Goal: Task Accomplishment & Management: Manage account settings

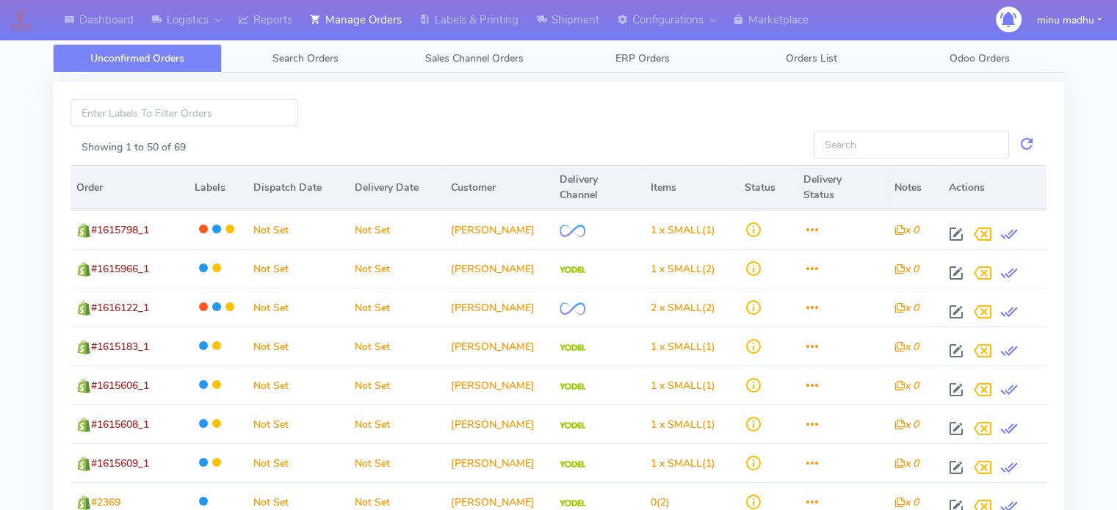
click at [381, 108] on div at bounding box center [558, 112] width 499 height 27
click at [305, 48] on link "Search Orders" at bounding box center [306, 58] width 169 height 29
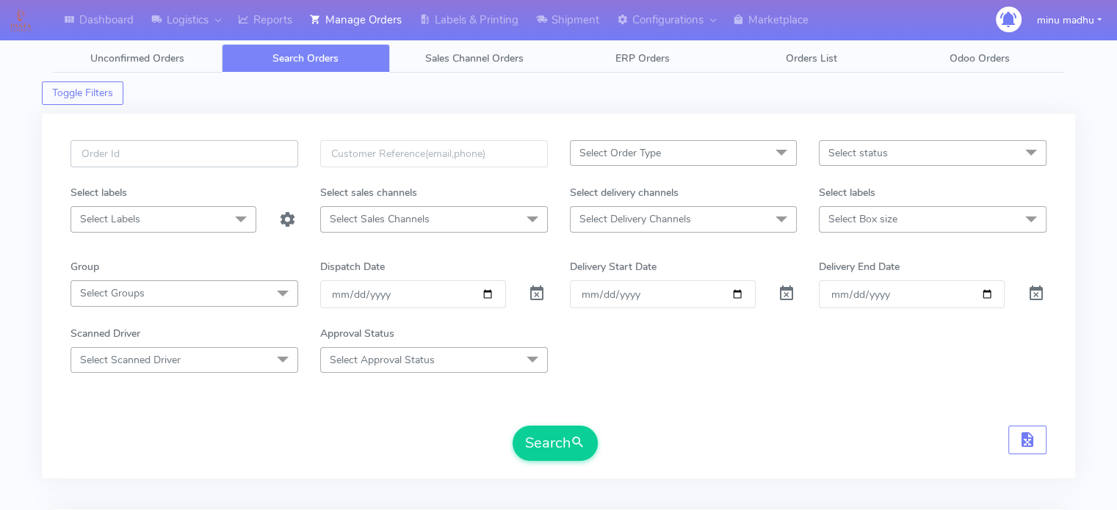
click at [138, 150] on input "text" at bounding box center [184, 153] width 228 height 27
paste input "#PETEST2888"
type input "#PETEST2888"
click at [535, 296] on span at bounding box center [537, 297] width 18 height 14
click at [540, 438] on button "Search" at bounding box center [555, 443] width 85 height 35
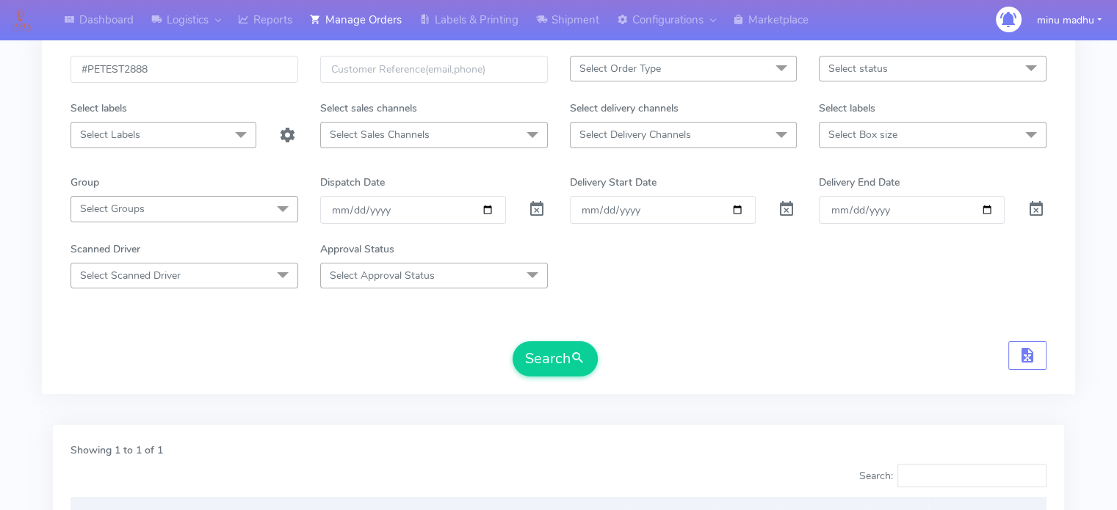
scroll to position [65, 0]
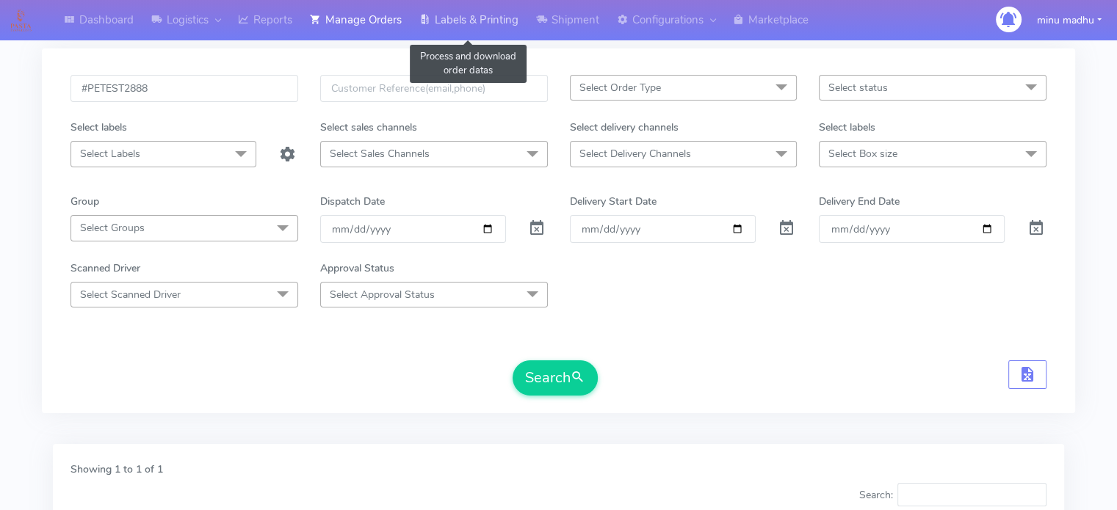
click at [471, 12] on link "Labels & Printing" at bounding box center [468, 20] width 117 height 40
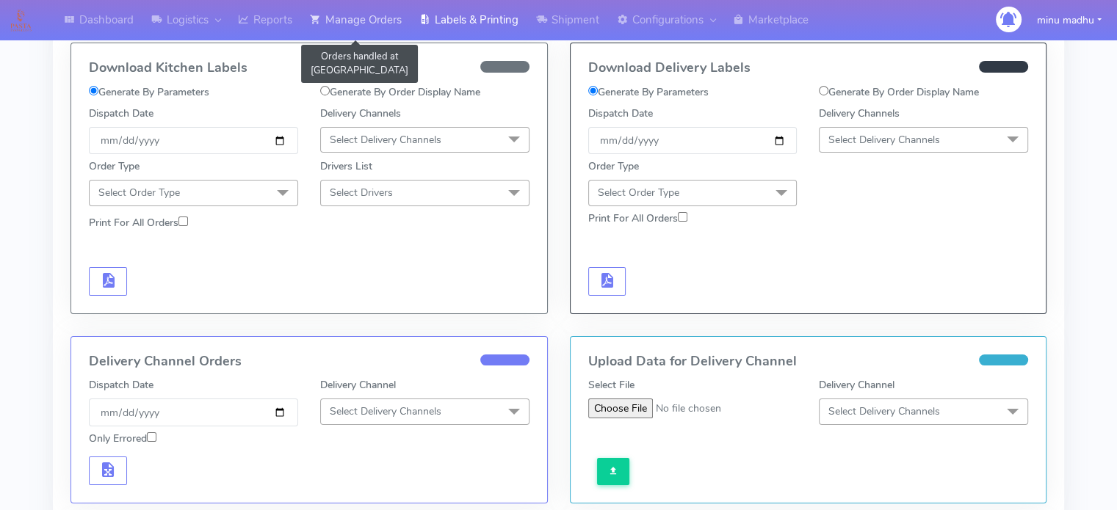
click at [370, 21] on link "Manage Orders" at bounding box center [355, 20] width 109 height 40
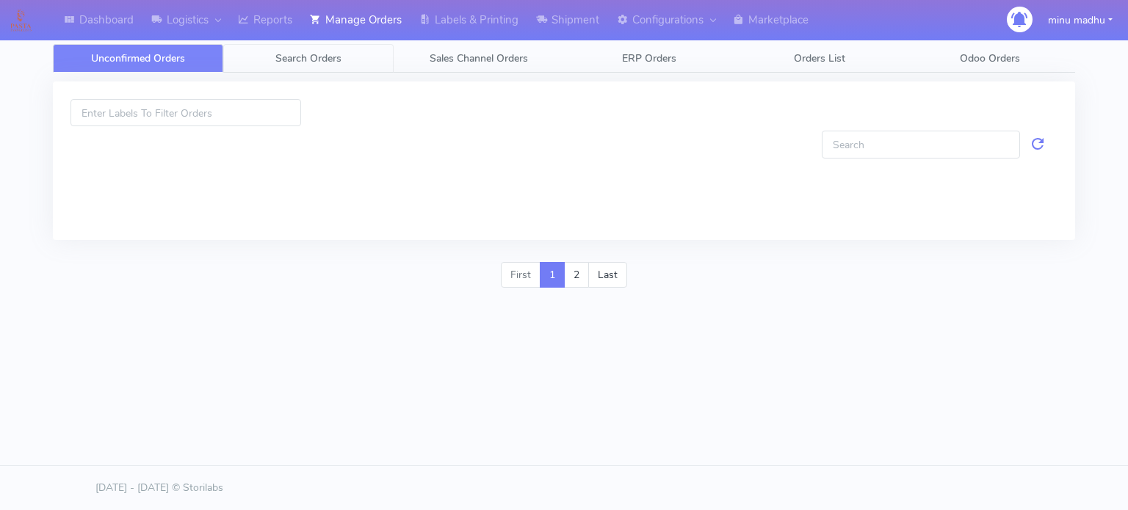
click at [319, 54] on span "Search Orders" at bounding box center [308, 58] width 66 height 14
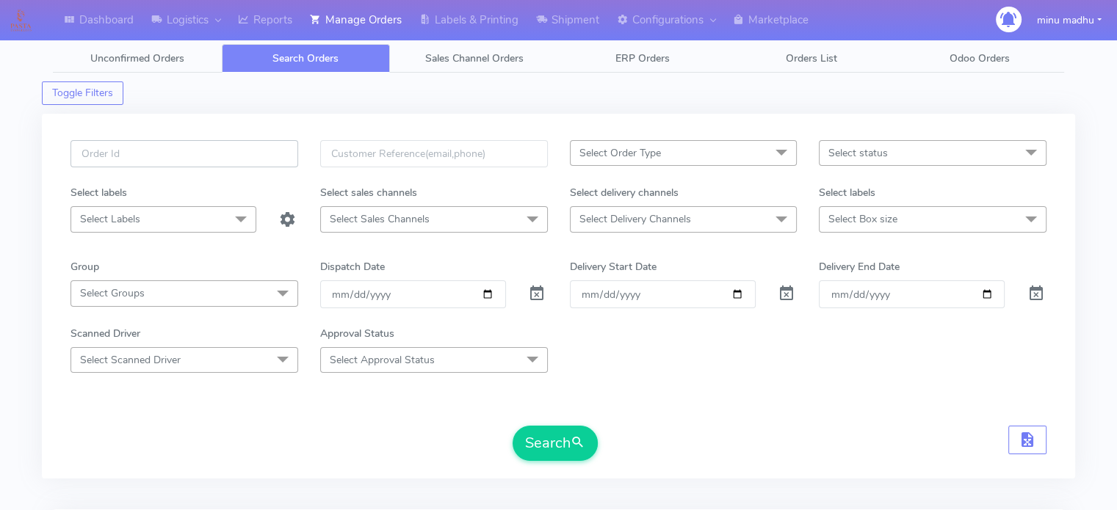
click at [226, 159] on input "text" at bounding box center [184, 153] width 228 height 27
paste input "#PETEST2888"
type input "#PETEST2888"
click at [534, 299] on span at bounding box center [537, 297] width 18 height 14
click at [535, 446] on button "Search" at bounding box center [555, 443] width 85 height 35
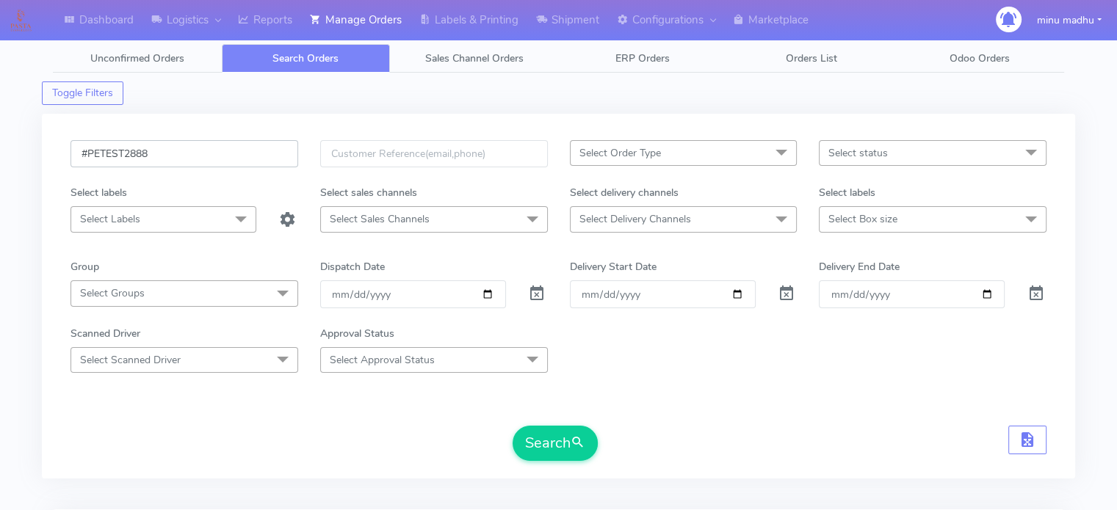
drag, startPoint x: 176, startPoint y: 152, endPoint x: 24, endPoint y: 166, distance: 152.6
click at [24, 166] on div "Dashboard Logistics London Logistics Reports Manage Orders Labels & Printing Sh…" at bounding box center [558, 406] width 1117 height 760
paste input "9"
click at [532, 442] on button "Search" at bounding box center [555, 443] width 85 height 35
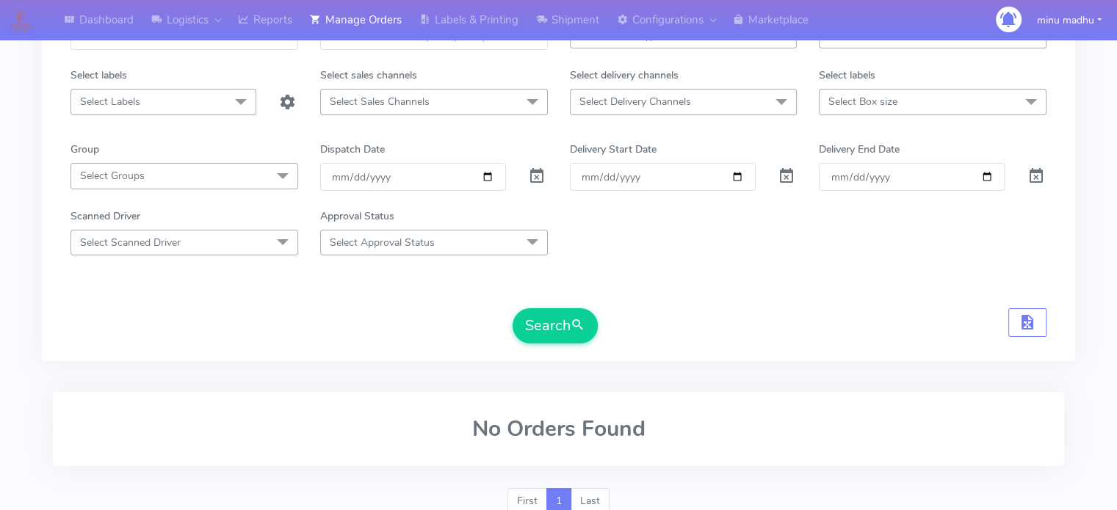
scroll to position [123, 0]
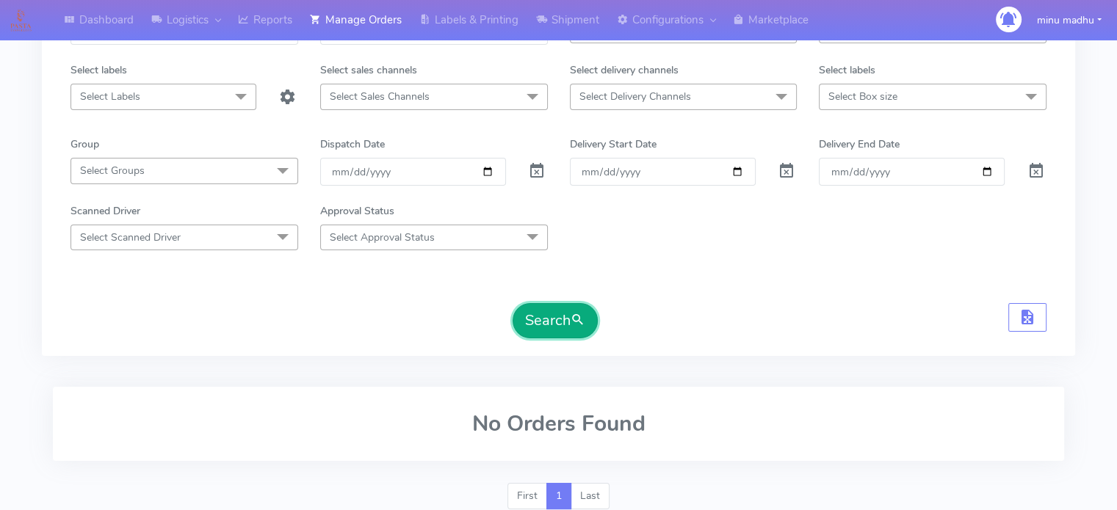
click at [542, 316] on button "Search" at bounding box center [555, 320] width 85 height 35
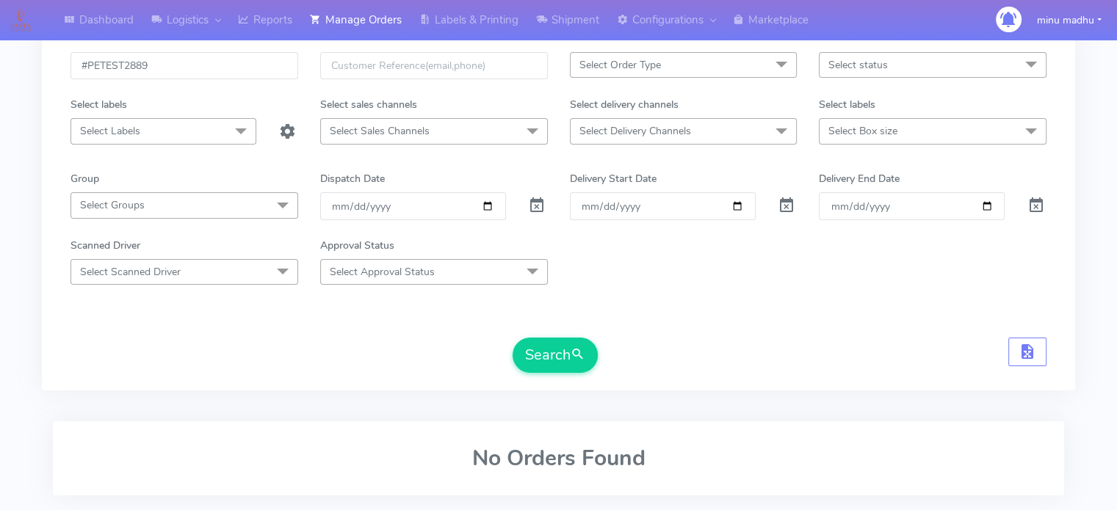
scroll to position [65, 0]
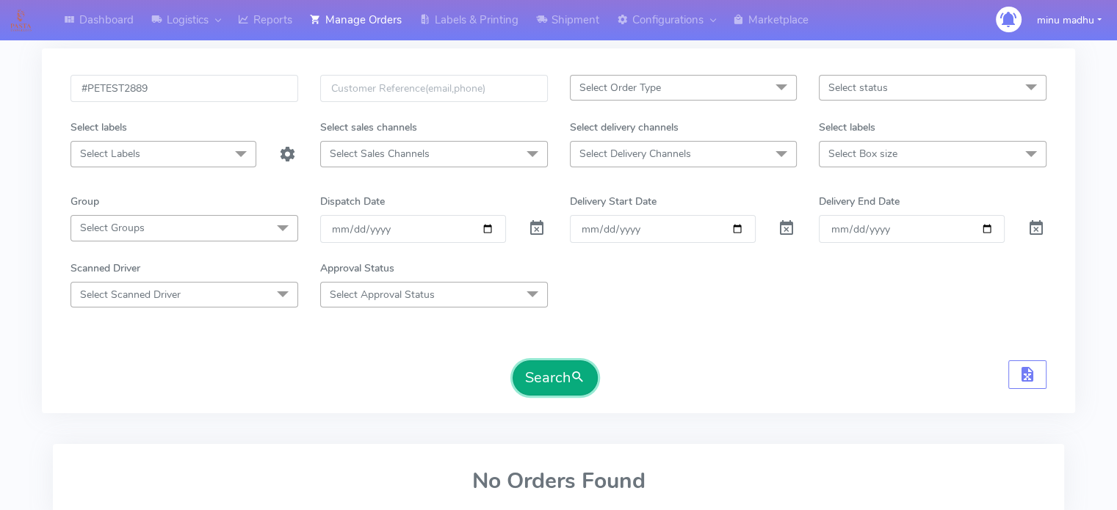
click at [545, 383] on button "Search" at bounding box center [555, 378] width 85 height 35
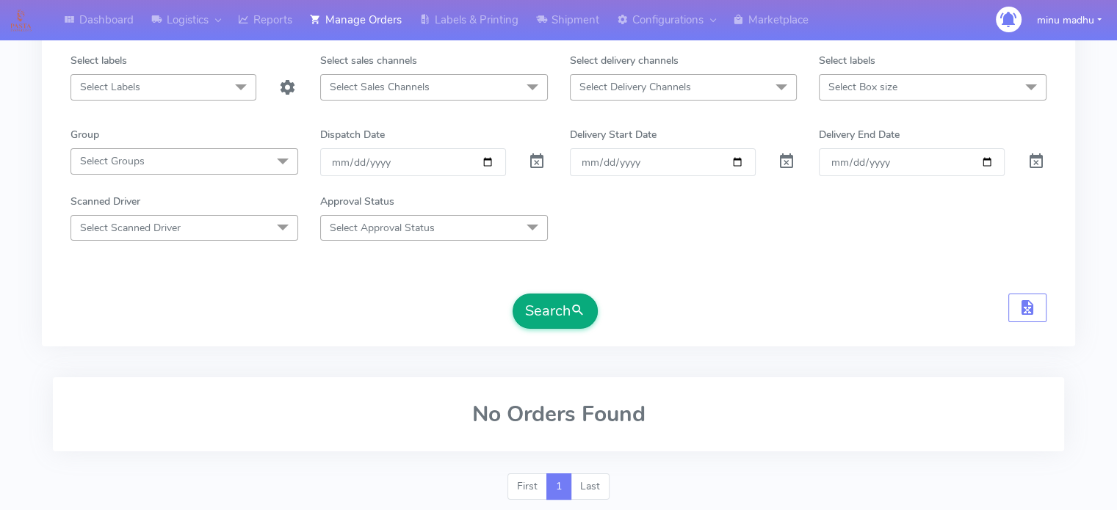
scroll to position [134, 0]
click at [532, 305] on button "Search" at bounding box center [555, 309] width 85 height 35
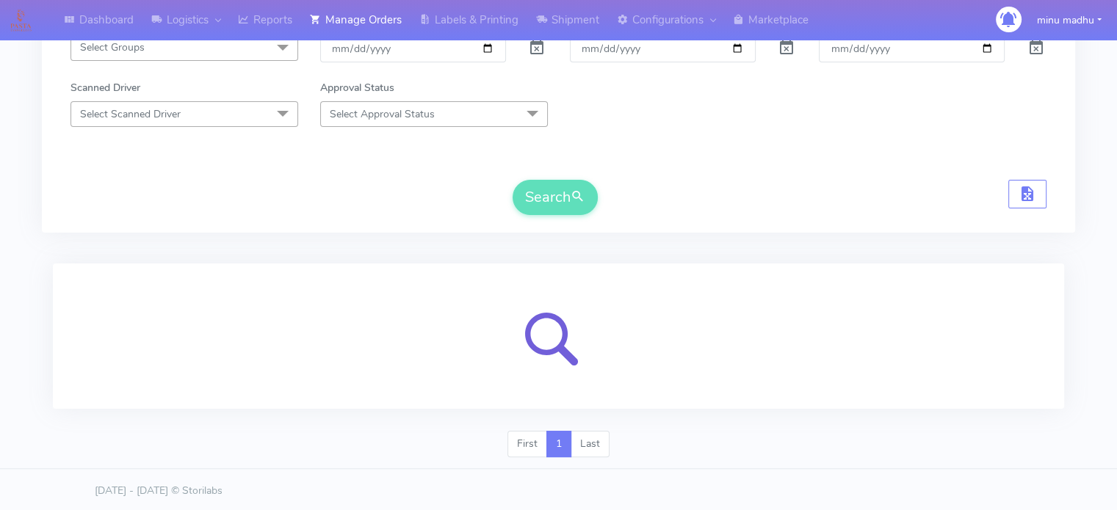
scroll to position [175, 0]
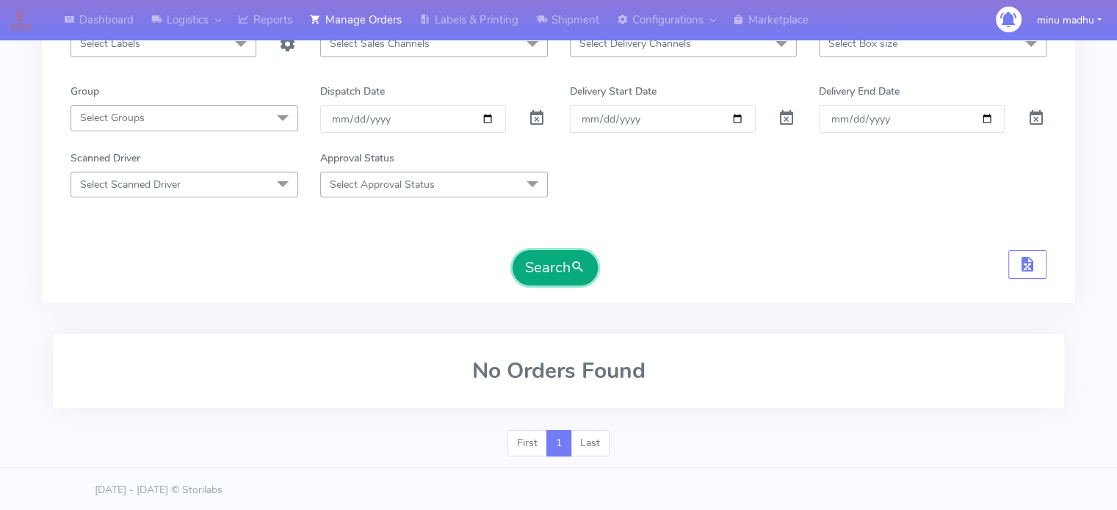
click at [548, 264] on button "Search" at bounding box center [555, 267] width 85 height 35
click at [549, 264] on button "Search" at bounding box center [555, 267] width 85 height 35
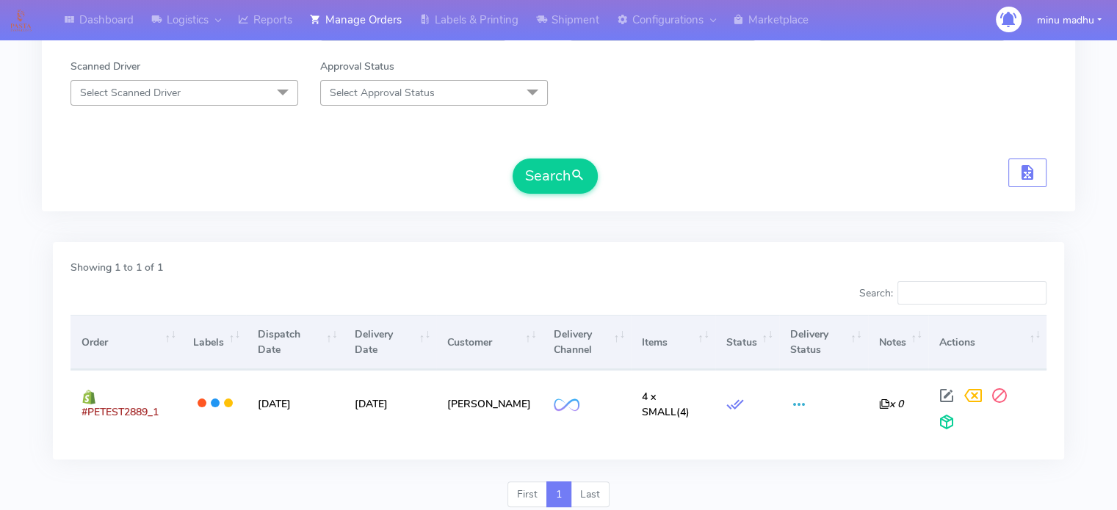
scroll to position [0, 0]
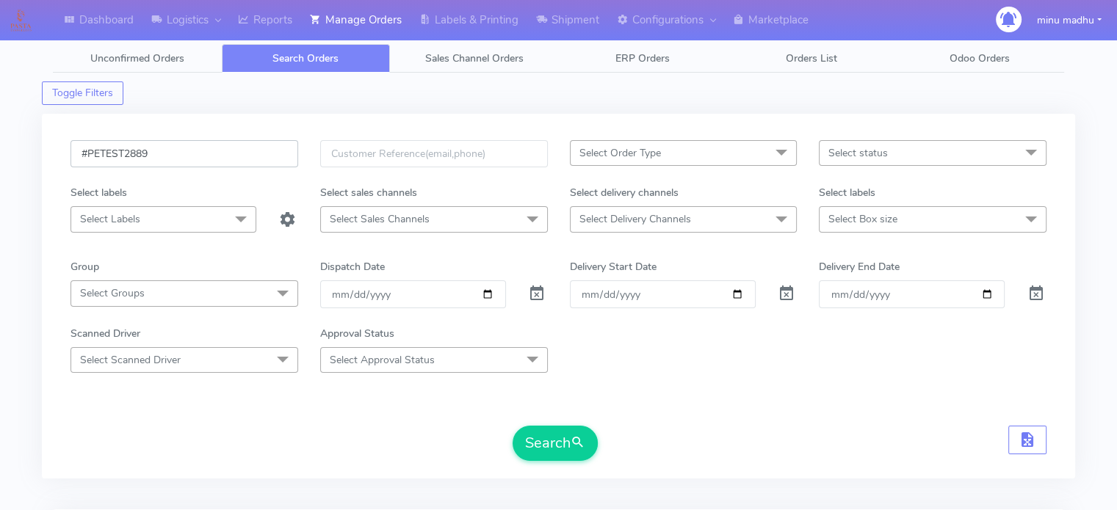
drag, startPoint x: 162, startPoint y: 146, endPoint x: 70, endPoint y: 151, distance: 91.2
click at [70, 151] on input "#PETEST2889" at bounding box center [184, 153] width 228 height 27
paste input "90"
click at [540, 436] on button "Search" at bounding box center [555, 443] width 85 height 35
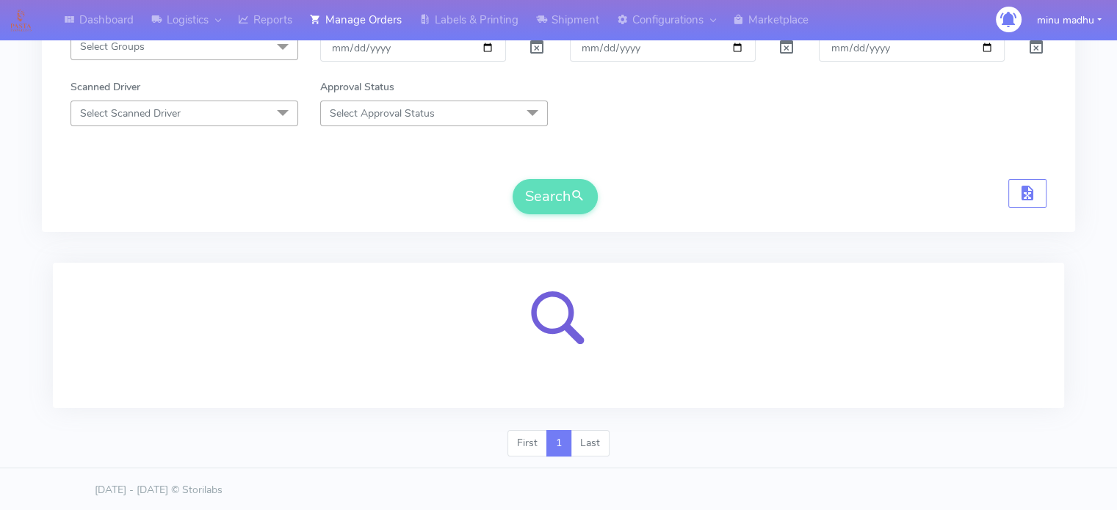
scroll to position [175, 0]
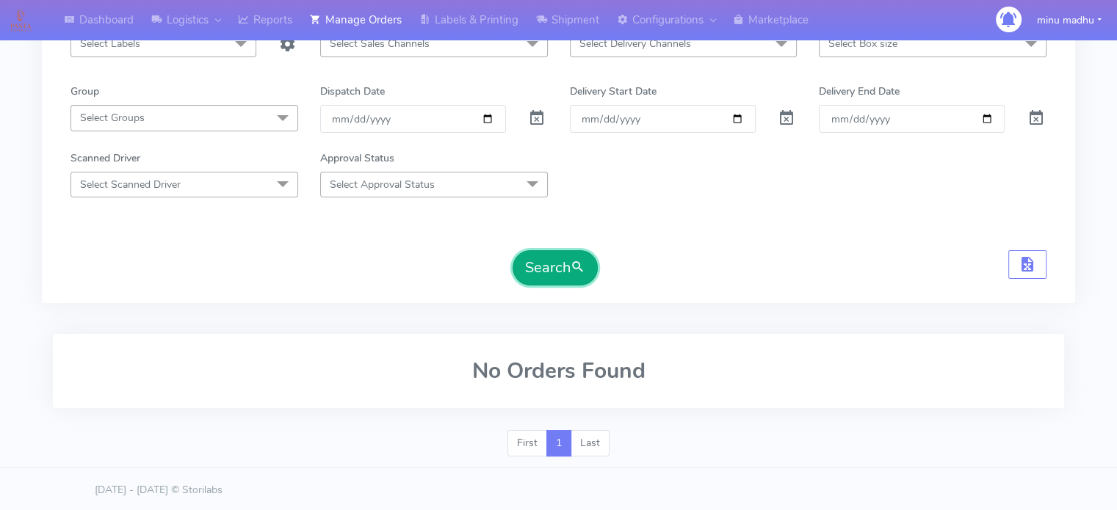
click at [551, 258] on button "Search" at bounding box center [555, 267] width 85 height 35
click at [541, 262] on button "Search" at bounding box center [555, 267] width 85 height 35
click at [546, 269] on button "Search" at bounding box center [555, 267] width 85 height 35
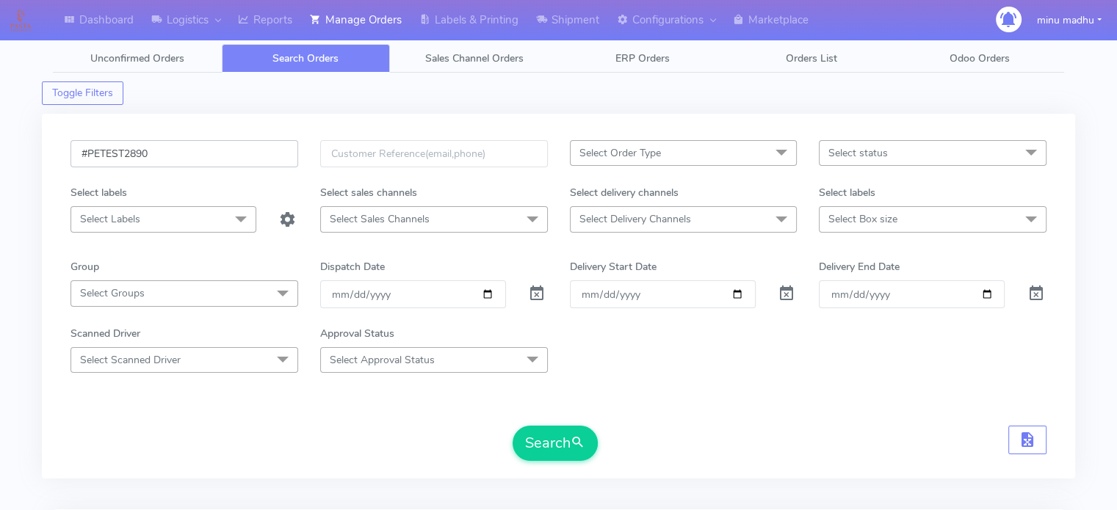
drag, startPoint x: 180, startPoint y: 153, endPoint x: 35, endPoint y: 153, distance: 144.7
click at [35, 153] on div "Dashboard Logistics London Logistics Reports Manage Orders Labels & Printing Sh…" at bounding box center [558, 335] width 1117 height 618
paste input "3"
click at [532, 437] on button "Search" at bounding box center [555, 443] width 85 height 35
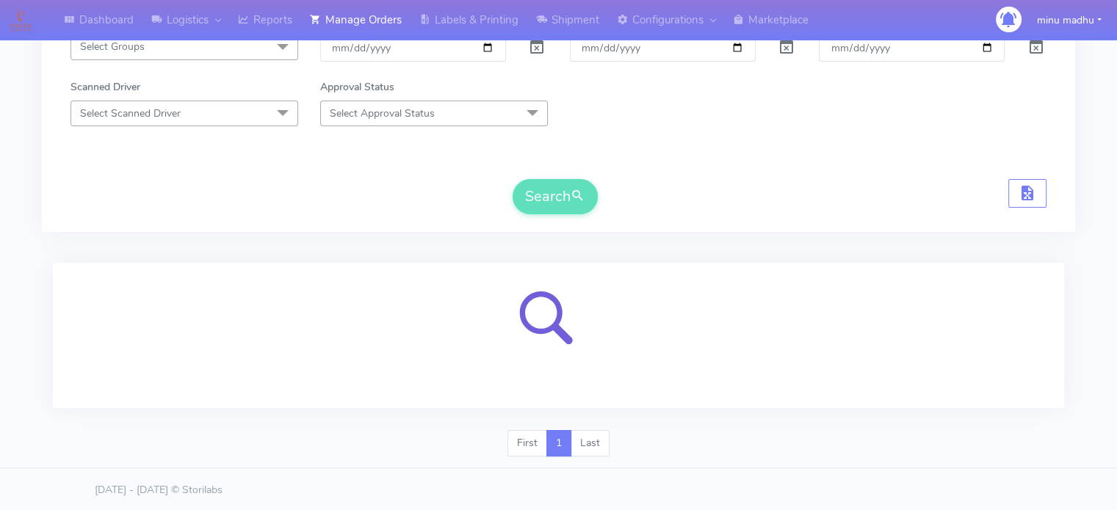
scroll to position [175, 0]
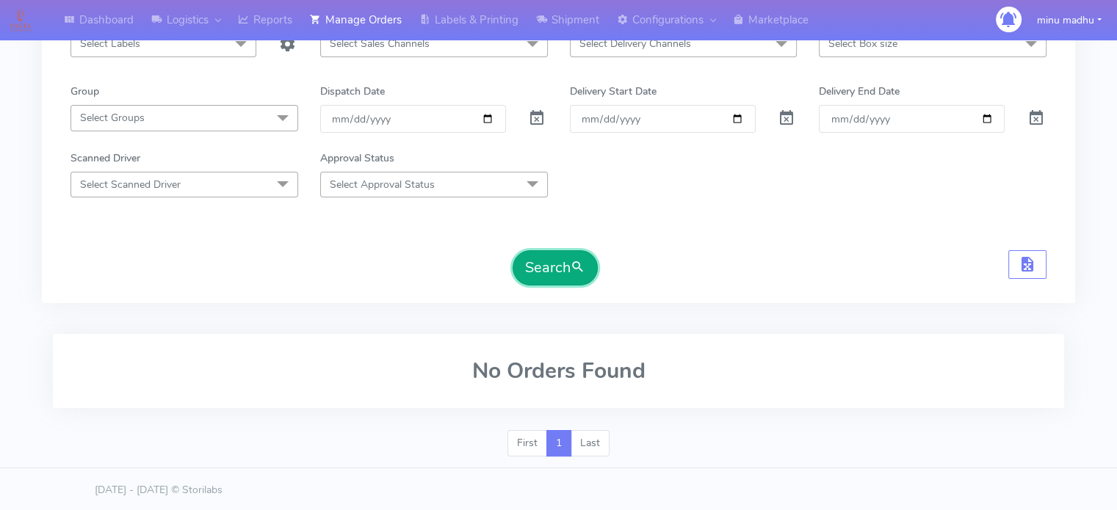
click at [543, 256] on button "Search" at bounding box center [555, 267] width 85 height 35
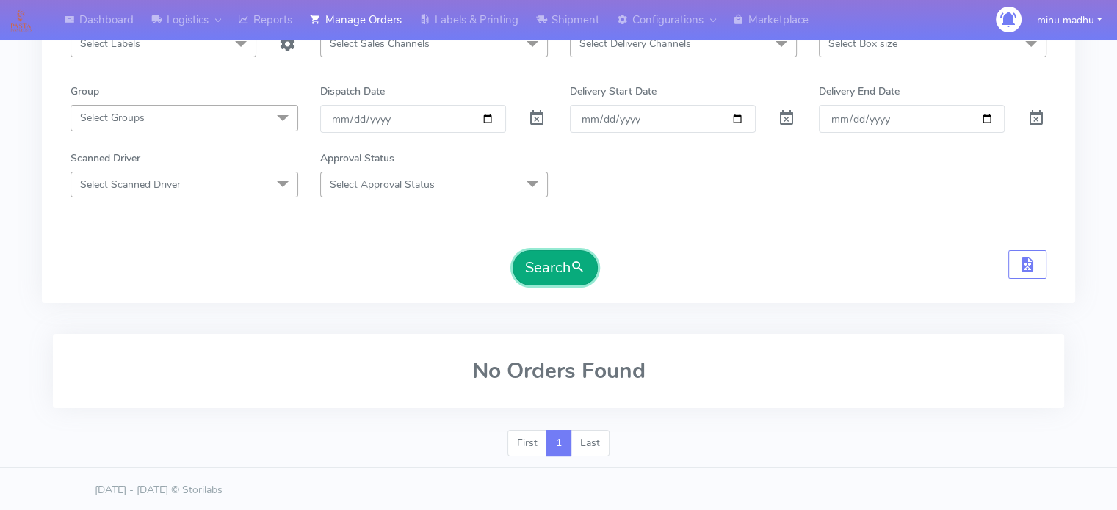
click at [535, 268] on button "Search" at bounding box center [555, 267] width 85 height 35
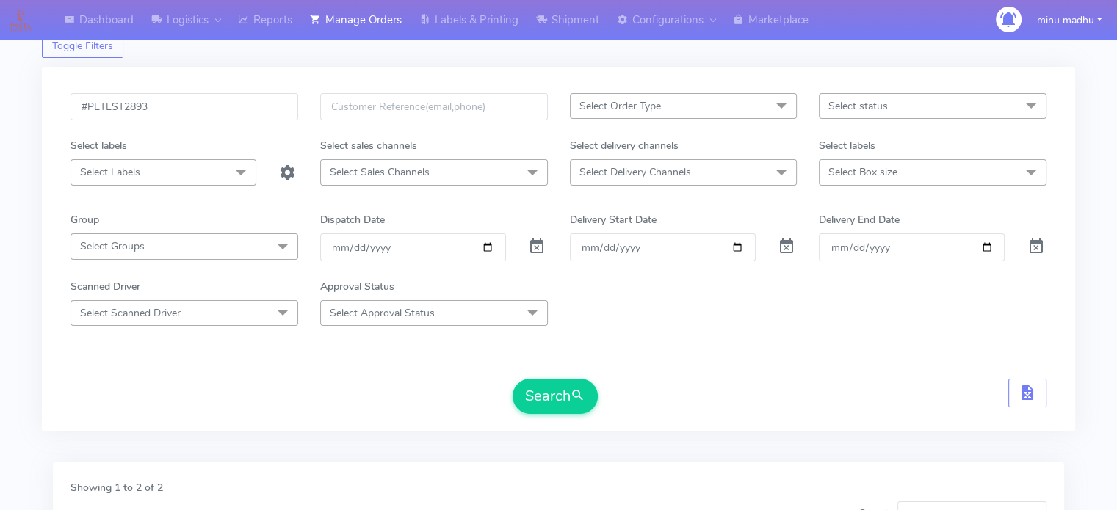
scroll to position [0, 0]
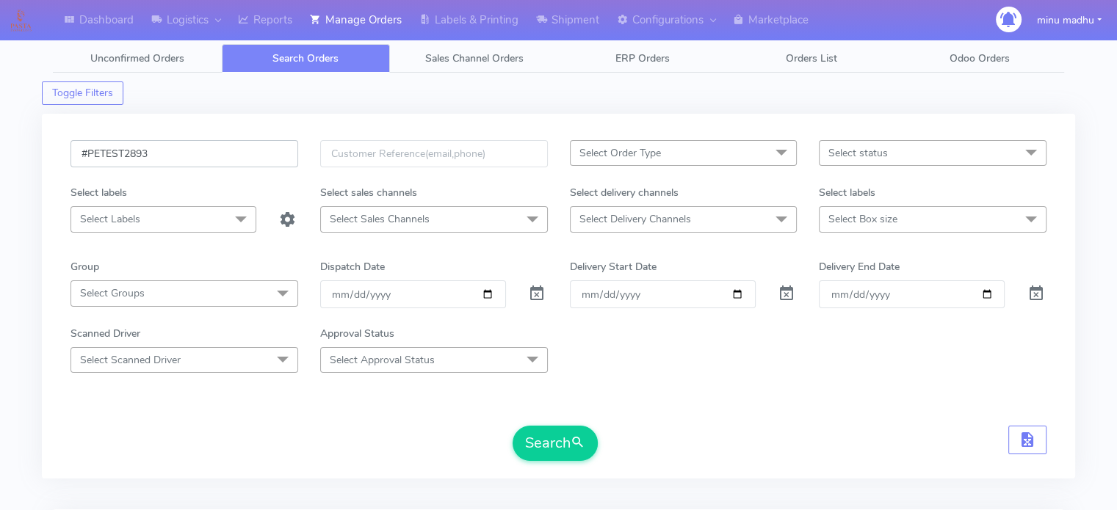
click at [162, 149] on input "#PETEST2893" at bounding box center [184, 153] width 228 height 27
type input "#PETEST2890"
click at [540, 438] on button "Search" at bounding box center [555, 443] width 85 height 35
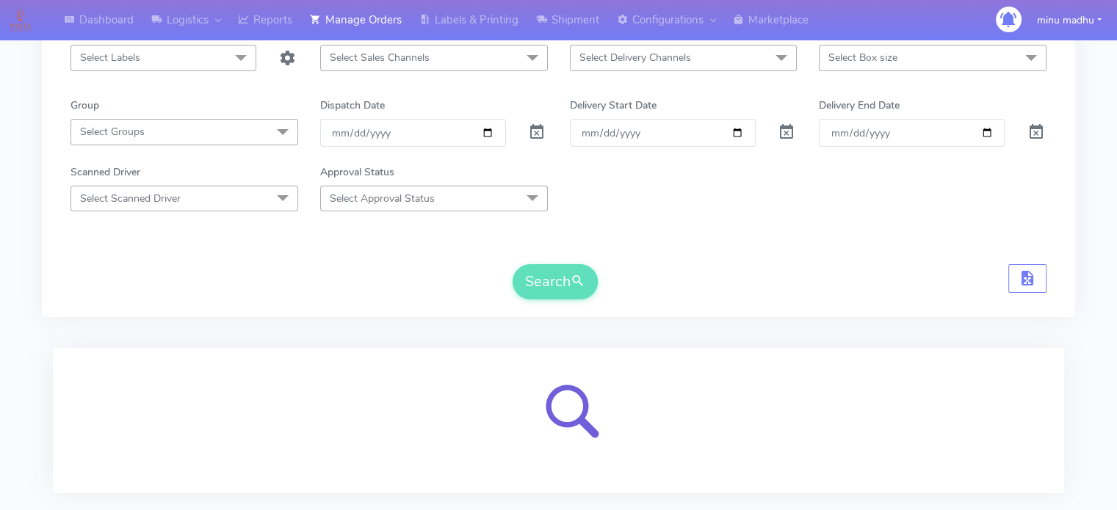
scroll to position [161, 0]
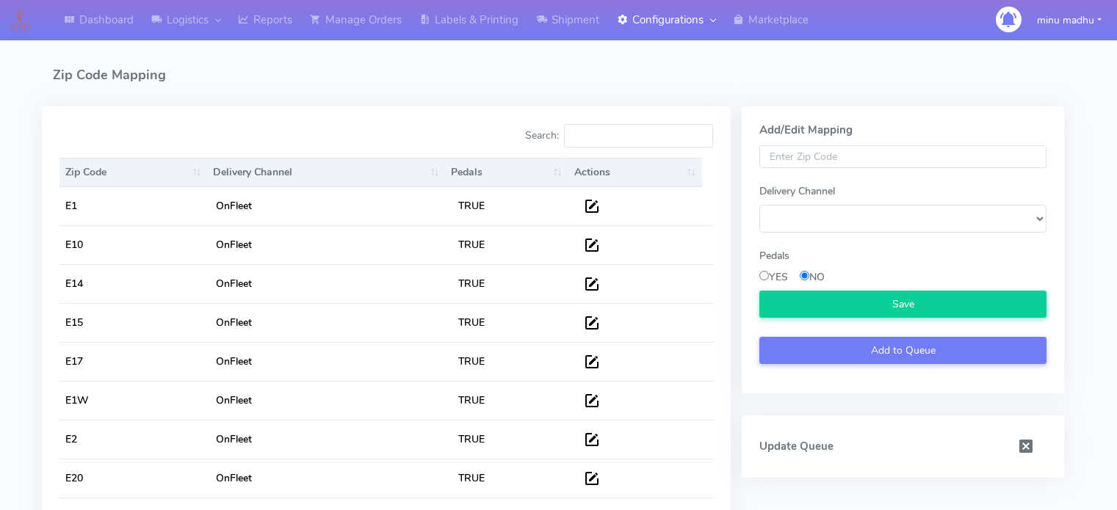
select select
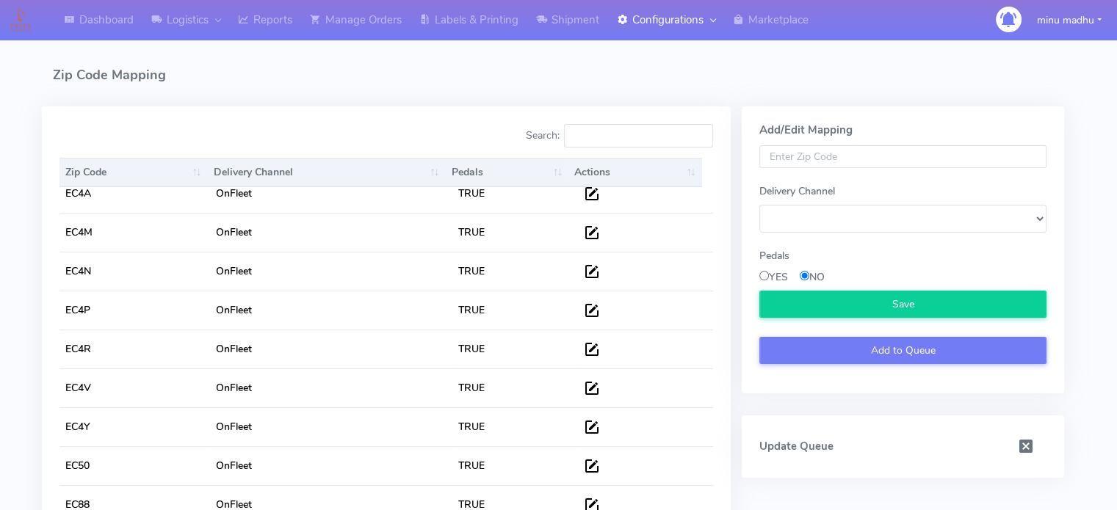
scroll to position [1642, 0]
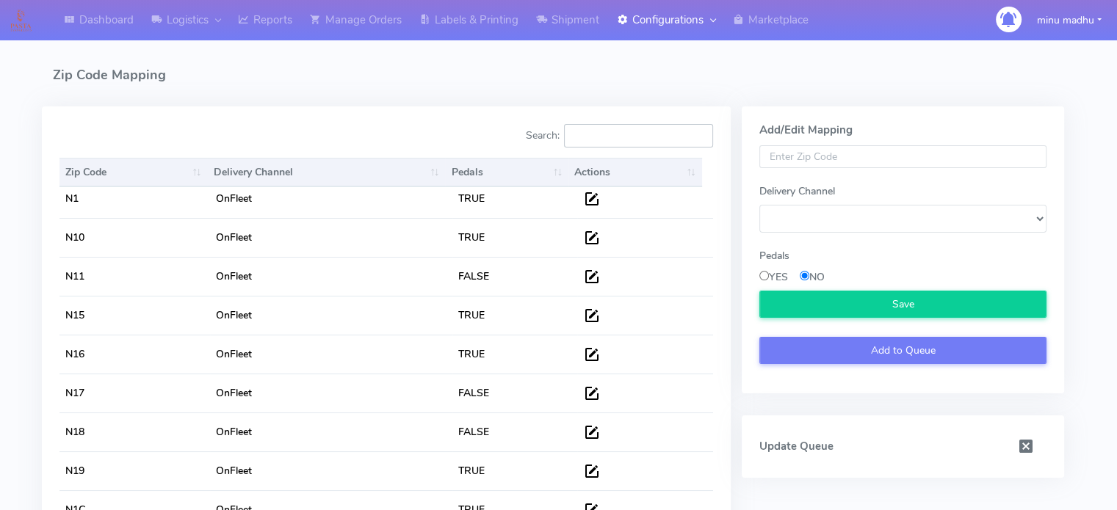
click at [625, 134] on input "Search:" at bounding box center [638, 135] width 149 height 23
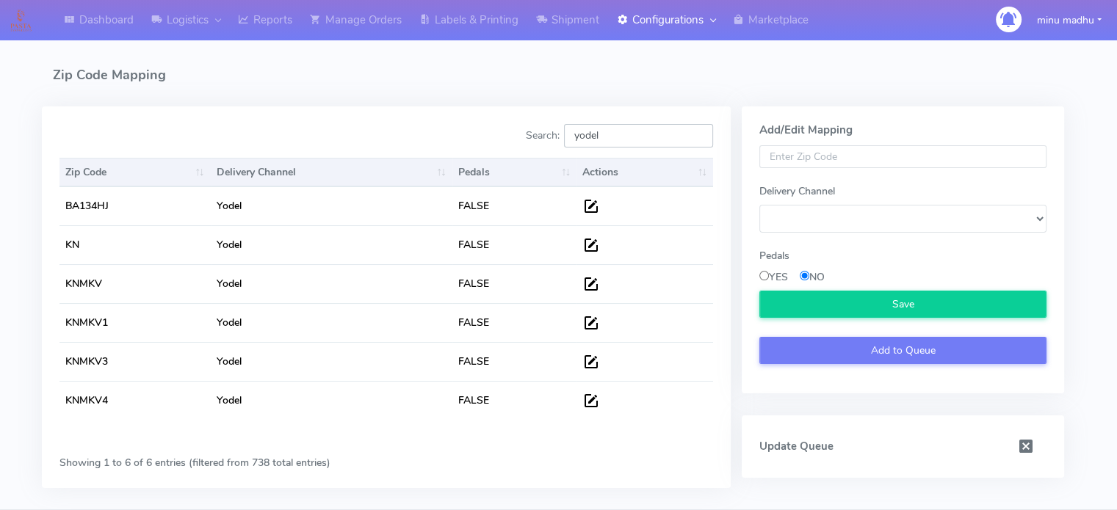
type input "yodel"
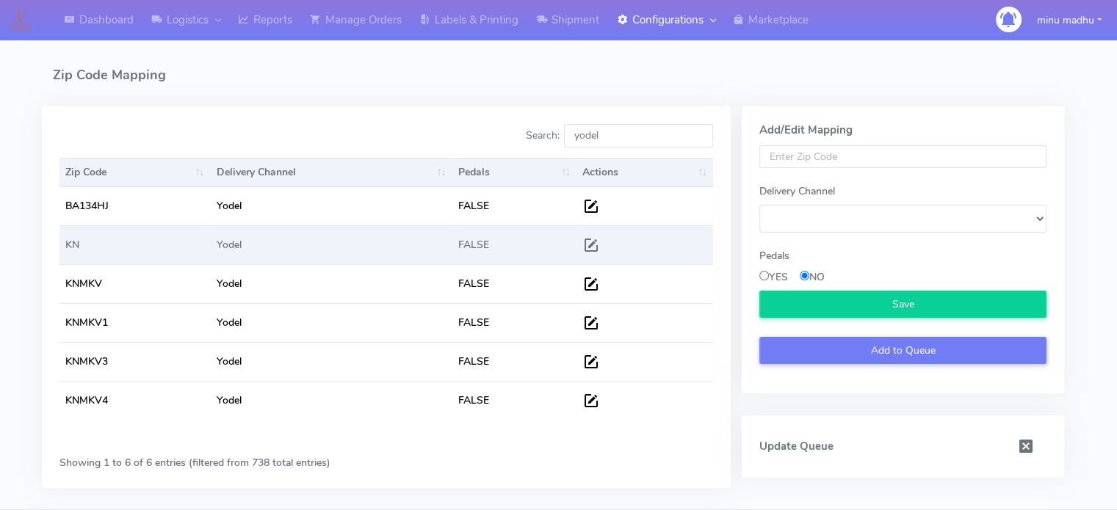
click at [82, 252] on td "KN" at bounding box center [134, 244] width 151 height 39
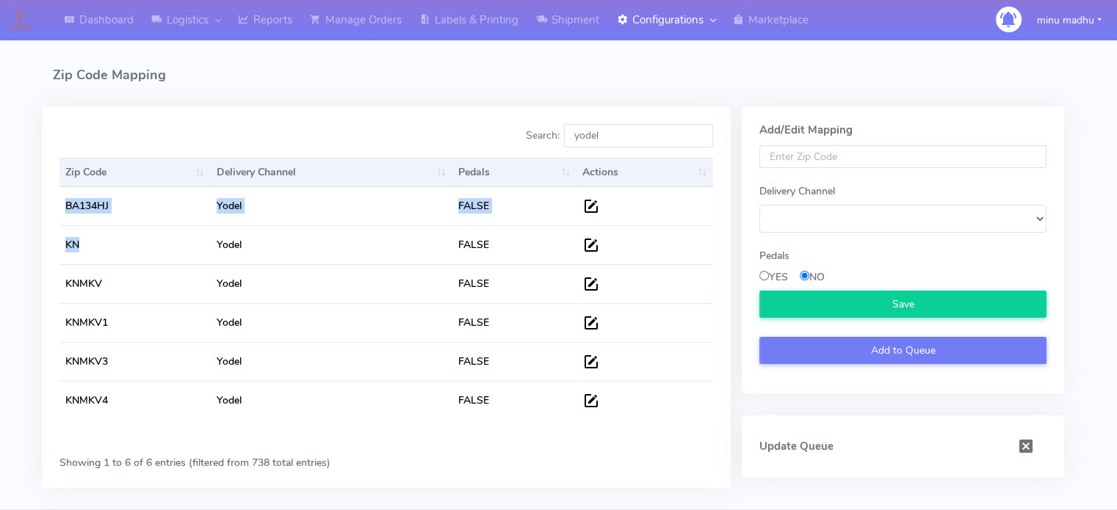
drag, startPoint x: 82, startPoint y: 245, endPoint x: 57, endPoint y: 246, distance: 24.3
click at [57, 246] on div "Zip Code Delivery Channel Pedals Actions Zip Code Delivery Channel Pedals Actio…" at bounding box center [386, 299] width 676 height 293
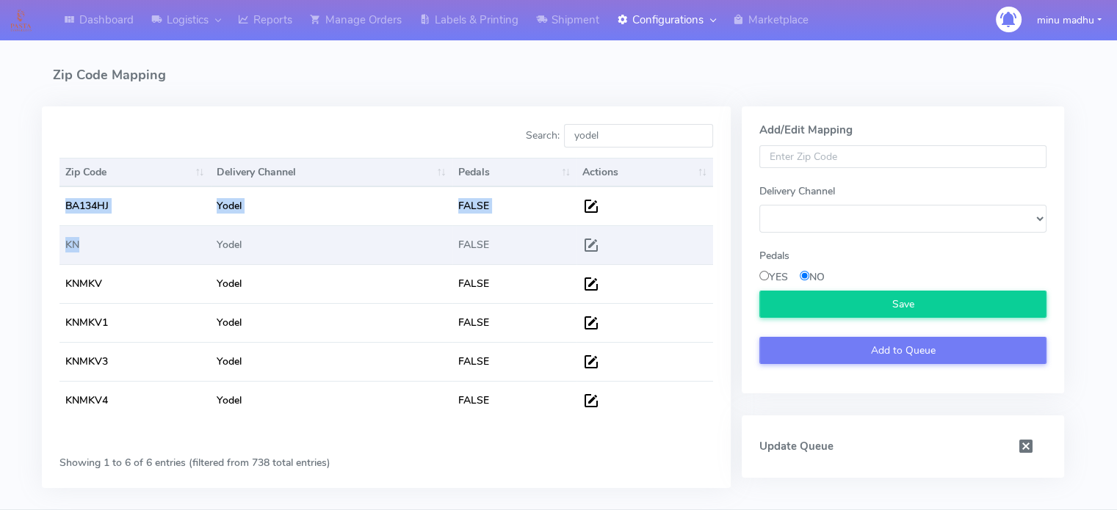
click at [102, 245] on td "KN" at bounding box center [134, 244] width 151 height 39
drag, startPoint x: 99, startPoint y: 245, endPoint x: 63, endPoint y: 248, distance: 36.1
click at [63, 248] on td "KN" at bounding box center [134, 244] width 151 height 39
copy td "KN"
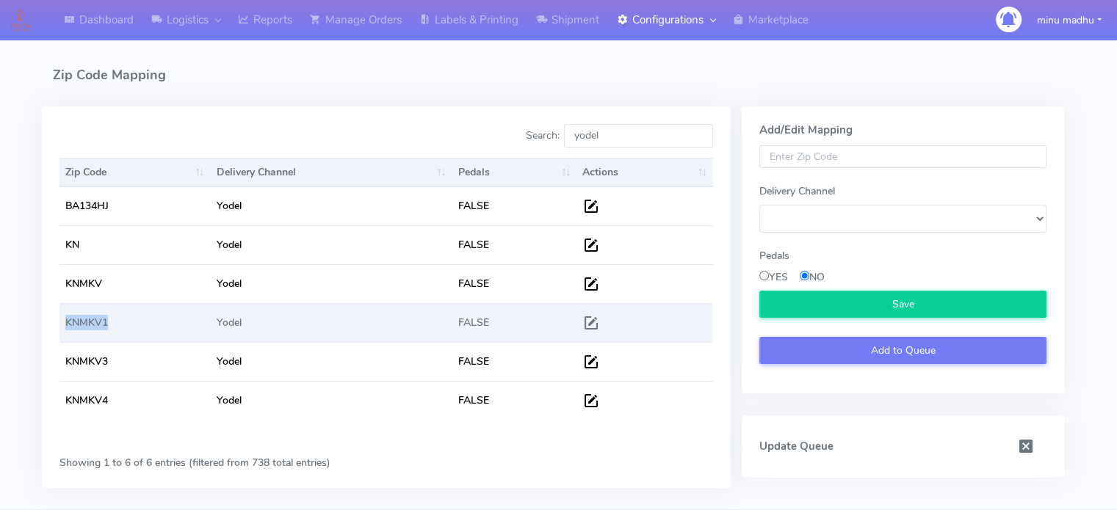
drag, startPoint x: 114, startPoint y: 319, endPoint x: 66, endPoint y: 328, distance: 48.5
click at [66, 328] on td "KNMKV1" at bounding box center [134, 322] width 151 height 39
copy td "KNMKV1"
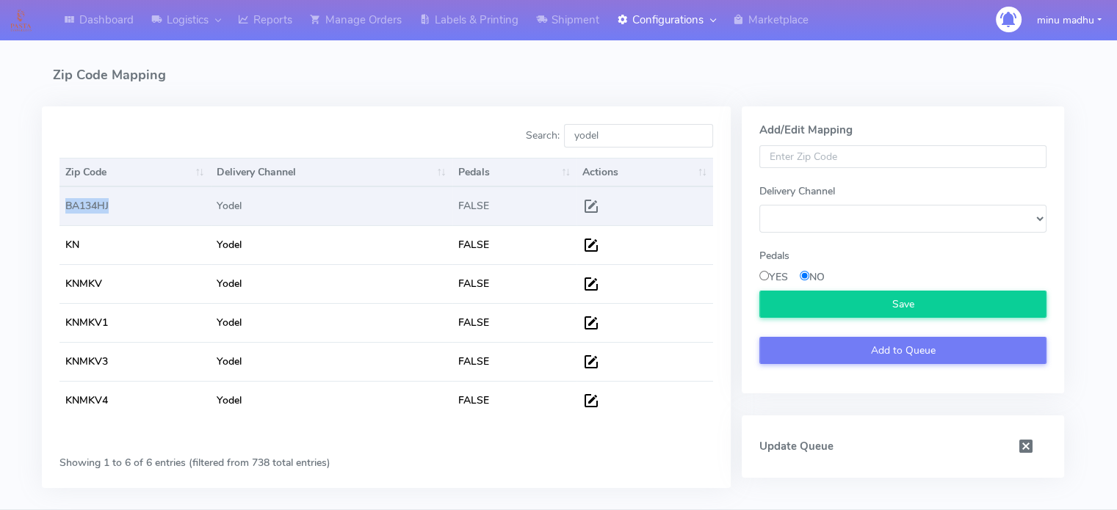
drag, startPoint x: 123, startPoint y: 208, endPoint x: 62, endPoint y: 210, distance: 61.7
click at [62, 210] on td "BA134HJ" at bounding box center [134, 206] width 151 height 38
copy td "BA134HJ"
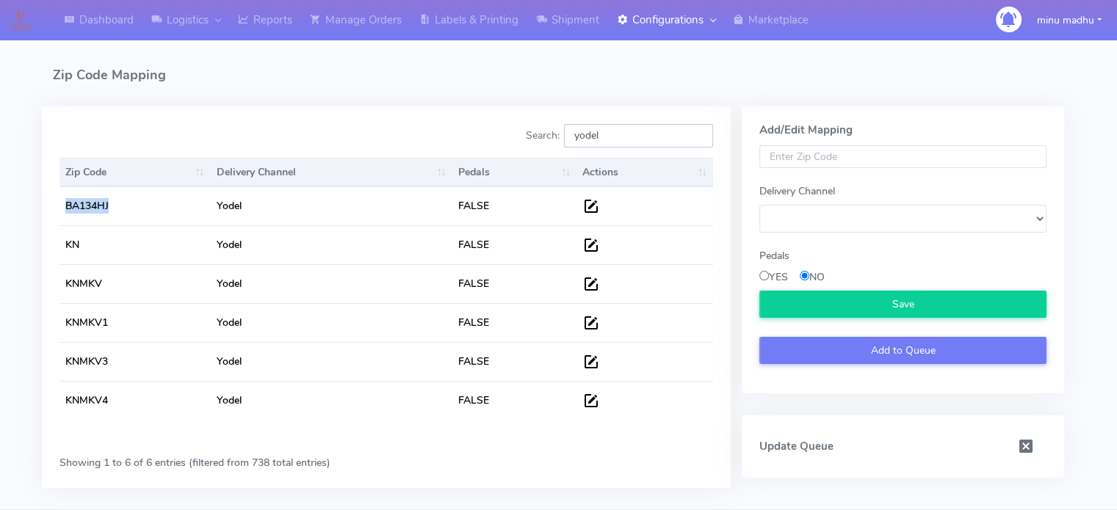
click at [699, 137] on input "yodel" at bounding box center [638, 135] width 149 height 23
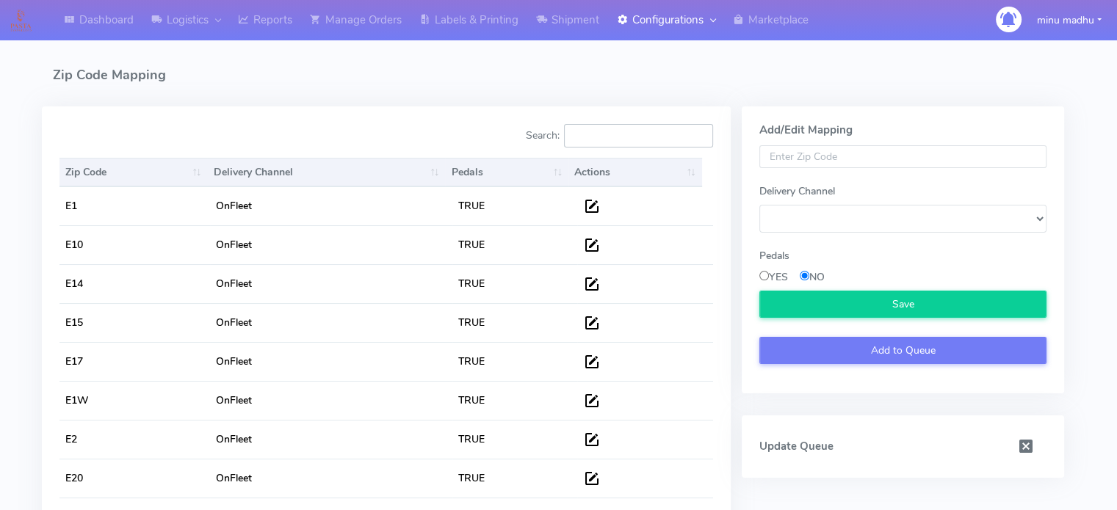
click at [643, 138] on input "Search:" at bounding box center [638, 135] width 149 height 23
type input "E"
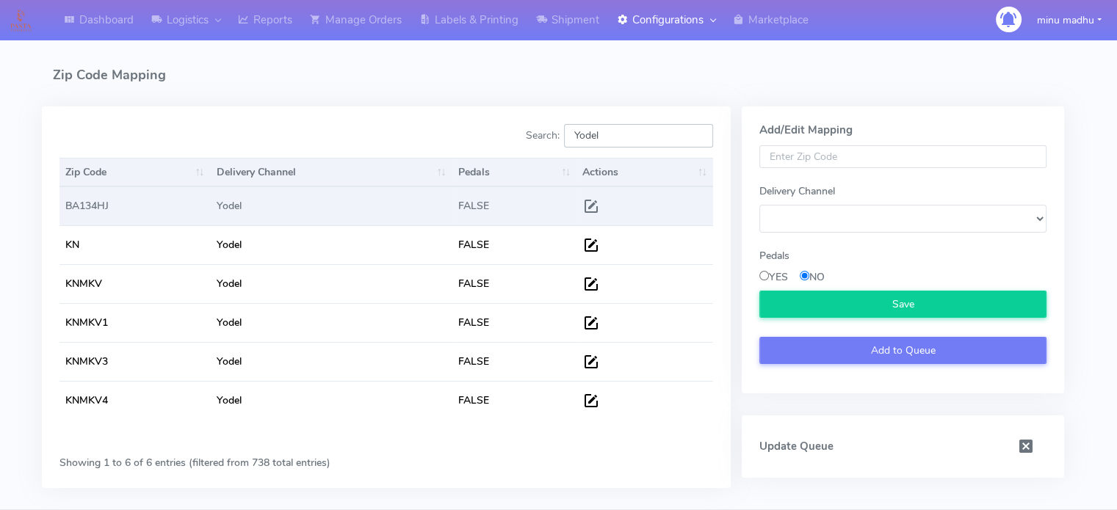
type input "Yodel"
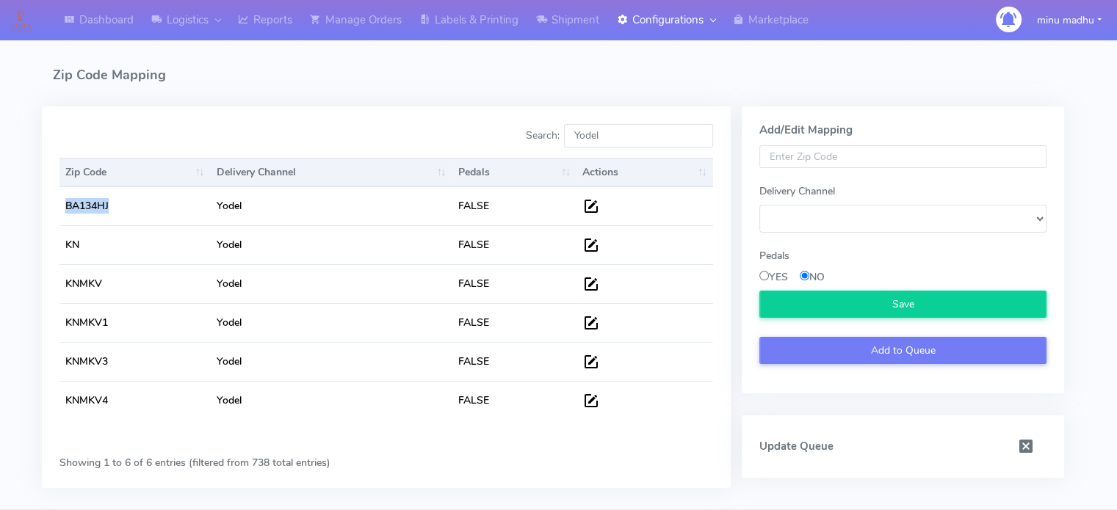
drag, startPoint x: 136, startPoint y: 208, endPoint x: 51, endPoint y: 205, distance: 85.2
click at [51, 205] on div "Zip Code Delivery Channel Pedals Actions Zip Code Delivery Channel Pedals Actio…" at bounding box center [386, 299] width 676 height 293
copy table "Zip Code Delivery Channel Pedals Actions BA134HJ"
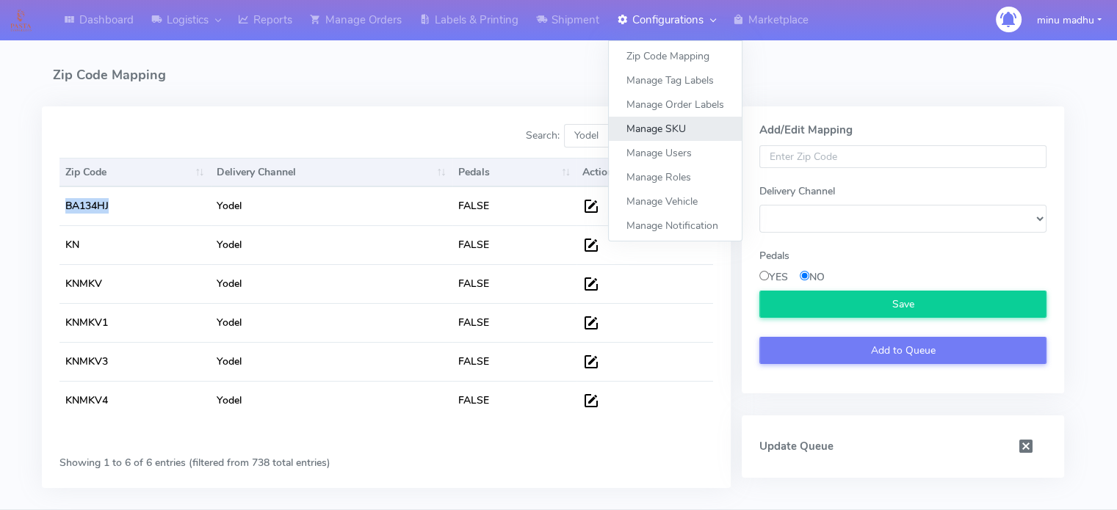
click at [670, 130] on link "Manage SKU" at bounding box center [675, 129] width 133 height 24
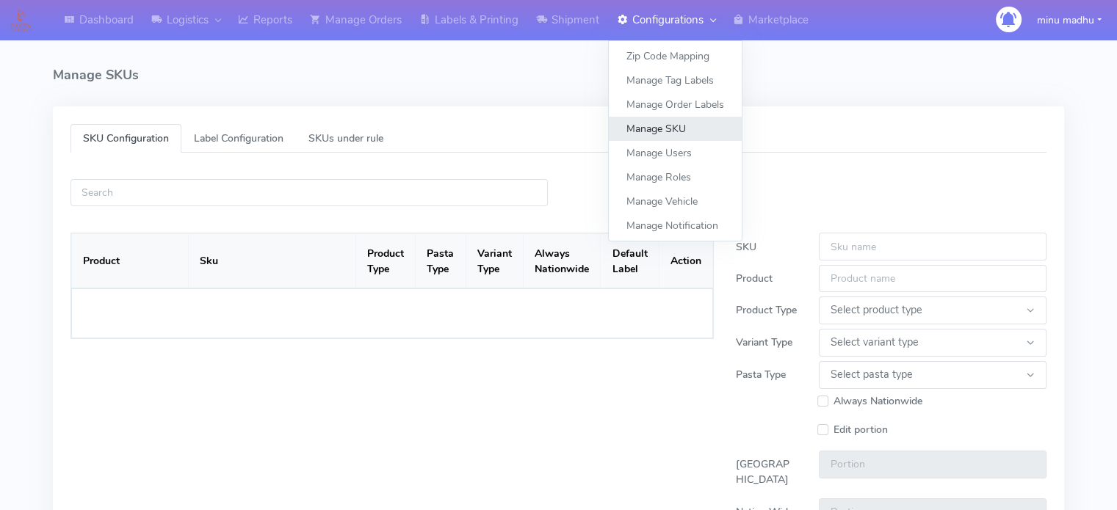
select select
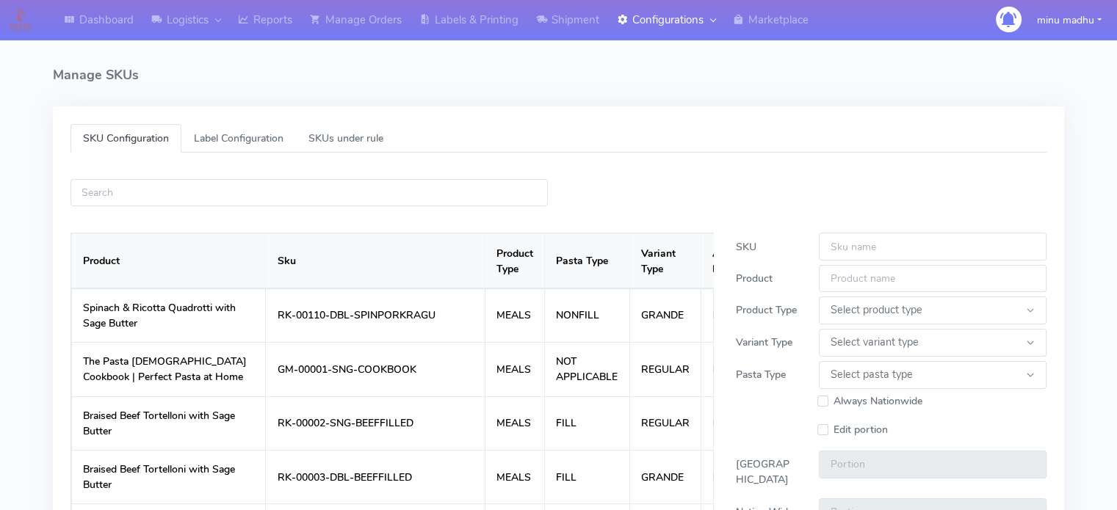
click at [316, 206] on div "Product Sku Product Type Pasta Type Variant Type Always Nationwide Default Labe…" at bounding box center [391, 439] width 665 height 467
click at [314, 200] on input "text" at bounding box center [308, 192] width 477 height 27
paste input "MT-10058-PORKSHOULDER15MM"
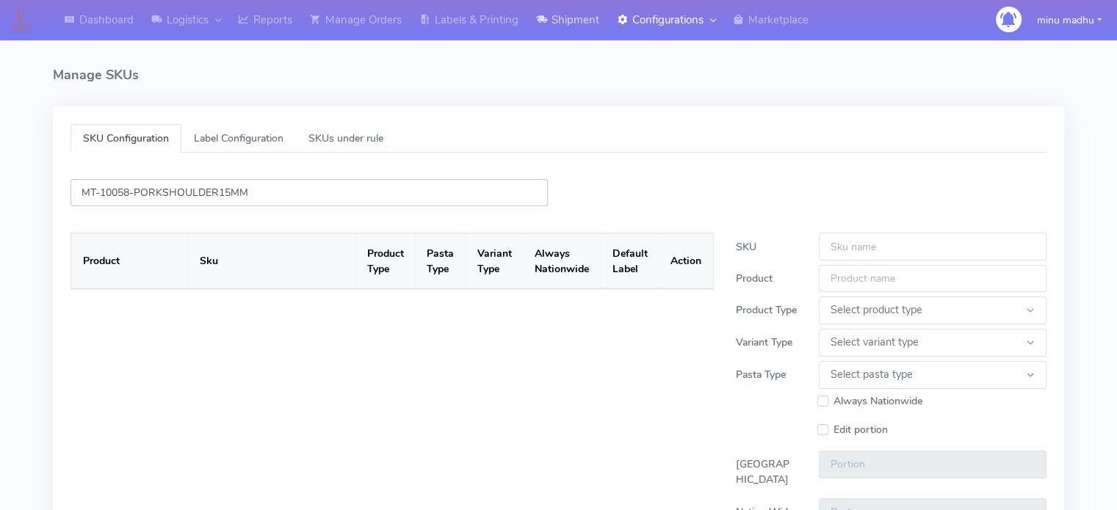
type input "MT-10058-PORKSHOULDER15MM"
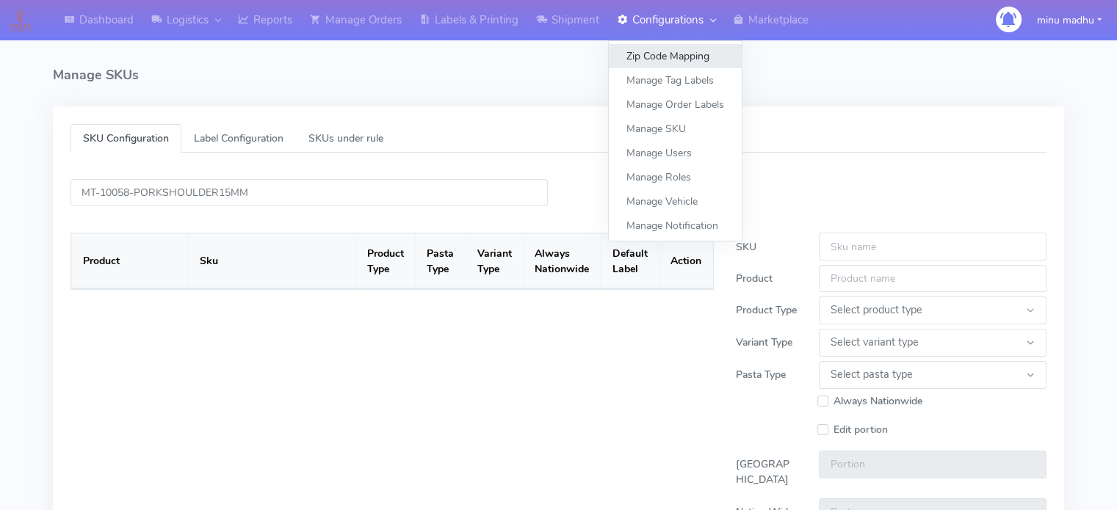
click at [665, 61] on link "Zip Code Mapping" at bounding box center [675, 56] width 133 height 24
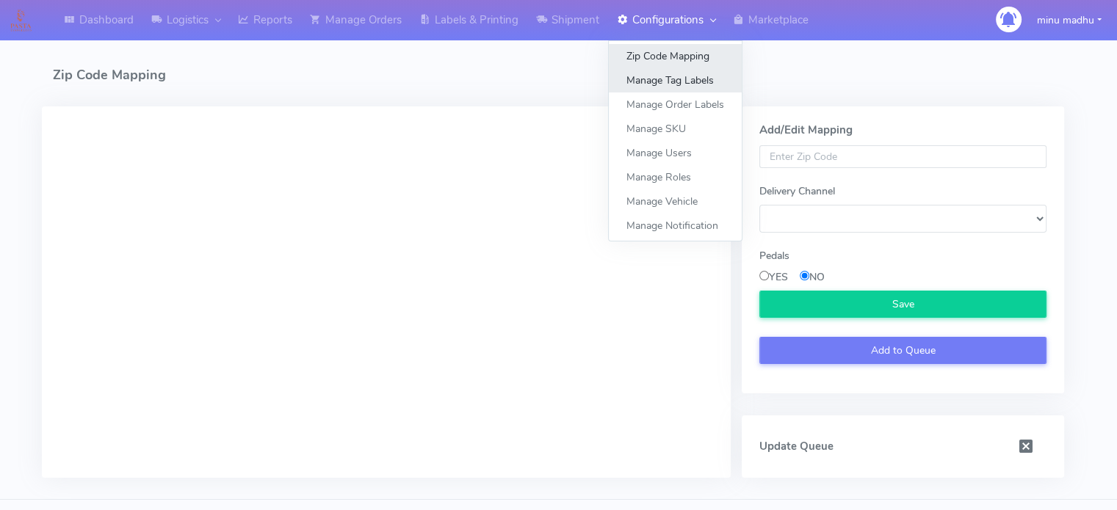
select select
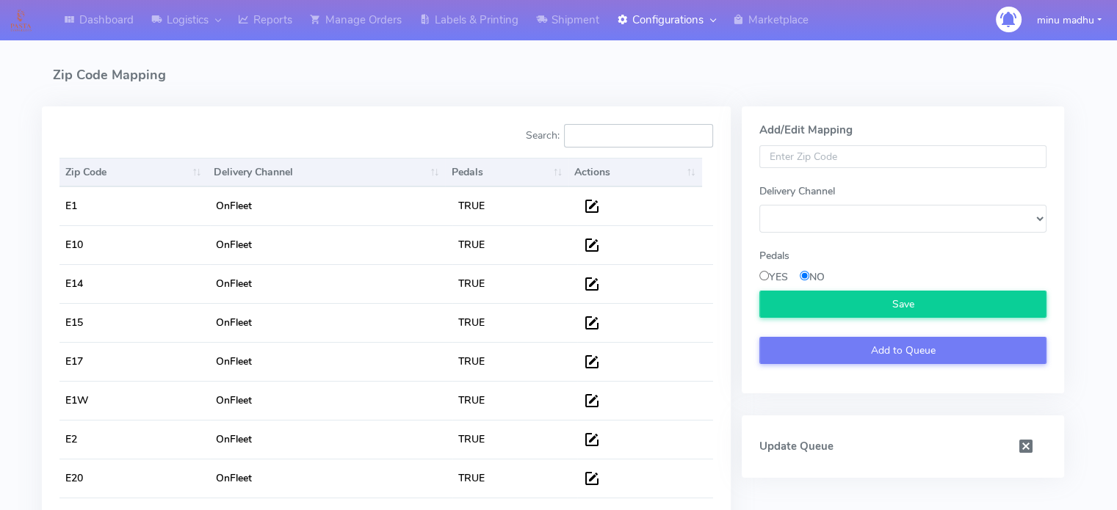
click at [637, 133] on input "Search:" at bounding box center [638, 135] width 149 height 23
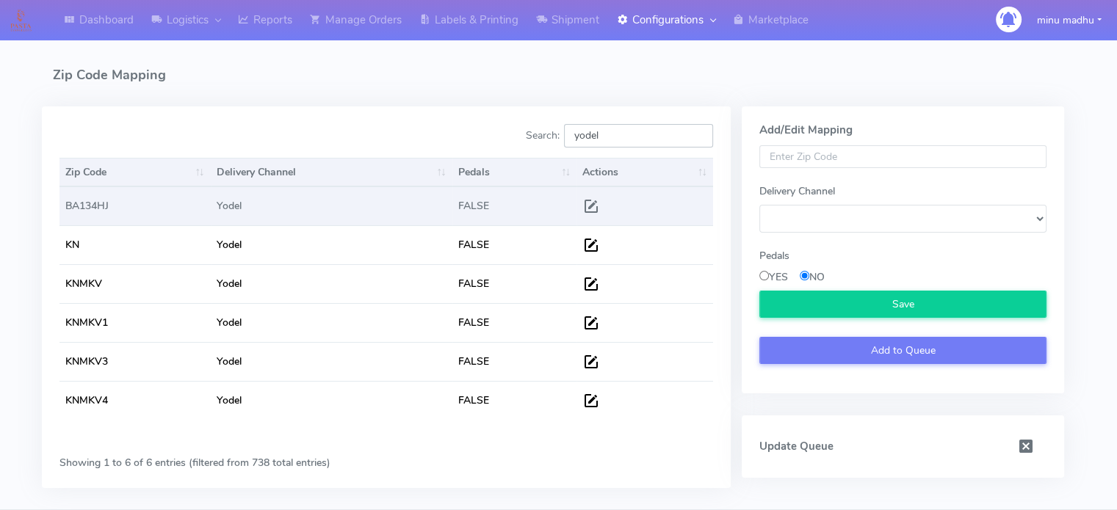
type input "yodel"
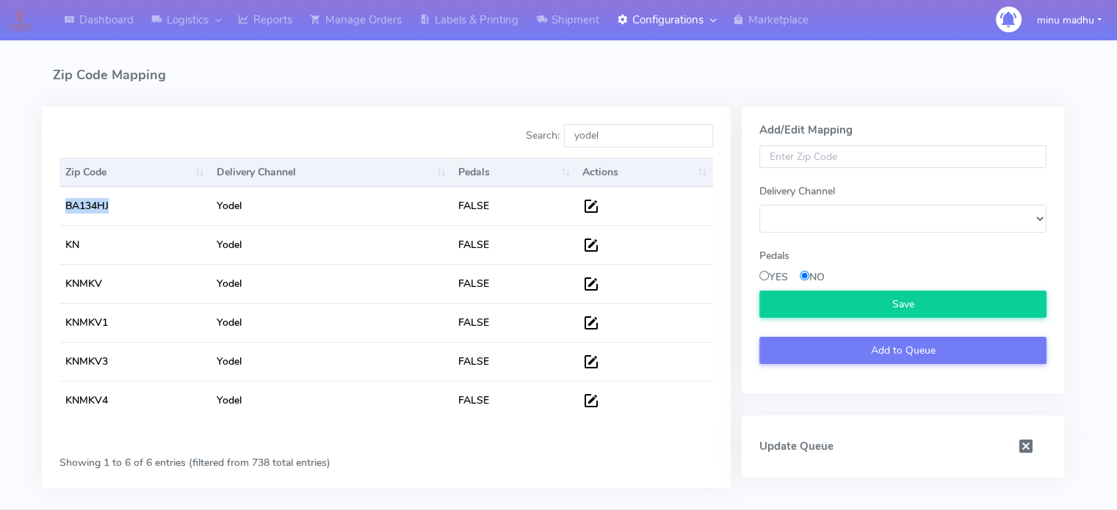
drag, startPoint x: 120, startPoint y: 204, endPoint x: 48, endPoint y: 207, distance: 72.8
click at [48, 207] on div "Zip Code Delivery Channel Pedals Actions Zip Code Delivery Channel Pedals Actio…" at bounding box center [386, 299] width 676 height 293
copy table "Zip Code Delivery Channel Pedals Actions BA134HJ"
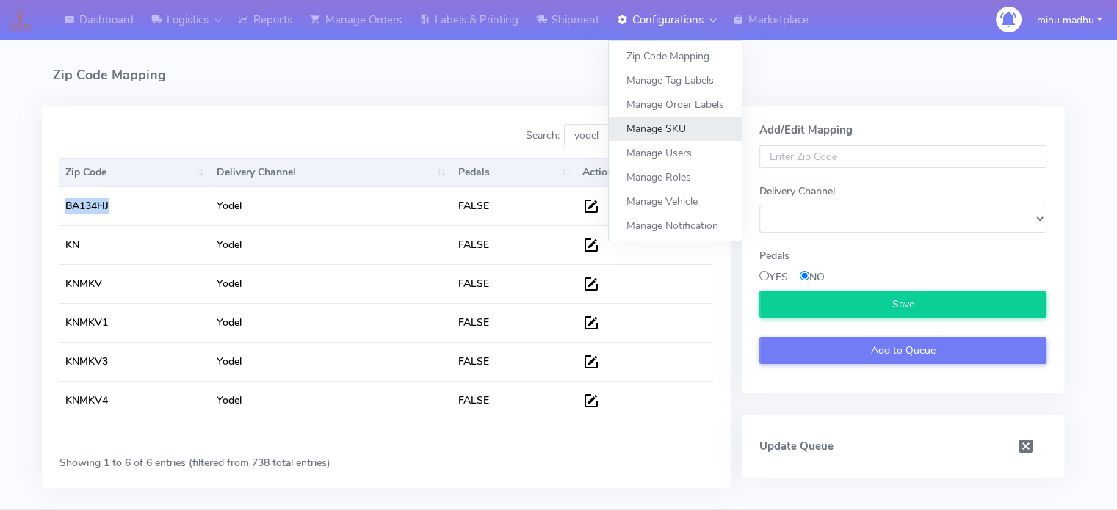
click at [664, 126] on link "Manage SKU" at bounding box center [675, 129] width 133 height 24
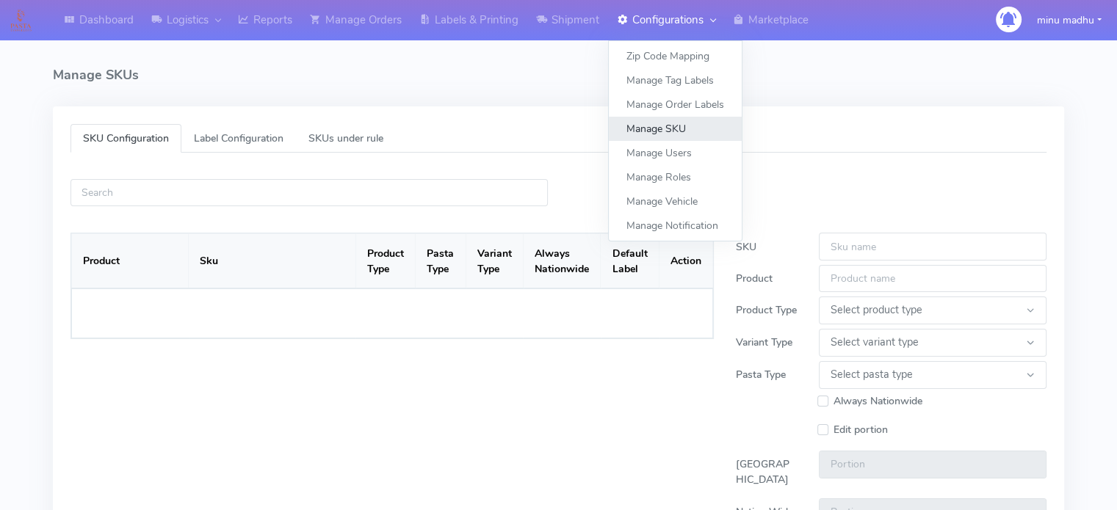
select select
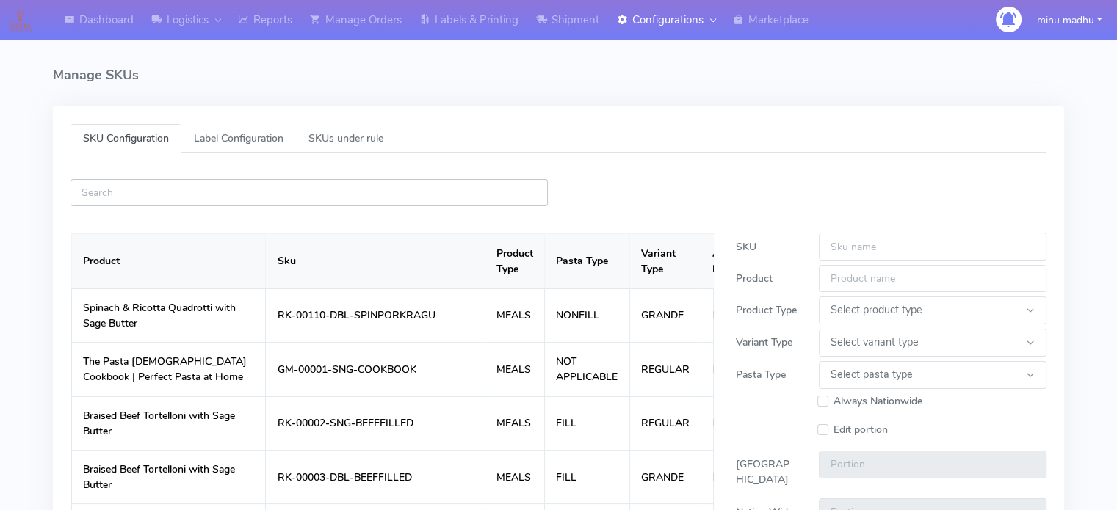
click at [314, 189] on input "text" at bounding box center [308, 192] width 477 height 27
paste input "RK-00152-SNG-CARBONARA"
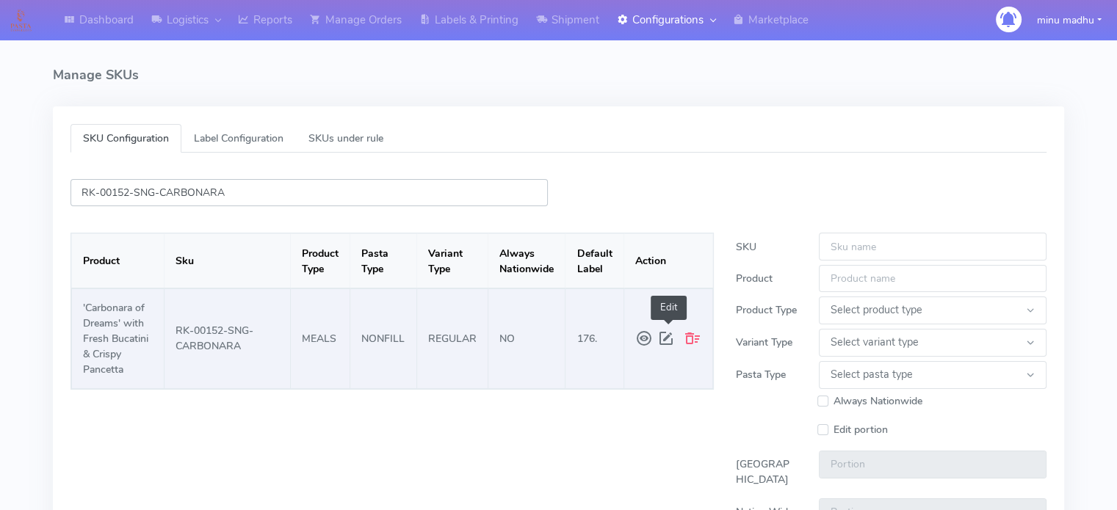
scroll to position [43, 0]
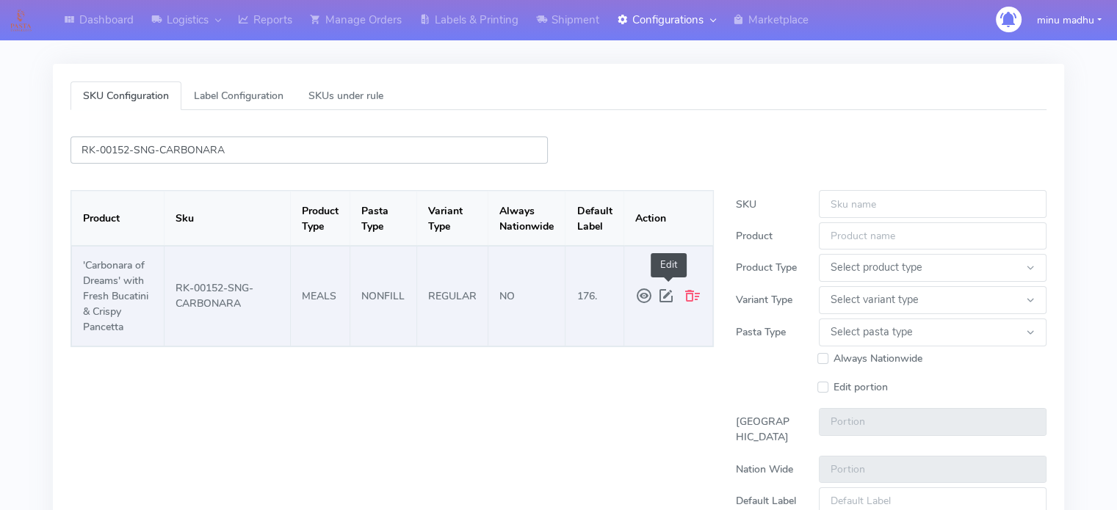
type input "RK-00152-SNG-CARBONARA"
click at [665, 289] on span at bounding box center [668, 296] width 22 height 26
type input "RK-00152-SNG-CARBONARA"
type input "'Carbonara of Dreams' with Fresh Bucatini & Crispy Pancetta"
select select "MEALS"
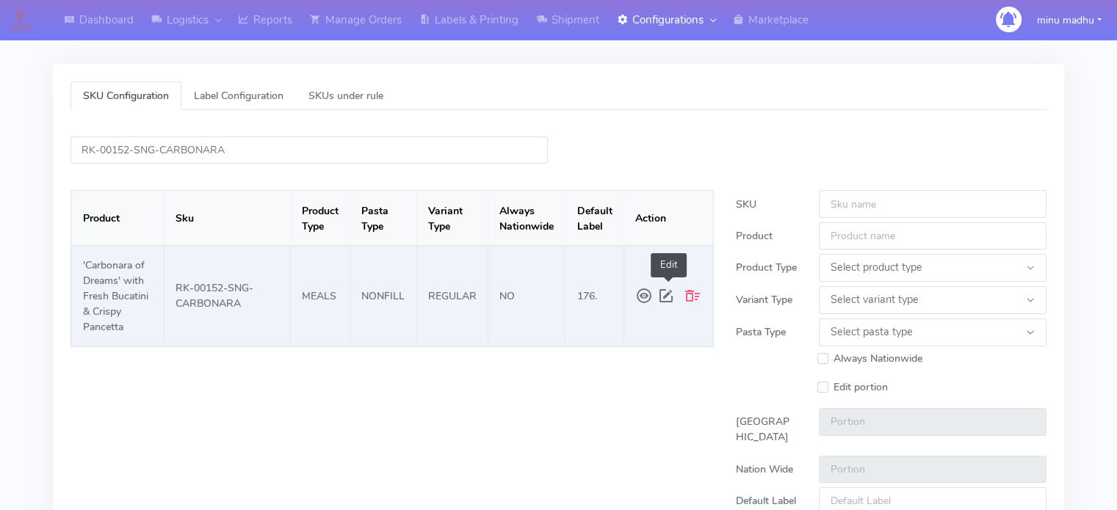
select select "REGULAR"
select select "NONFILL"
type input "1.0"
type input "176."
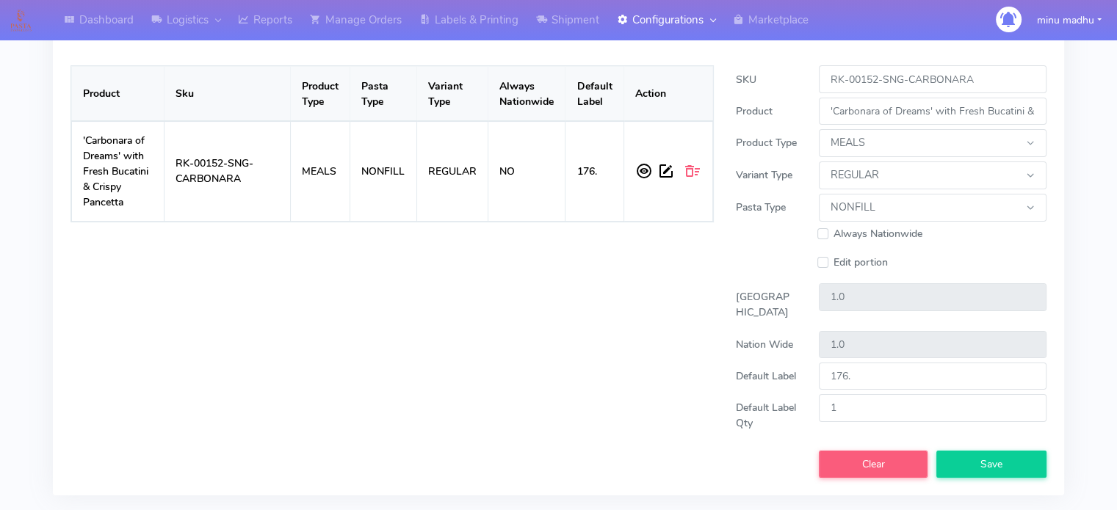
scroll to position [153, 0]
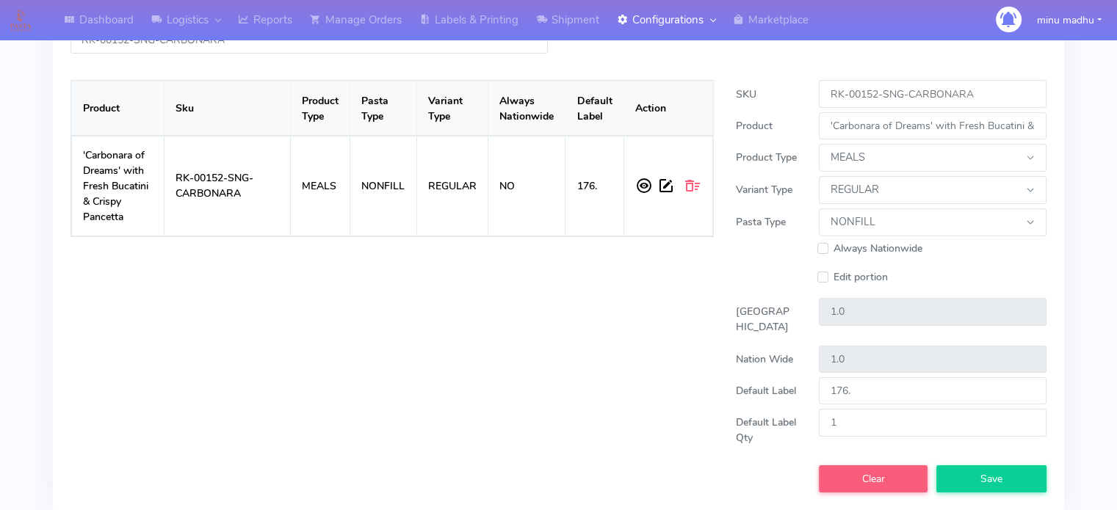
click at [505, 361] on div "Product Sku Product Type Pasta Type Variant Type Always Nationwide Default Labe…" at bounding box center [391, 273] width 665 height 439
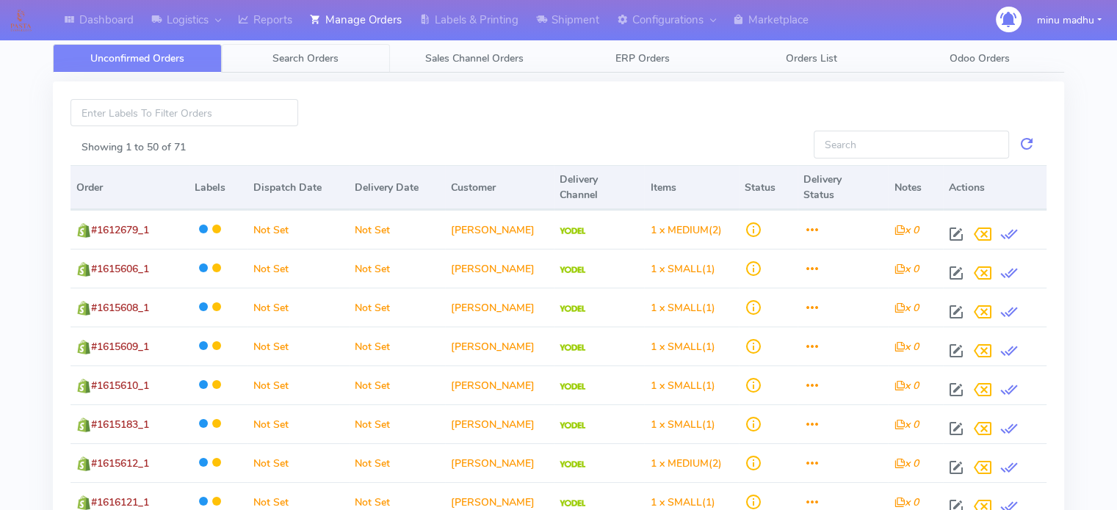
click at [297, 57] on span "Search Orders" at bounding box center [305, 58] width 66 height 14
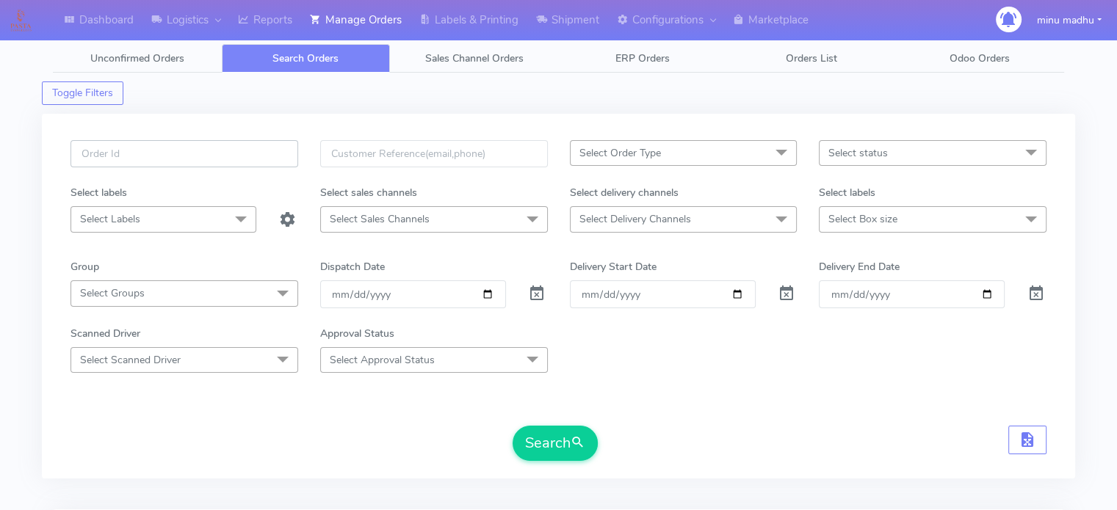
click at [182, 162] on input "text" at bounding box center [184, 153] width 228 height 27
click at [188, 150] on input "text" at bounding box center [184, 153] width 228 height 27
paste input "#2487ATAVI"
type input "#2487ATAVI"
click at [535, 294] on span at bounding box center [537, 297] width 18 height 14
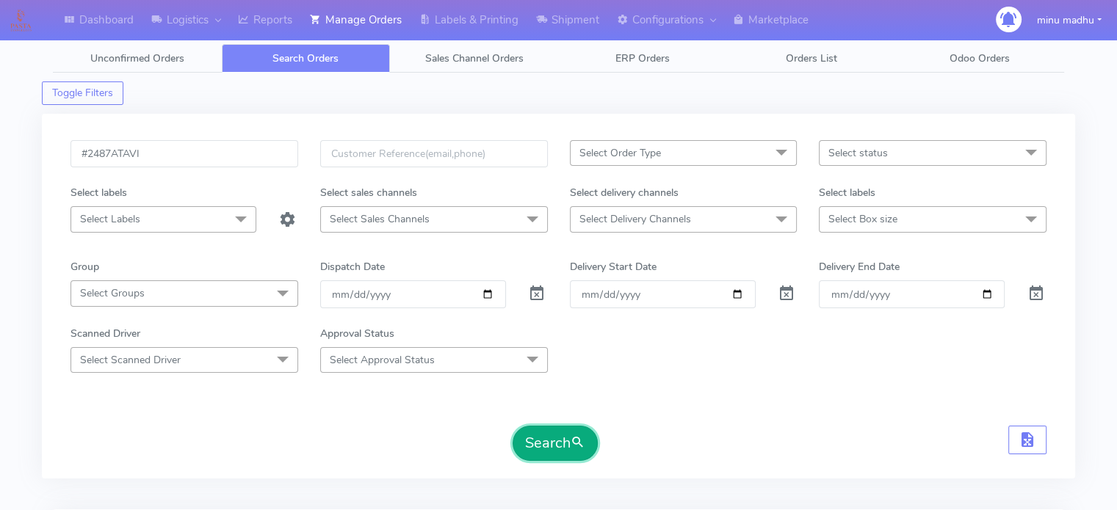
click at [543, 445] on button "Search" at bounding box center [555, 443] width 85 height 35
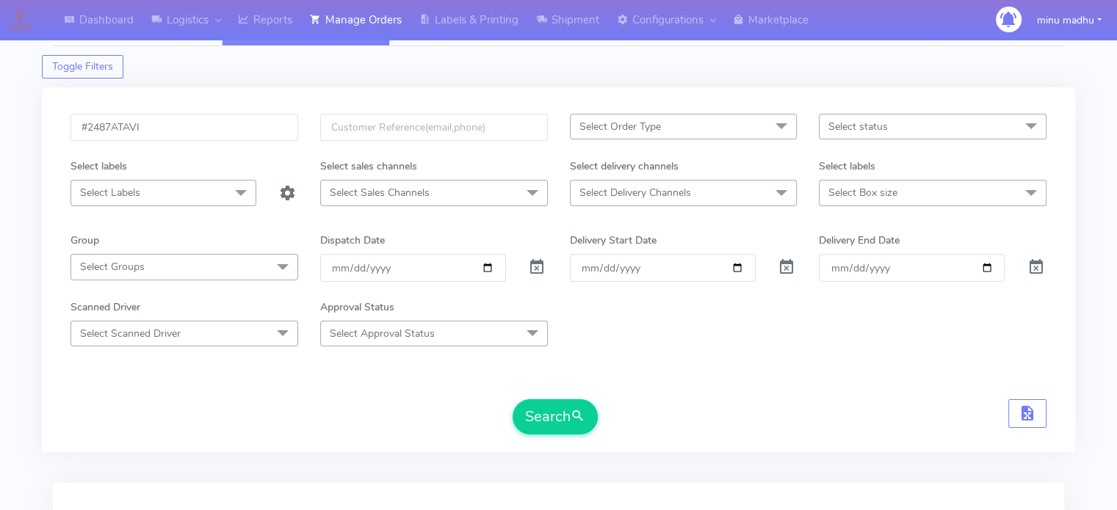
scroll to position [175, 0]
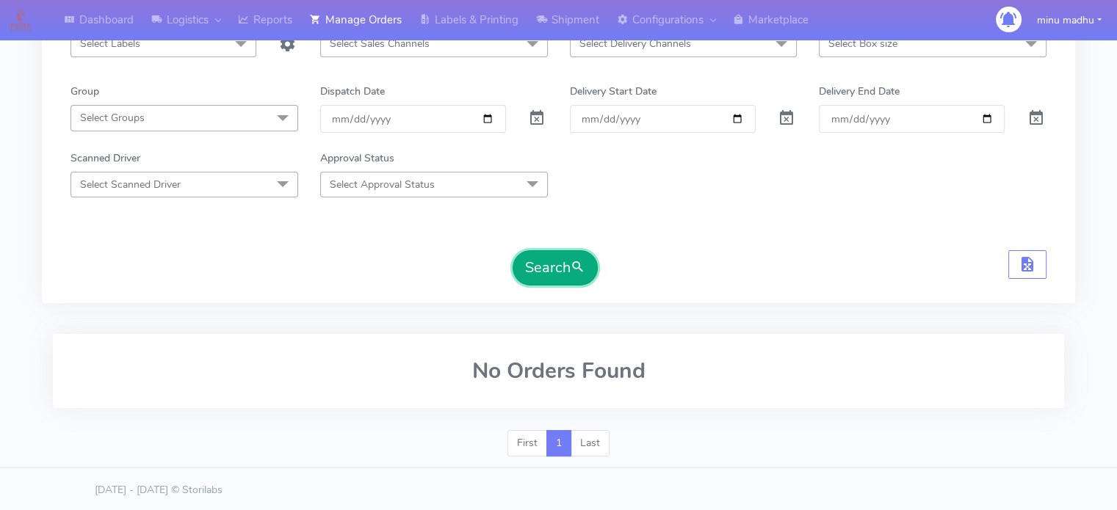
click at [545, 272] on button "Search" at bounding box center [555, 267] width 85 height 35
click at [551, 261] on button "Search" at bounding box center [555, 267] width 85 height 35
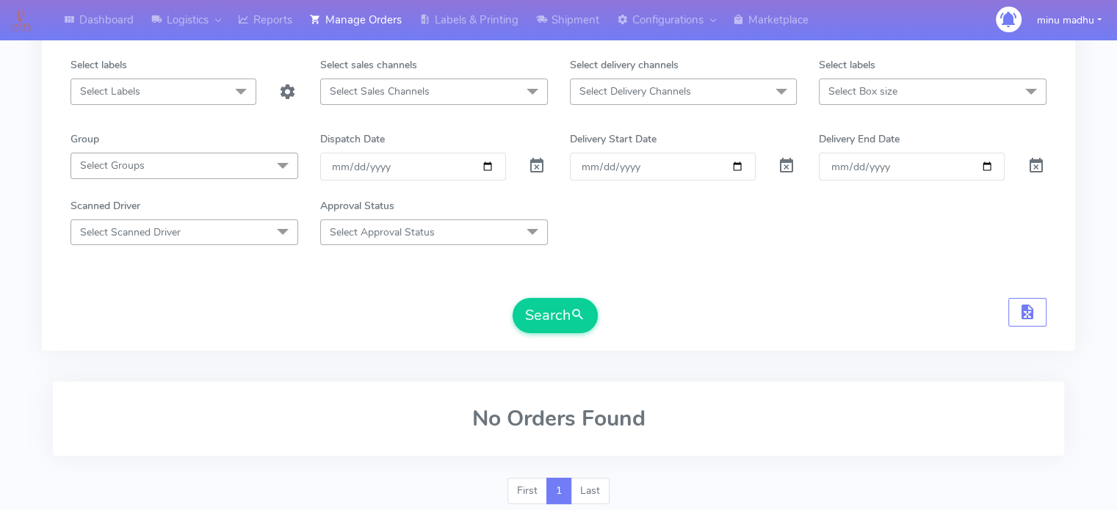
scroll to position [174, 0]
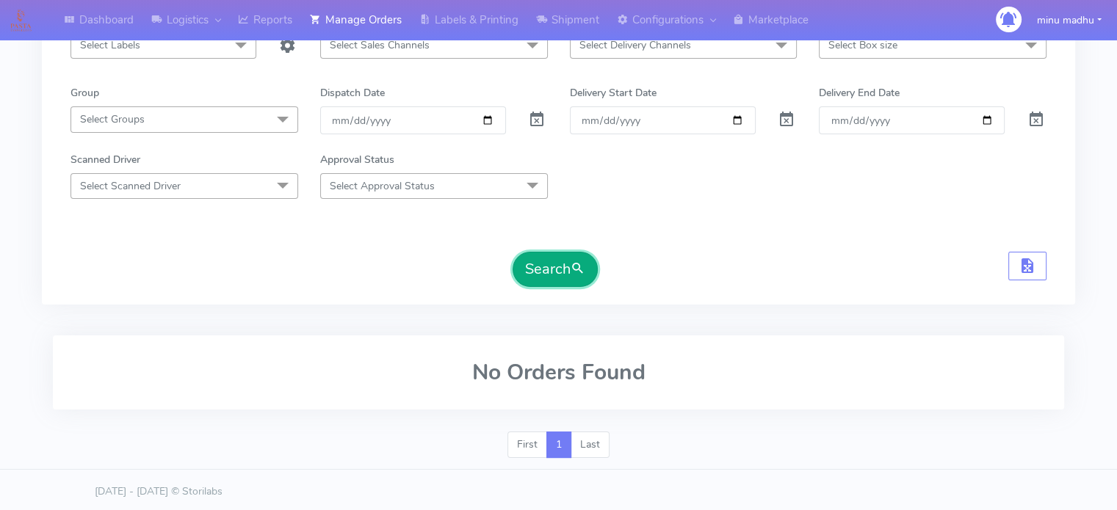
click at [548, 261] on button "Search" at bounding box center [555, 269] width 85 height 35
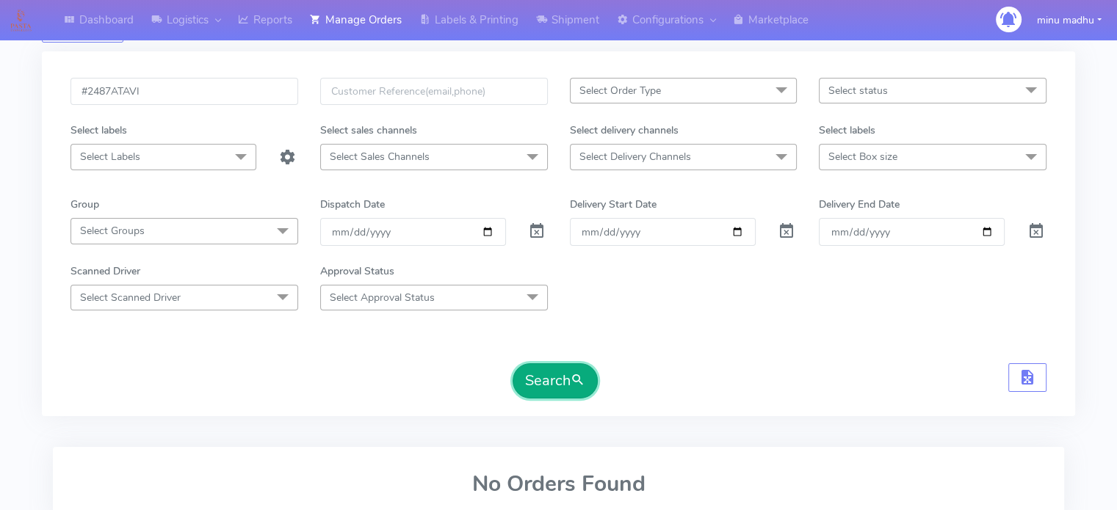
click at [546, 389] on button "Search" at bounding box center [555, 380] width 85 height 35
click at [532, 383] on button "Search" at bounding box center [555, 380] width 85 height 35
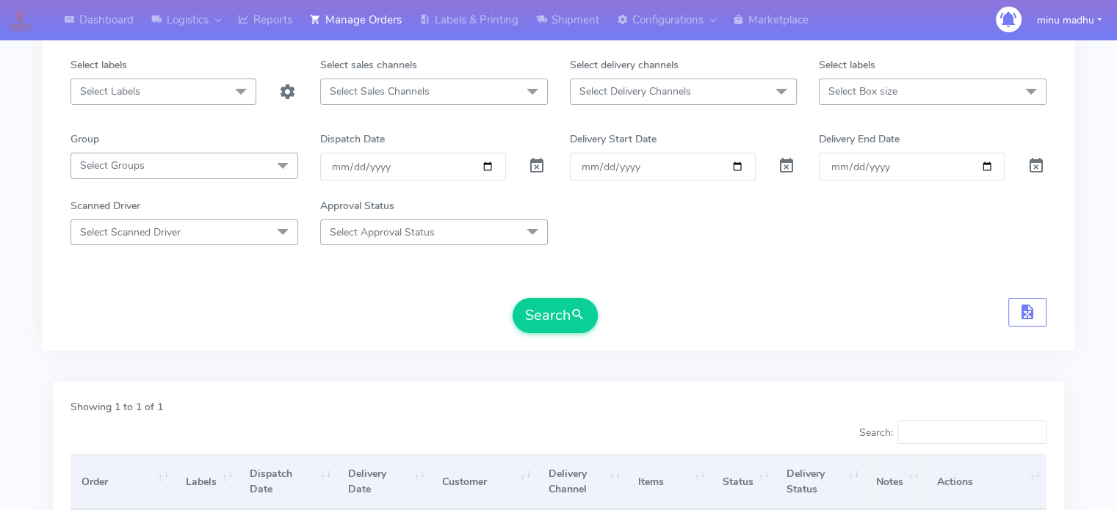
scroll to position [0, 0]
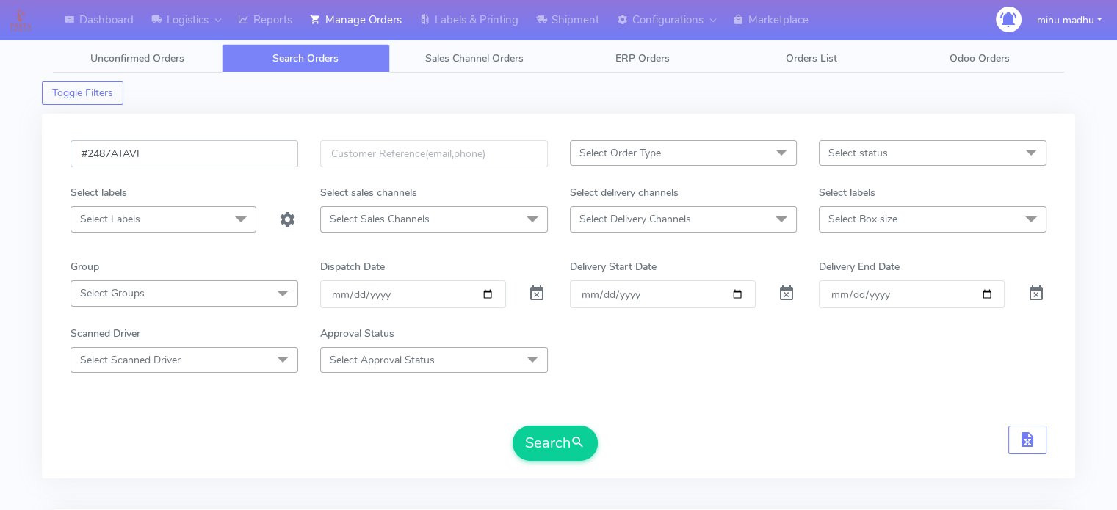
drag, startPoint x: 159, startPoint y: 155, endPoint x: 76, endPoint y: 151, distance: 82.4
click at [76, 151] on input "#2487ATAVI" at bounding box center [184, 153] width 228 height 27
paste input "PETEST2887"
click at [547, 434] on button "Search" at bounding box center [555, 443] width 85 height 35
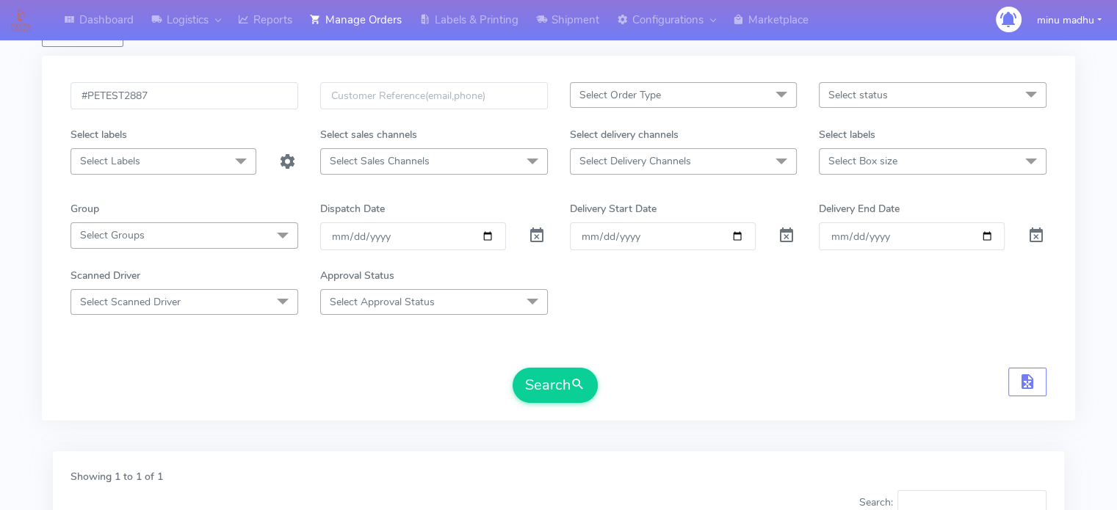
scroll to position [51, 0]
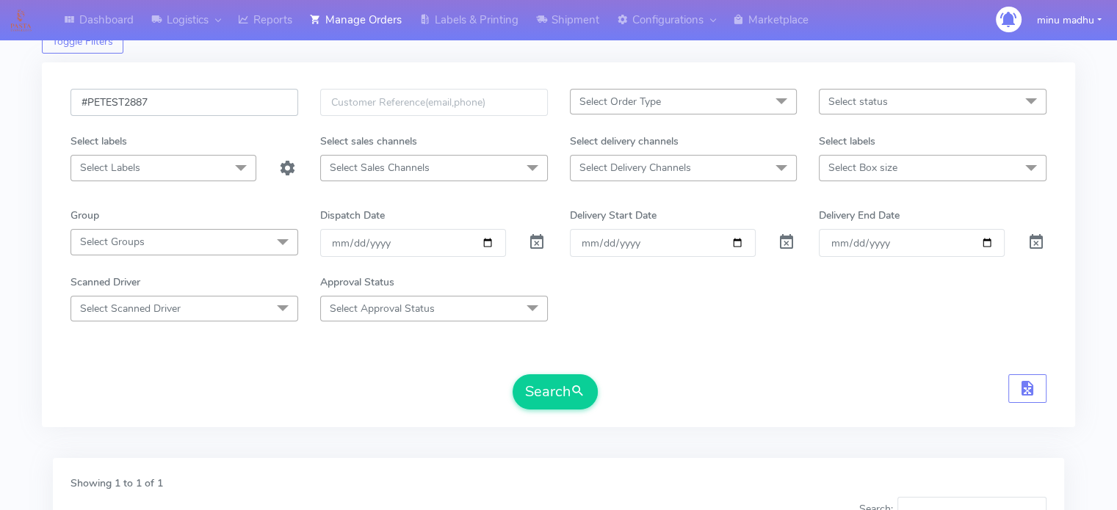
click at [192, 95] on input "#PETEST2887" at bounding box center [184, 102] width 228 height 27
type input "#PETEST2890"
click at [546, 385] on button "Search" at bounding box center [555, 391] width 85 height 35
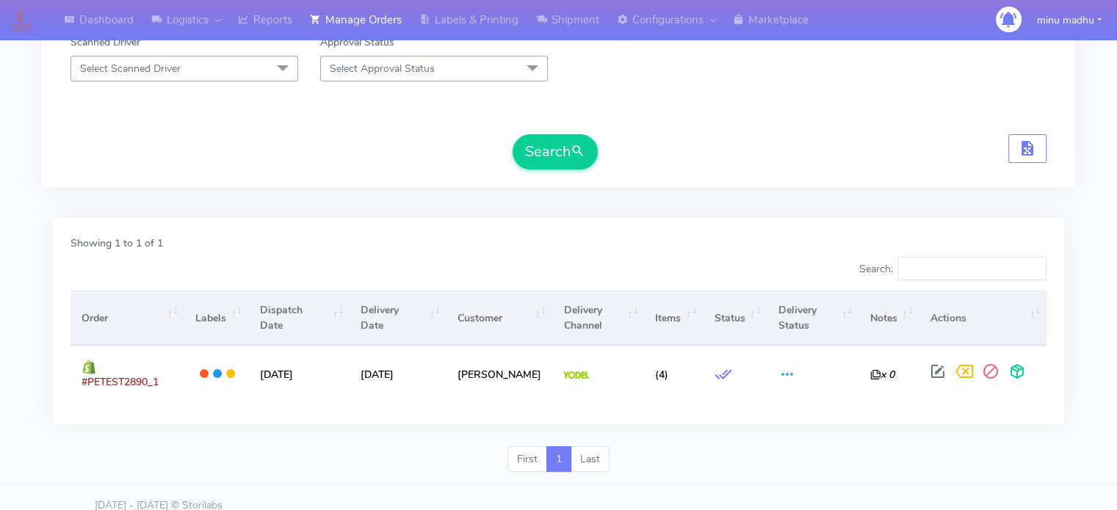
scroll to position [300, 0]
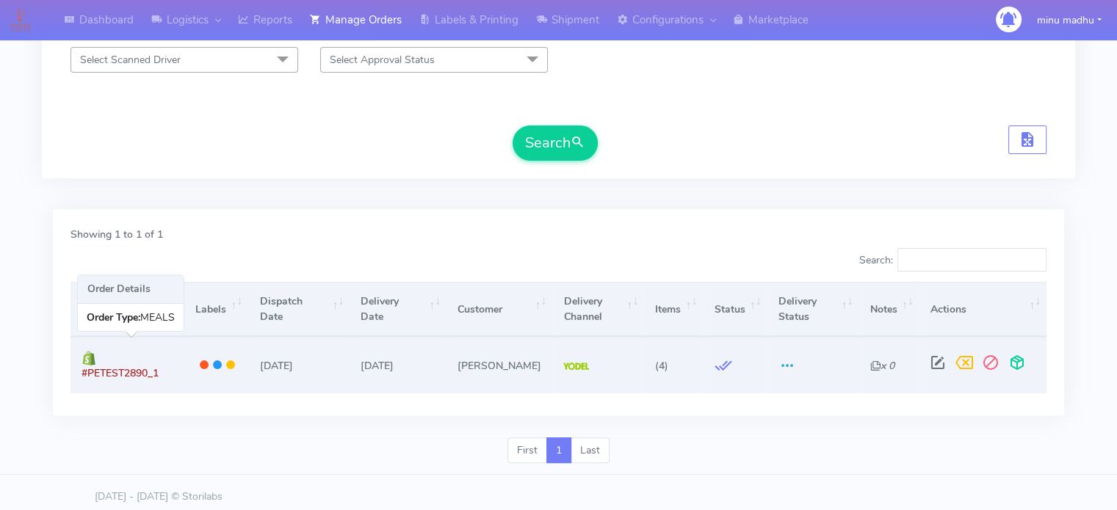
drag, startPoint x: 181, startPoint y: 366, endPoint x: 98, endPoint y: 361, distance: 83.9
click at [98, 361] on td "#PETEST2890_1" at bounding box center [127, 365] width 114 height 56
copy span "#PETEST2890_1"
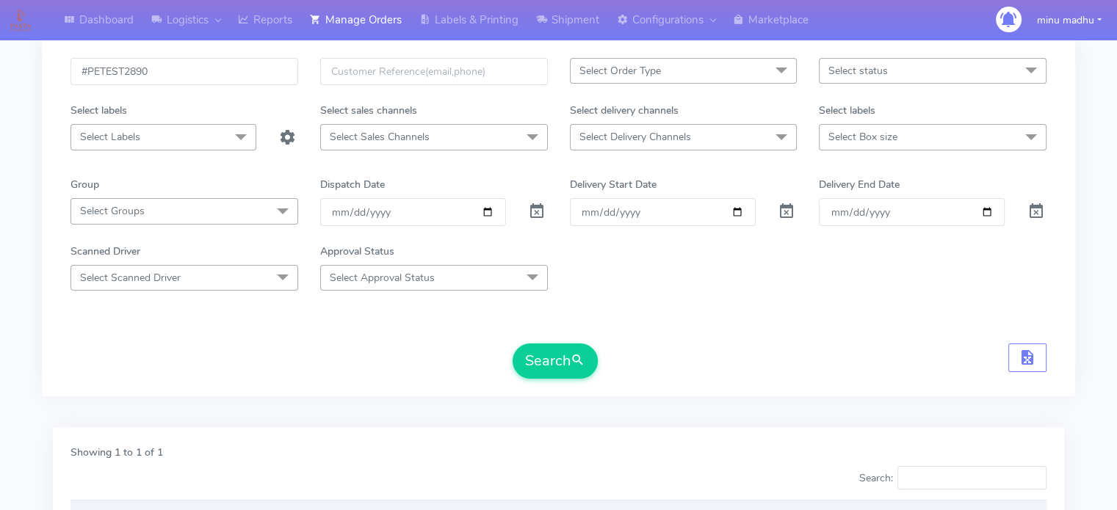
scroll to position [0, 0]
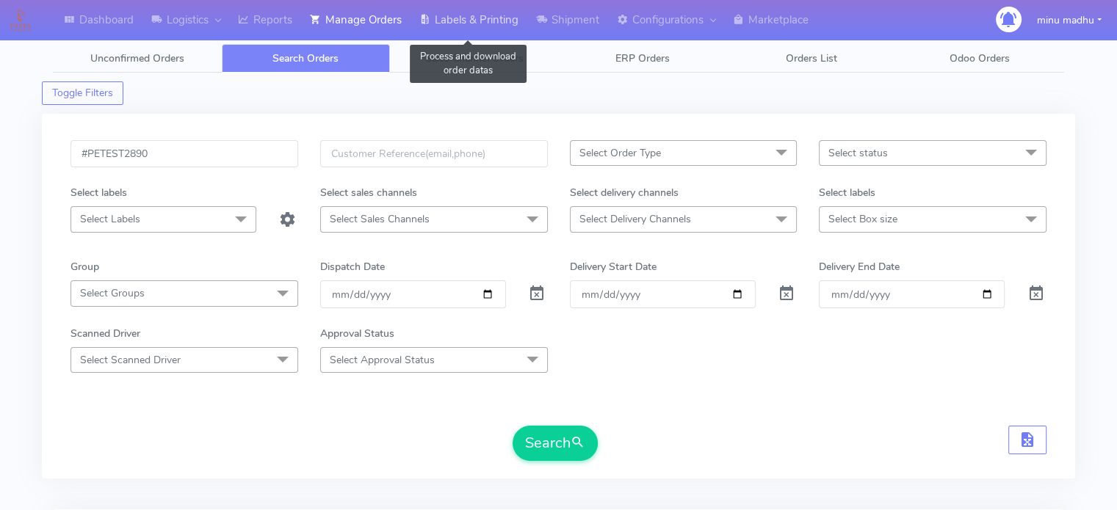
click at [496, 12] on link "Labels & Printing" at bounding box center [468, 20] width 117 height 40
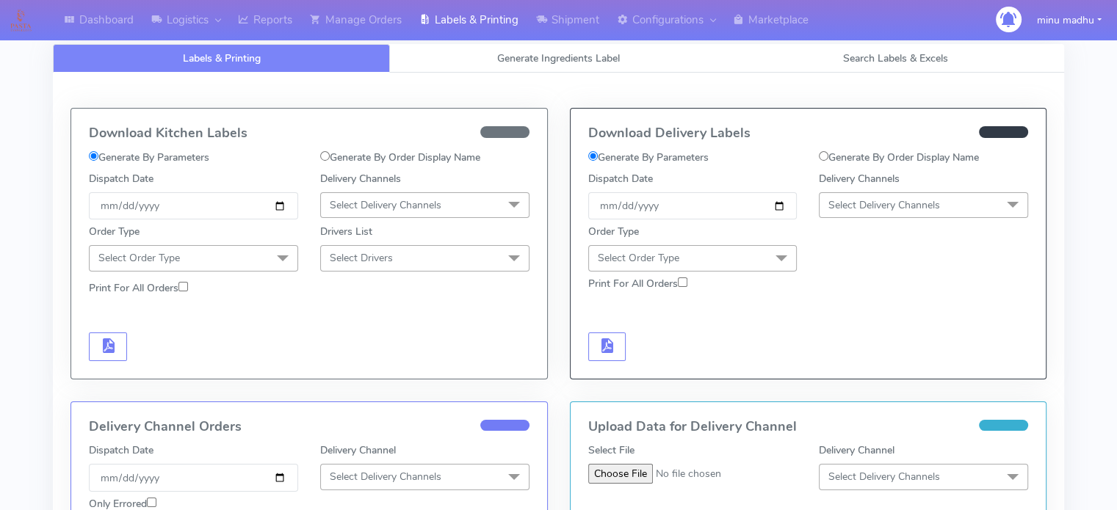
click at [322, 155] on input "Generate By Order Display Name" at bounding box center [325, 156] width 10 height 10
radio input "true"
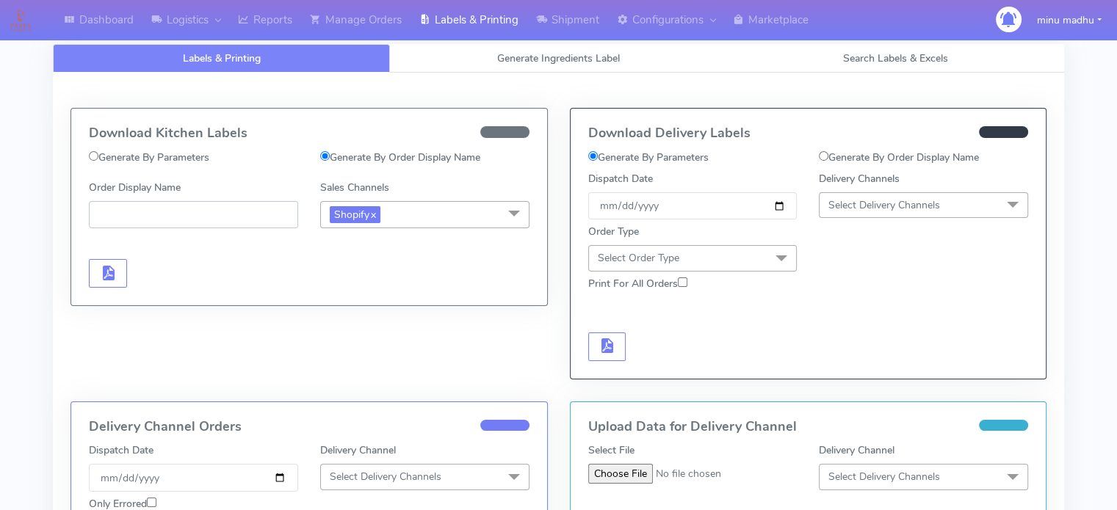
click at [214, 207] on input "Order Display Name" at bounding box center [193, 214] width 209 height 27
paste input "#PETEST2890_1"
type input "#PETEST2890_1"
click at [483, 211] on span "Shopify x" at bounding box center [424, 214] width 209 height 27
click at [281, 333] on div "Download Kitchen Labels Generate By Parameters Generate By Order Display Name O…" at bounding box center [308, 255] width 499 height 294
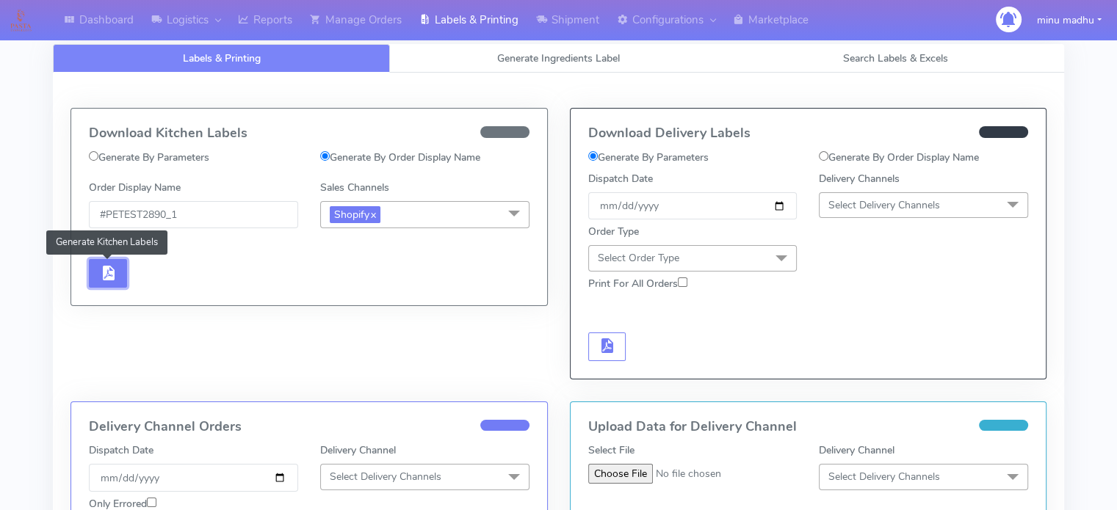
click at [115, 269] on span "button" at bounding box center [108, 276] width 18 height 14
drag, startPoint x: 197, startPoint y: 209, endPoint x: 95, endPoint y: 207, distance: 102.1
click at [95, 207] on input "#PETEST2890_1" at bounding box center [193, 214] width 209 height 27
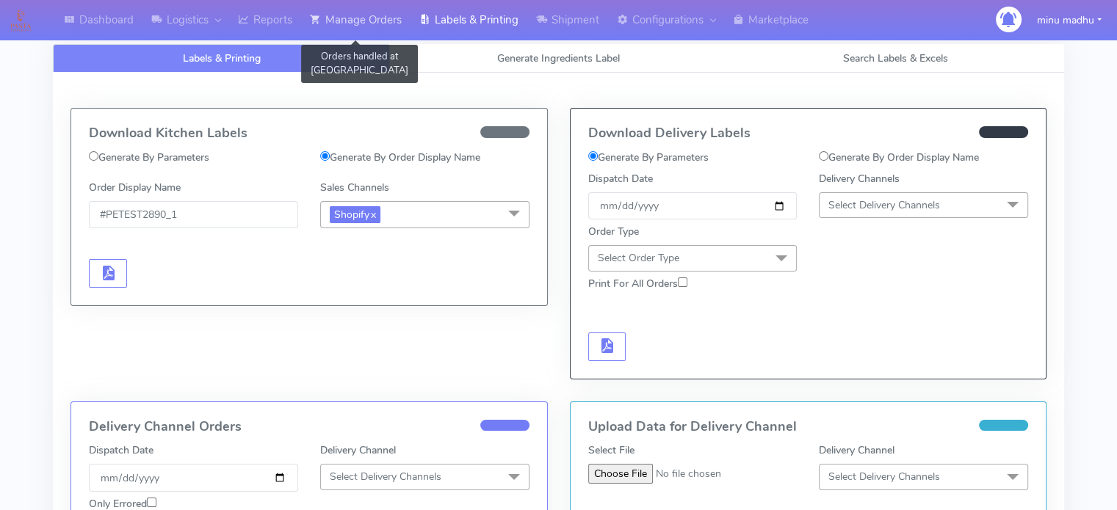
click at [375, 18] on link "Manage Orders" at bounding box center [355, 20] width 109 height 40
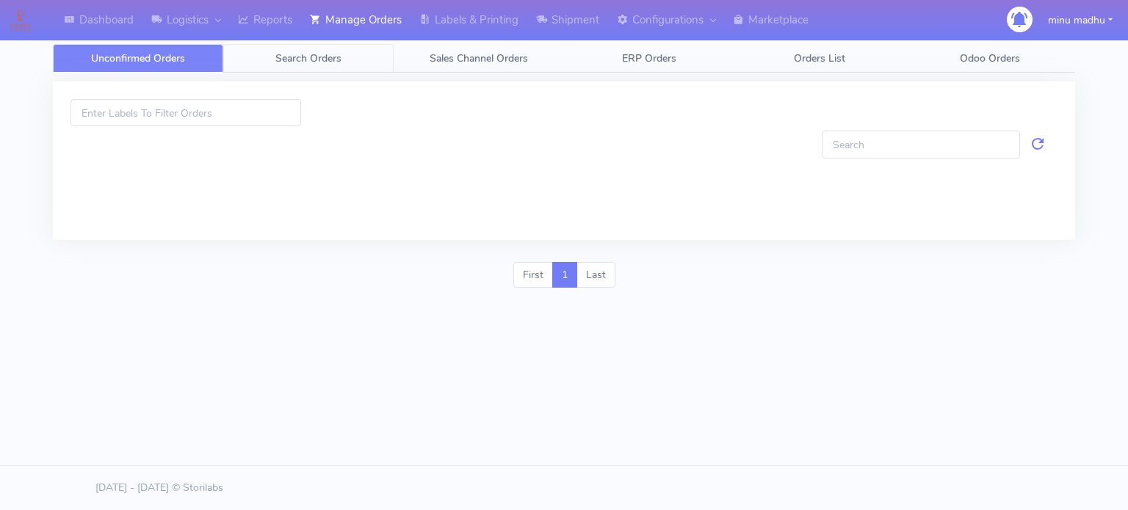
click at [294, 61] on span "Search Orders" at bounding box center [308, 58] width 66 height 14
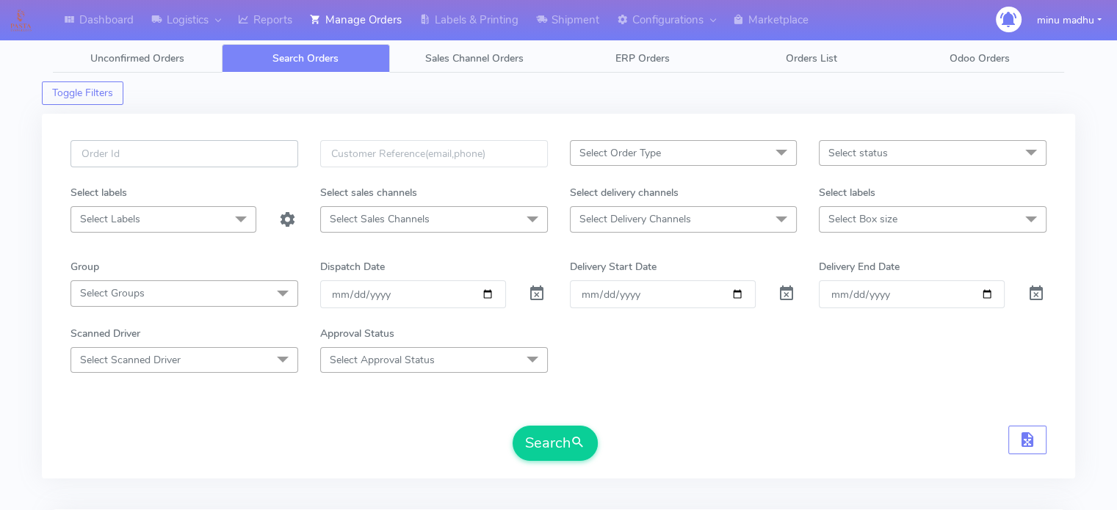
click at [232, 147] on input "text" at bounding box center [184, 153] width 228 height 27
paste input "#PETEST2890_1"
type input "#PETEST2890_1"
click at [541, 294] on span at bounding box center [537, 297] width 18 height 14
click at [552, 438] on button "Search" at bounding box center [555, 443] width 85 height 35
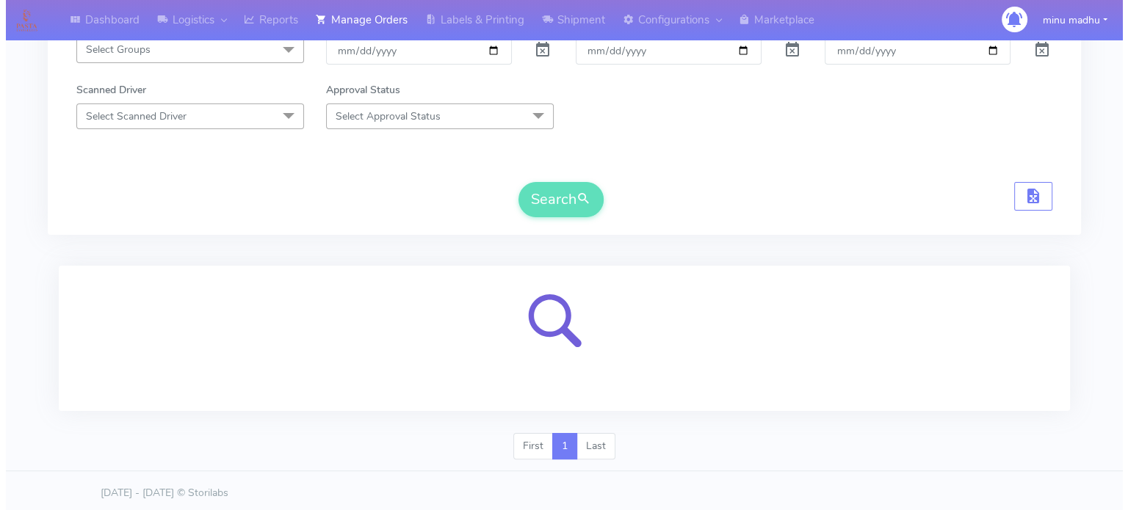
scroll to position [247, 0]
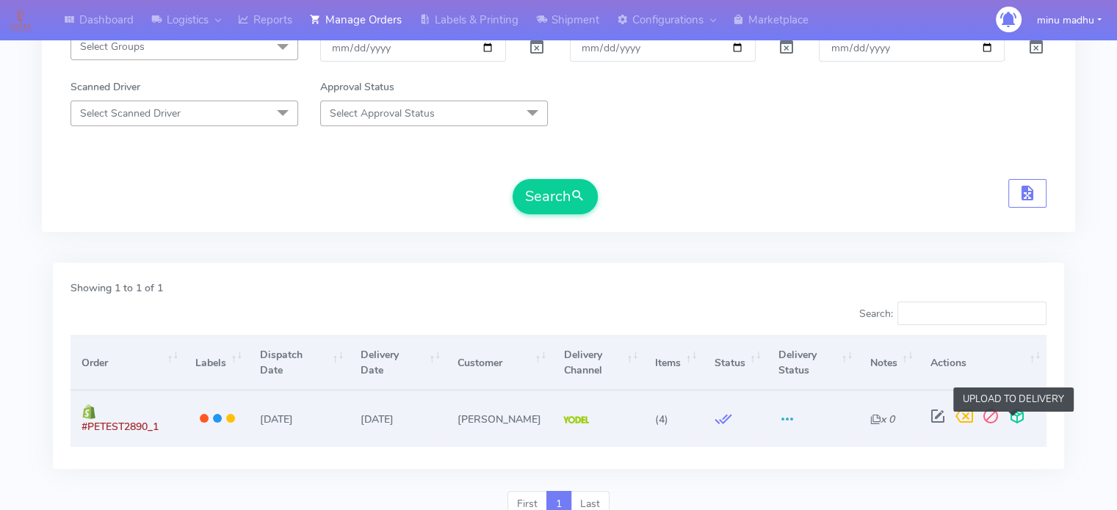
click at [1014, 422] on span at bounding box center [1017, 420] width 26 height 14
click at [1013, 421] on span at bounding box center [1017, 420] width 26 height 14
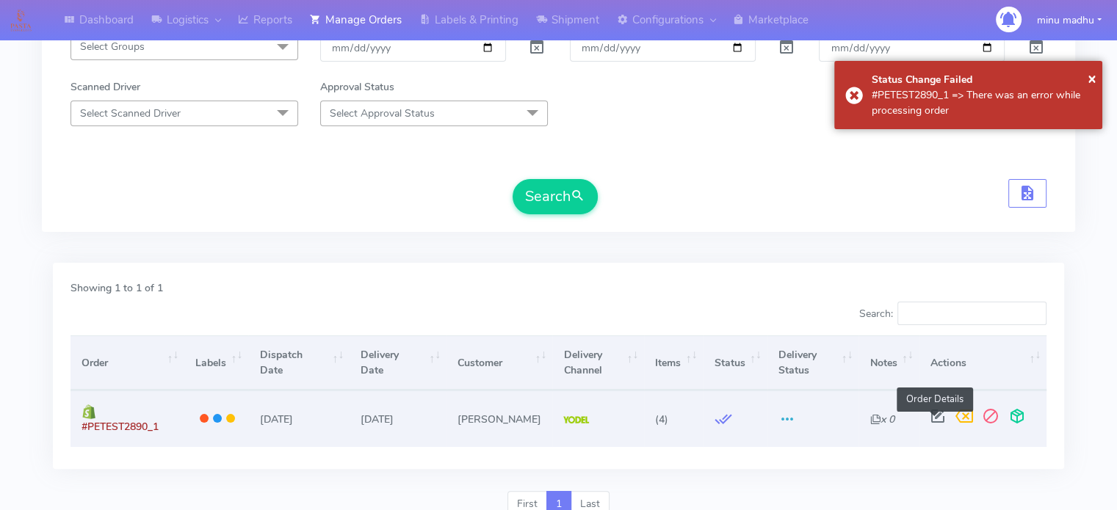
click at [932, 425] on span at bounding box center [937, 420] width 26 height 14
select select "5"
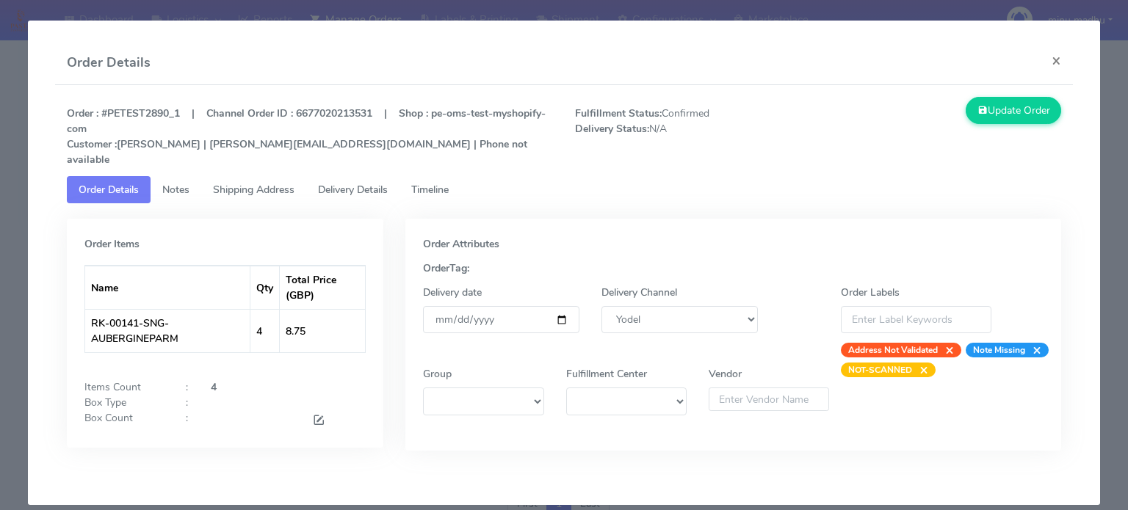
click at [439, 183] on span "Timeline" at bounding box center [429, 190] width 37 height 14
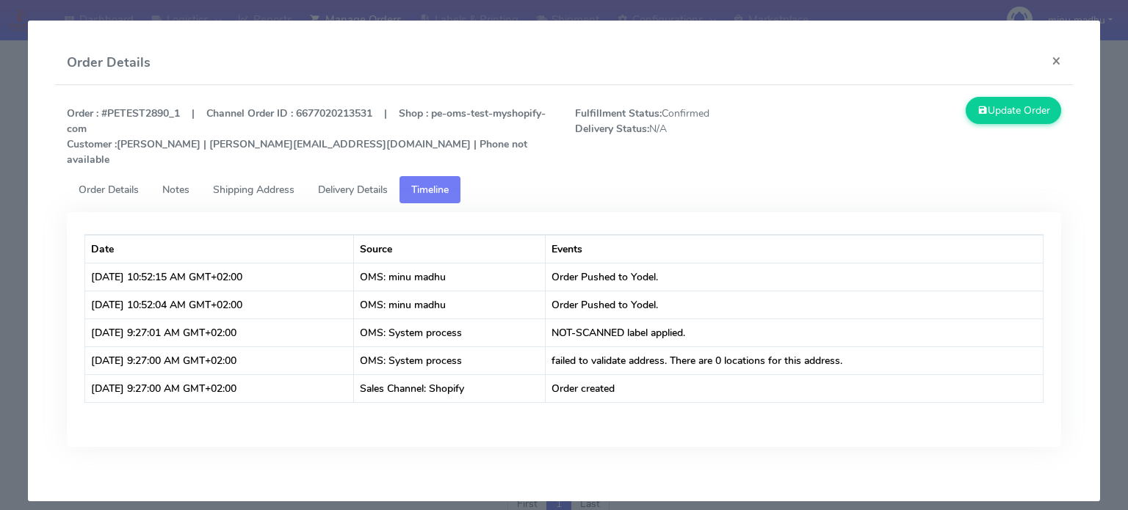
click at [256, 183] on span "Shipping Address" at bounding box center [254, 190] width 82 height 14
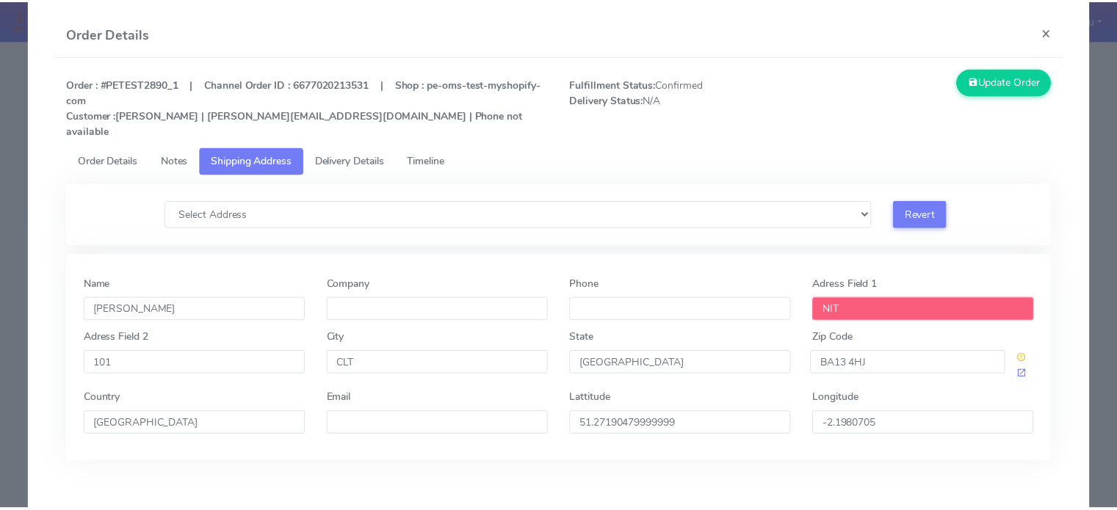
scroll to position [29, 0]
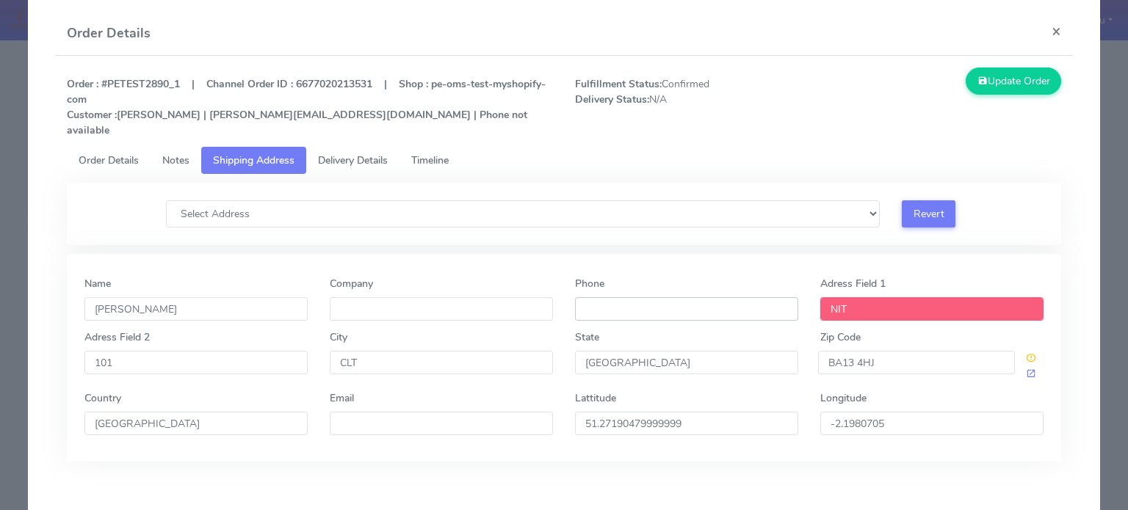
click at [675, 297] on input "Phone" at bounding box center [686, 308] width 223 height 23
type input "+44 777777777"
click at [1000, 73] on button "Update Order" at bounding box center [1013, 81] width 95 height 27
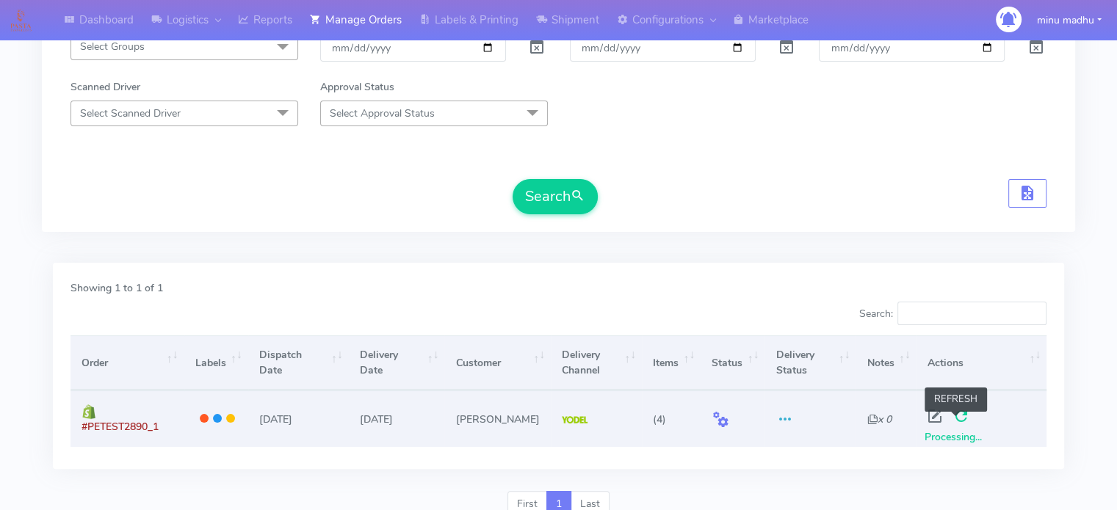
click at [957, 422] on span at bounding box center [961, 420] width 26 height 14
click at [952, 419] on span at bounding box center [961, 420] width 26 height 14
click at [925, 421] on span at bounding box center [935, 420] width 26 height 14
select select "5"
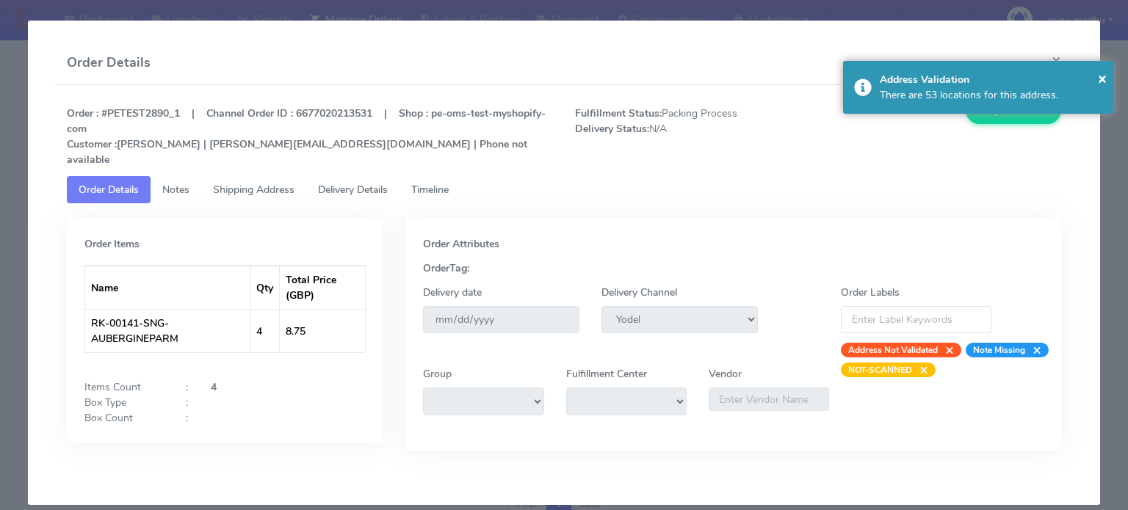
click at [441, 183] on span "Timeline" at bounding box center [429, 190] width 37 height 14
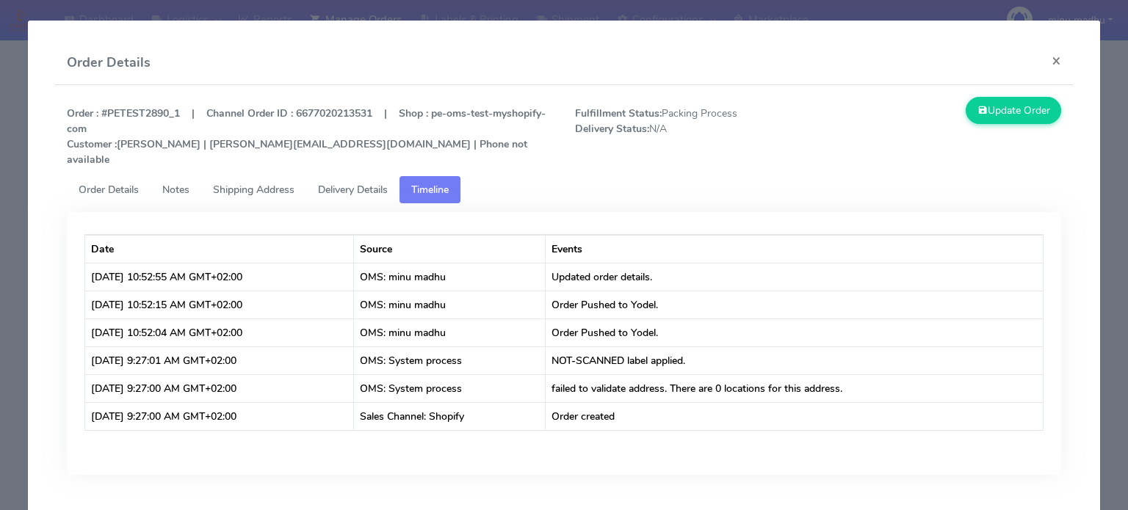
click at [97, 183] on span "Order Details" at bounding box center [109, 190] width 60 height 14
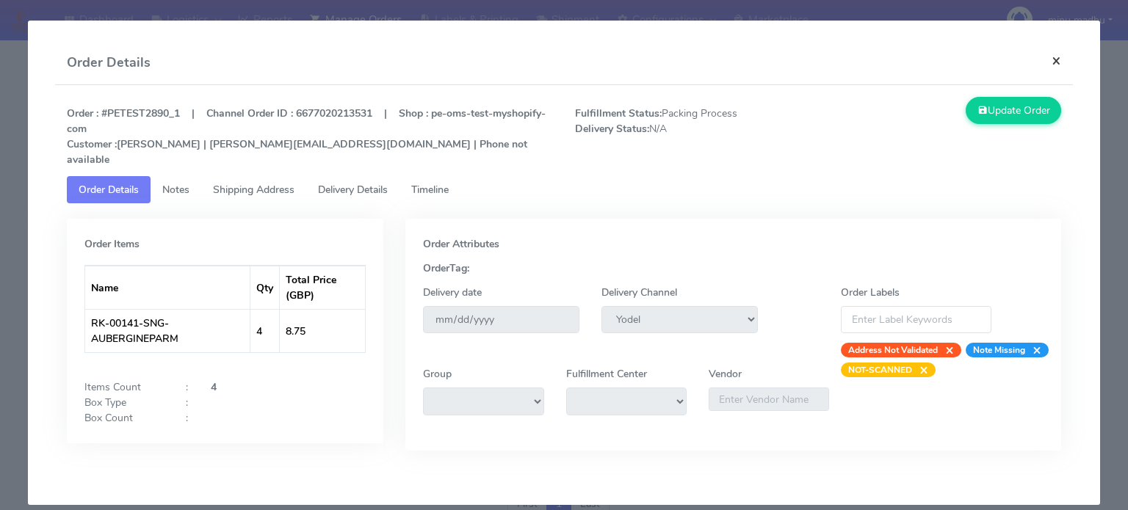
click at [1057, 60] on button "×" at bounding box center [1056, 60] width 33 height 39
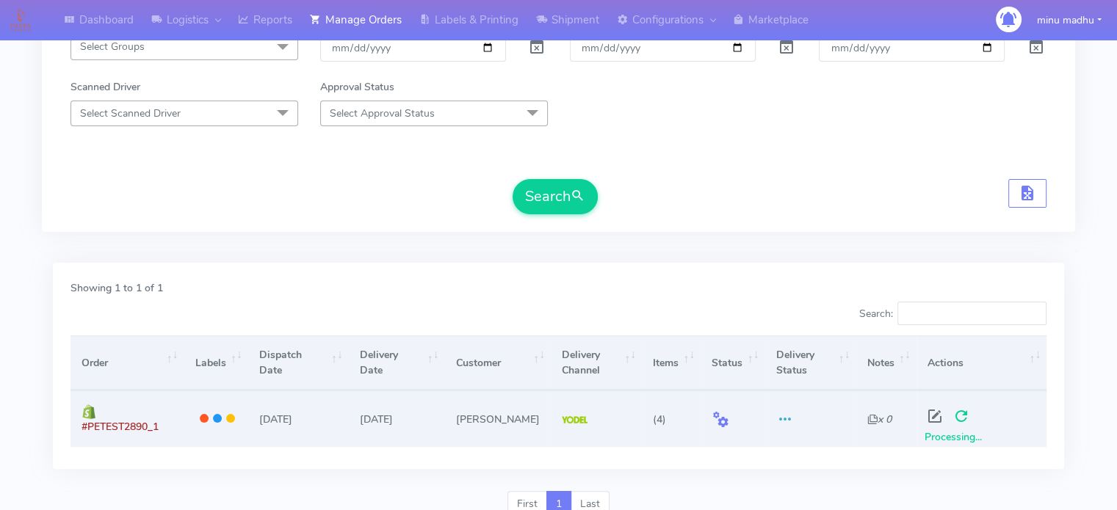
scroll to position [300, 0]
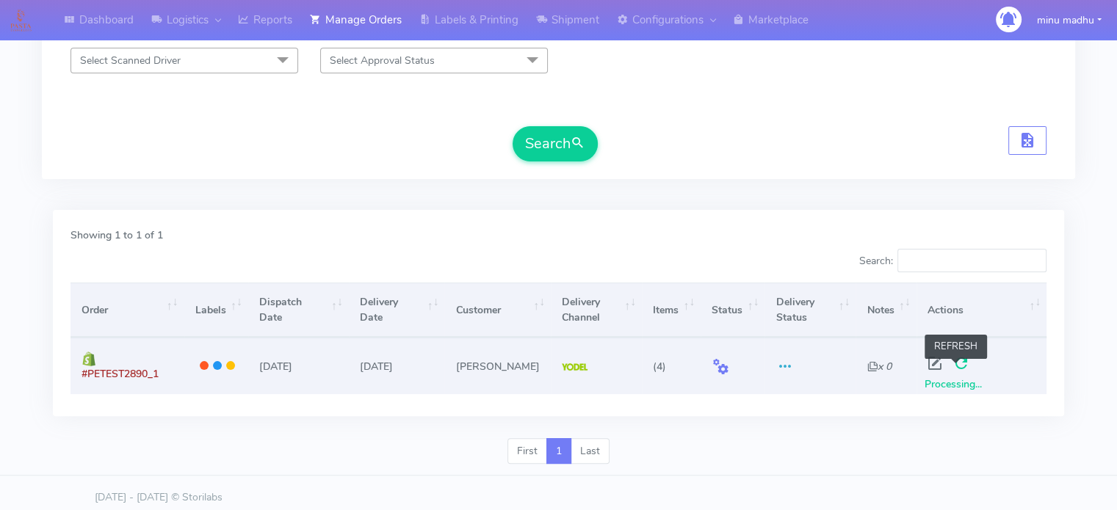
click at [958, 369] on span at bounding box center [961, 367] width 26 height 14
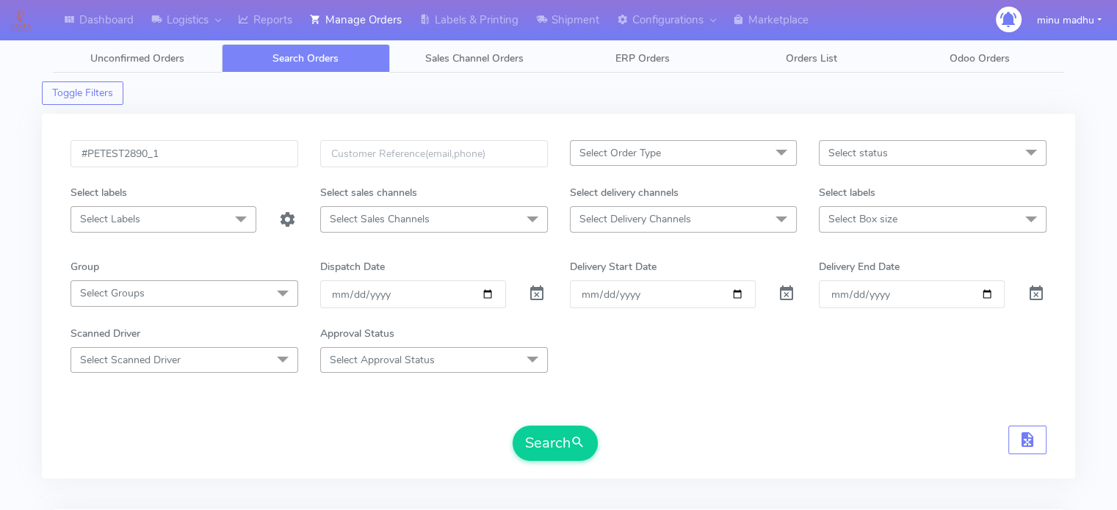
scroll to position [0, 0]
drag, startPoint x: 180, startPoint y: 146, endPoint x: 40, endPoint y: 164, distance: 141.4
click at [40, 164] on div "Dashboard Logistics London Logistics Reports Manage Orders Labels & Printing Sh…" at bounding box center [558, 400] width 1117 height 749
paste input "4"
type input "#PETEST2894"
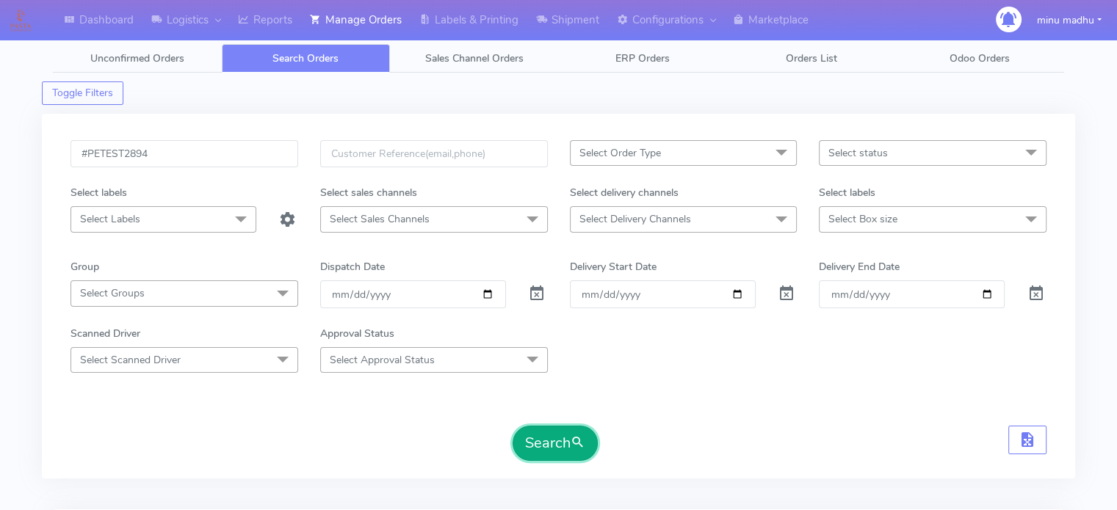
click at [564, 432] on button "Search" at bounding box center [555, 443] width 85 height 35
click at [550, 448] on button "Search" at bounding box center [555, 443] width 85 height 35
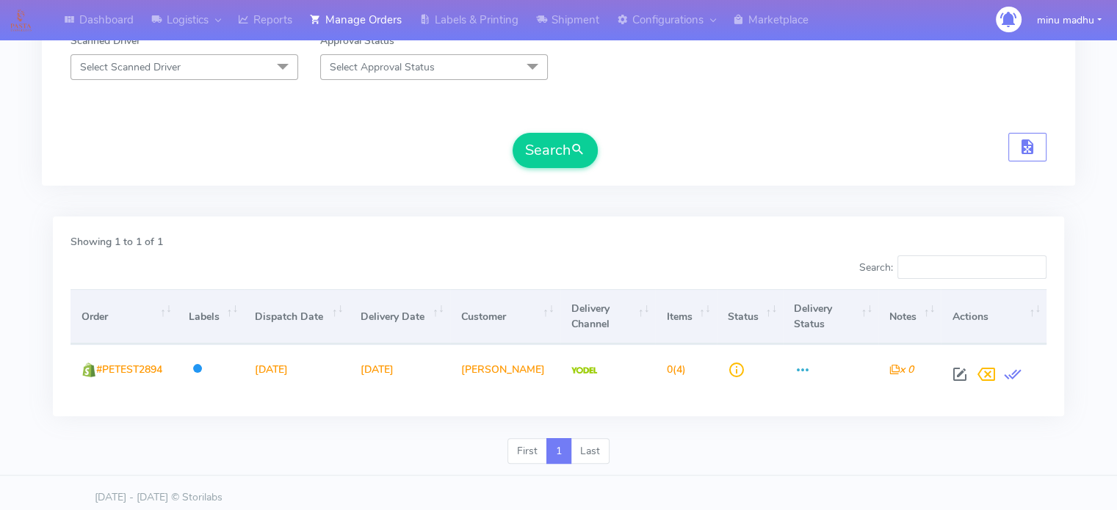
scroll to position [294, 0]
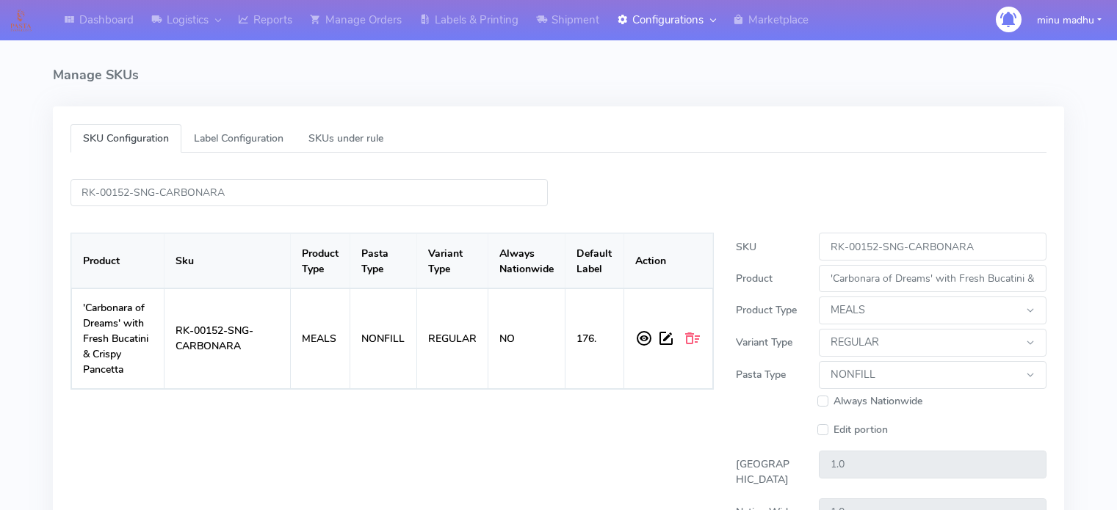
select select "MEALS"
select select "REGULAR"
select select "NONFILL"
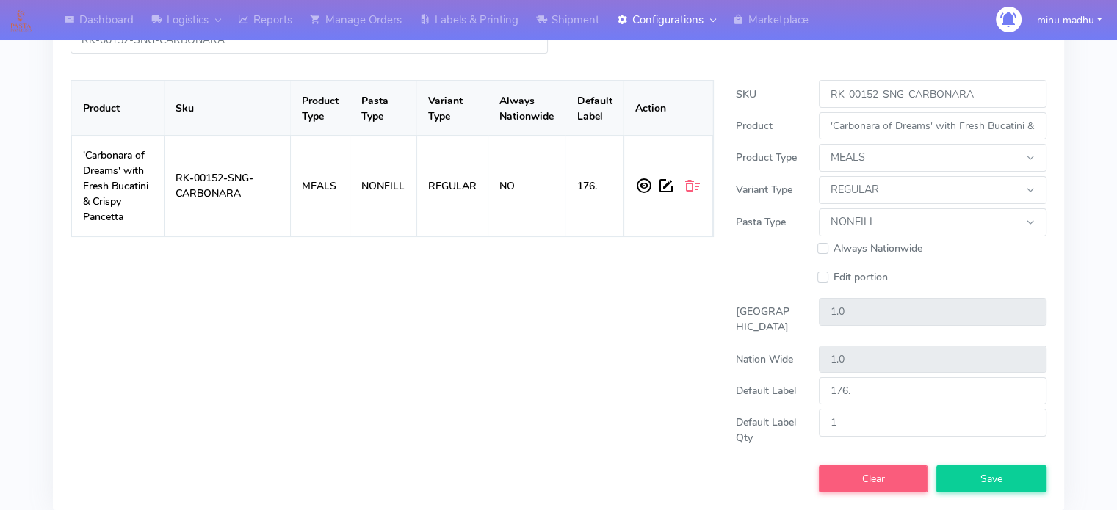
scroll to position [153, 0]
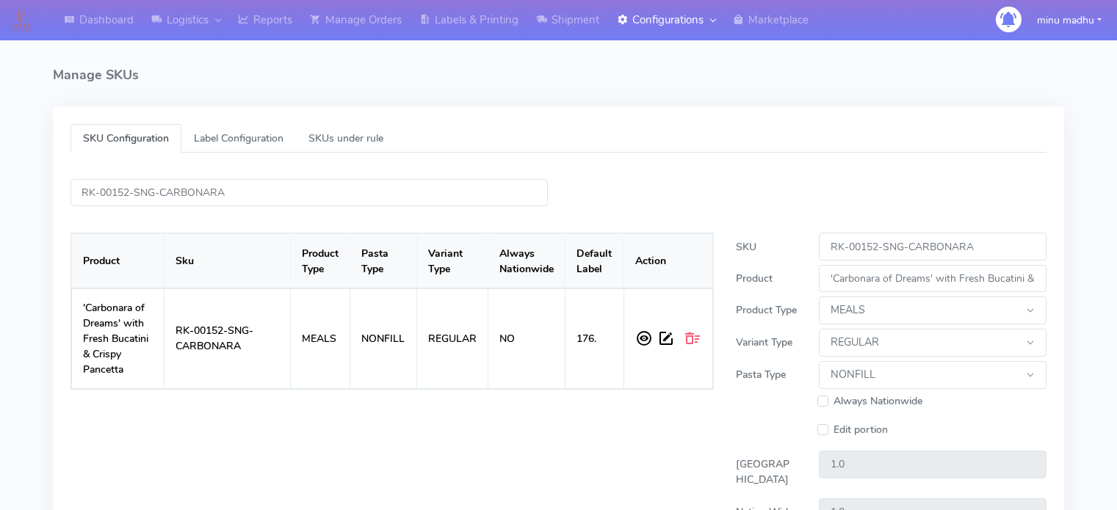
select select "MEALS"
select select "REGULAR"
select select "NONFILL"
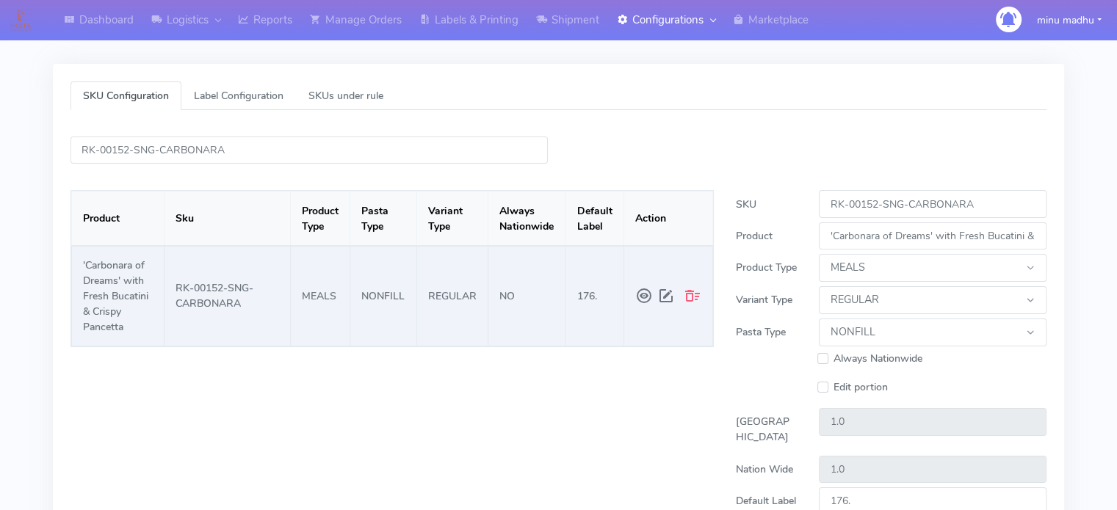
scroll to position [43, 0]
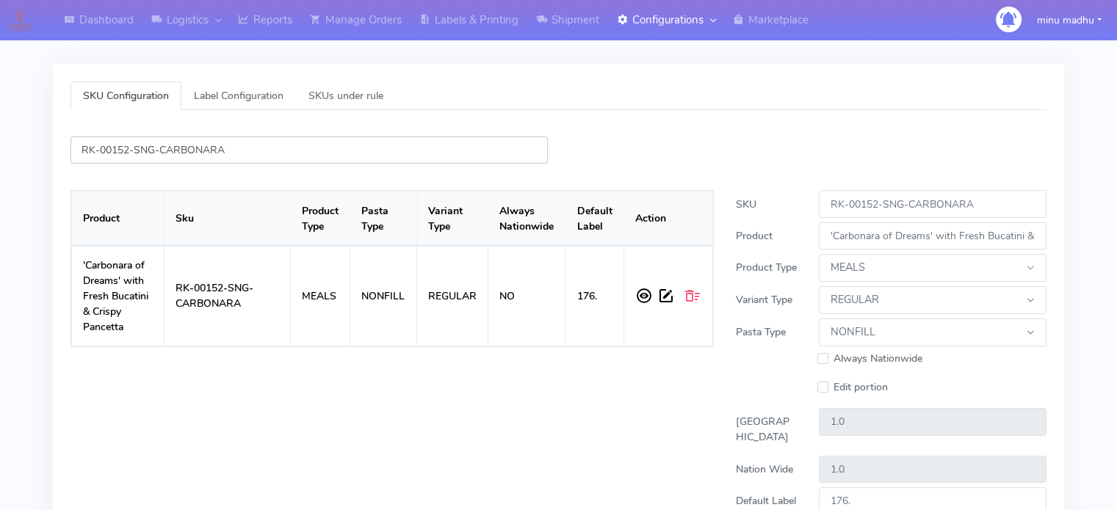
drag, startPoint x: 247, startPoint y: 149, endPoint x: 61, endPoint y: 152, distance: 185.8
click at [61, 152] on div "RK-00152-SNG-CARBONARA" at bounding box center [308, 150] width 499 height 27
paste input "41-SNG-AUBERGINEPARM"
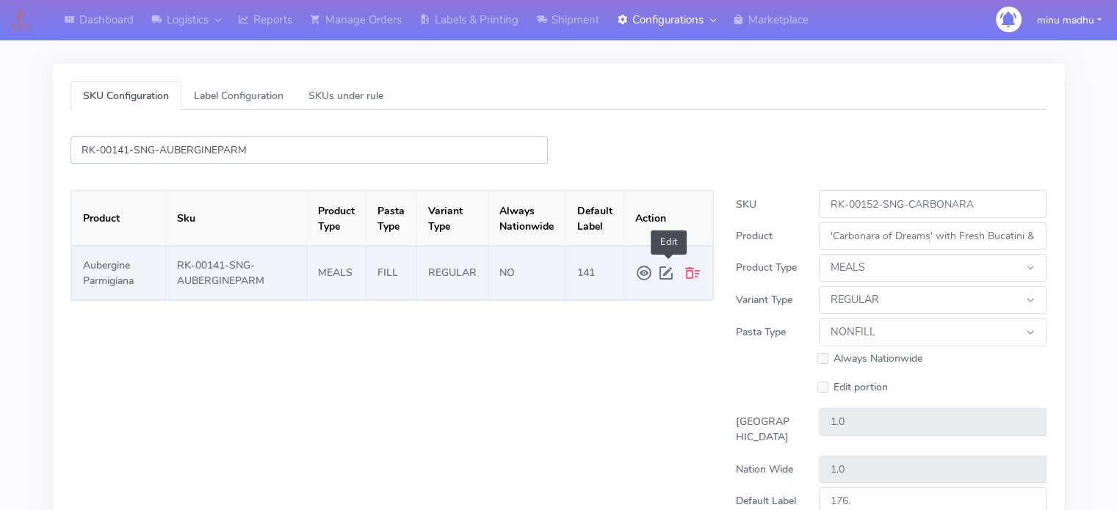
type input "RK-00141-SNG-AUBERGINEPARM"
click at [665, 277] on span at bounding box center [668, 273] width 22 height 26
type input "RK-00141-SNG-AUBERGINEPARM"
type input "Aubergine Parmigiana"
select select "MEALS"
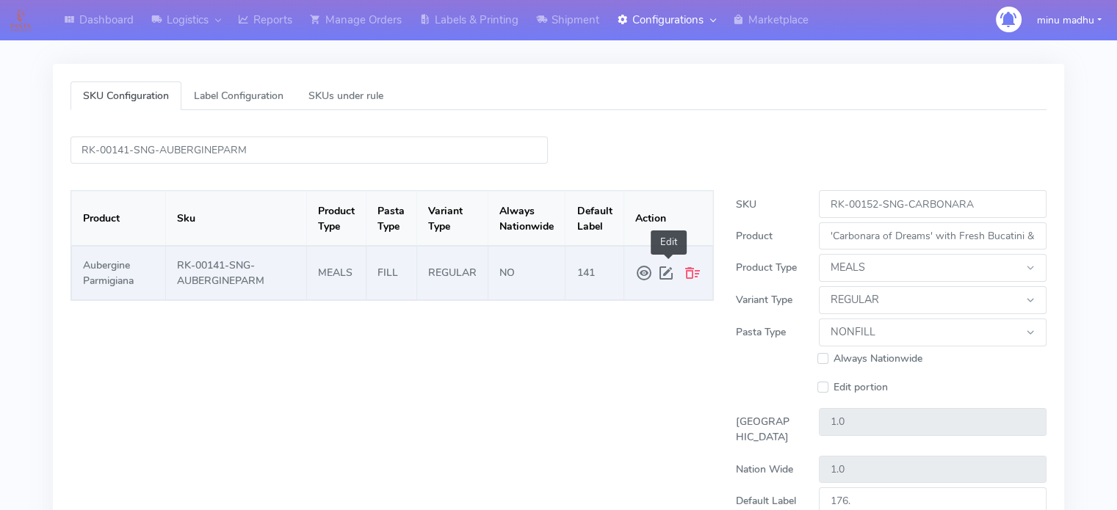
select select "REGULAR"
select select "FILL"
type input "2.0"
type input "1.5"
type input "141"
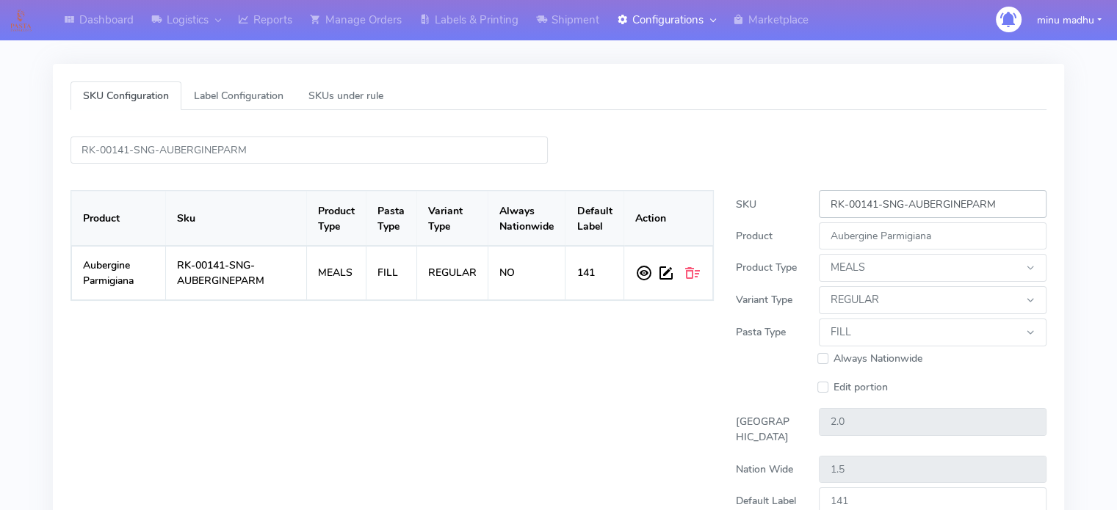
click at [1013, 200] on input "RK-00141-SNG-AUBERGINEPARM" at bounding box center [933, 203] width 228 height 27
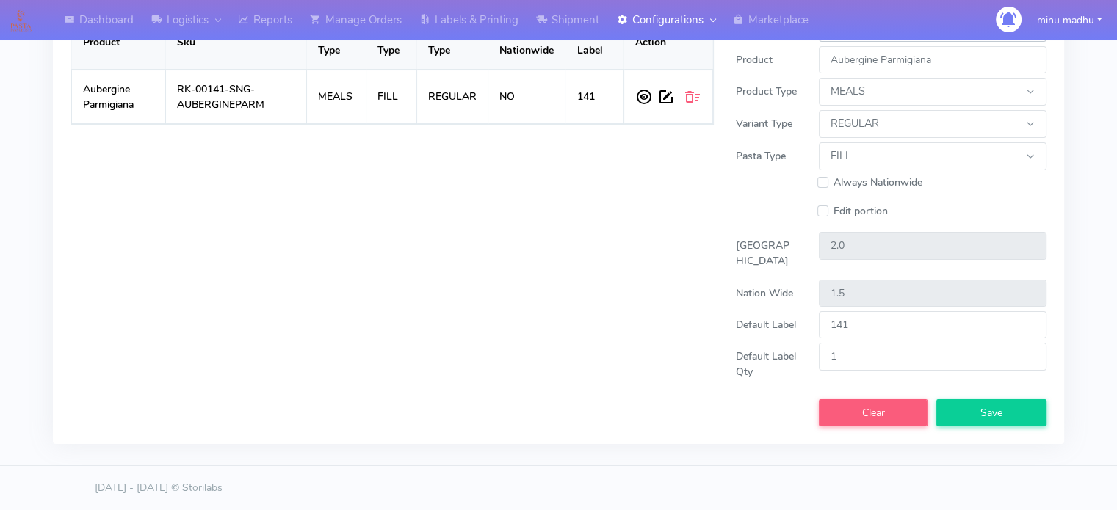
scroll to position [232, 0]
type input "RK-00141-SNG-AUBERGINEPARM-1"
click at [962, 406] on button "Save" at bounding box center [991, 412] width 110 height 27
select select
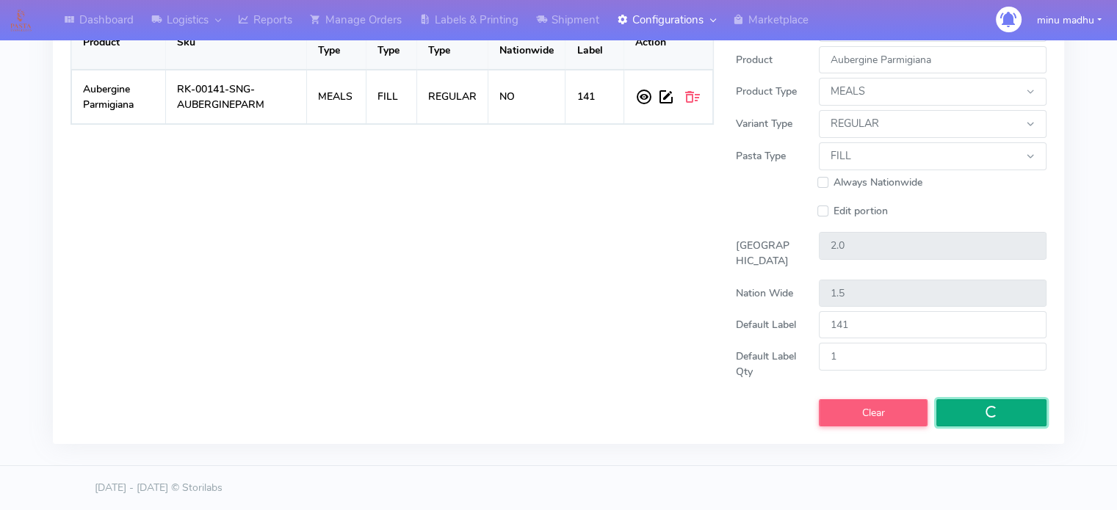
select select
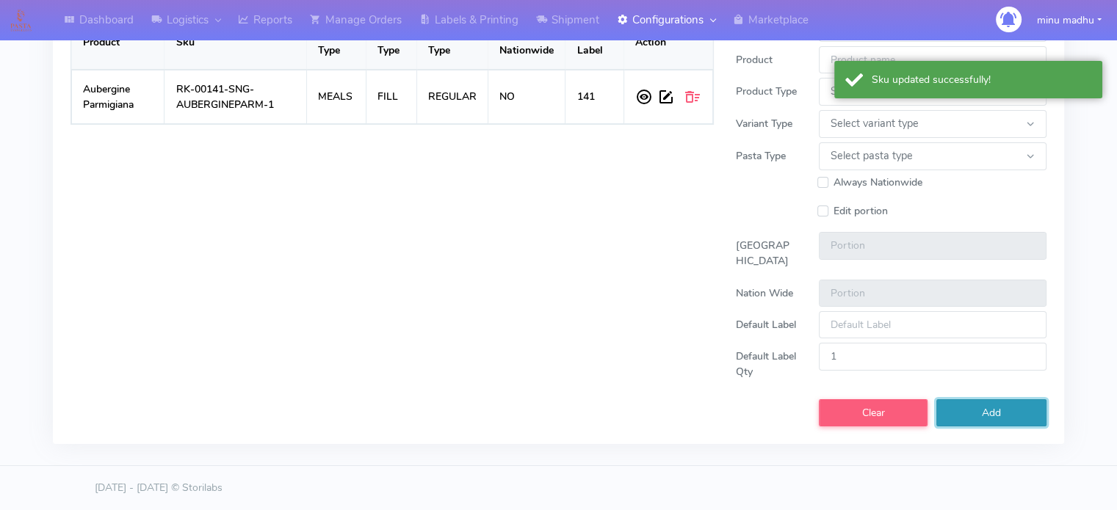
scroll to position [0, 0]
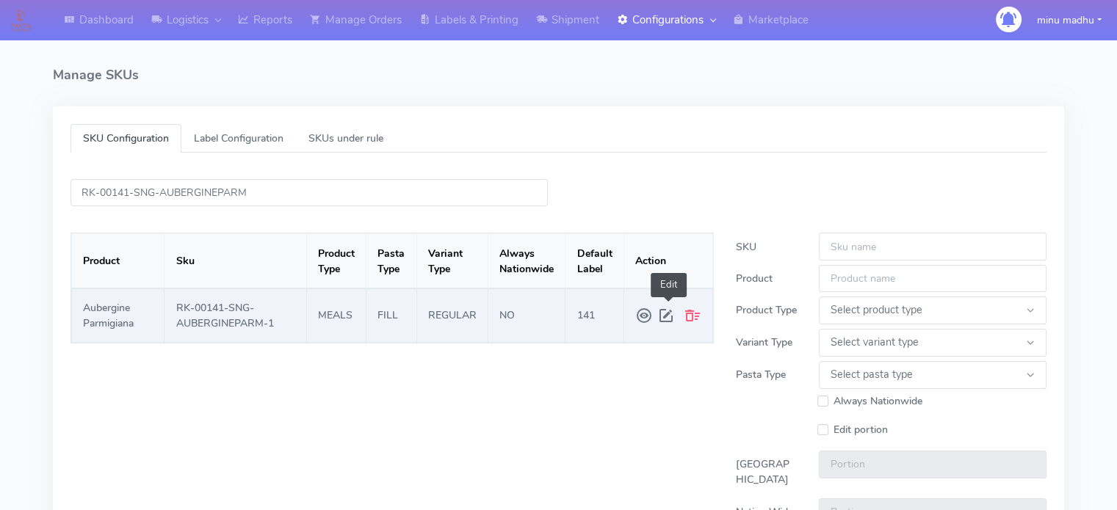
click at [667, 317] on span at bounding box center [668, 316] width 22 height 26
type input "RK-00141-SNG-AUBERGINEPARM-1"
type input "Aubergine Parmigiana"
select select "MEALS"
select select "REGULAR"
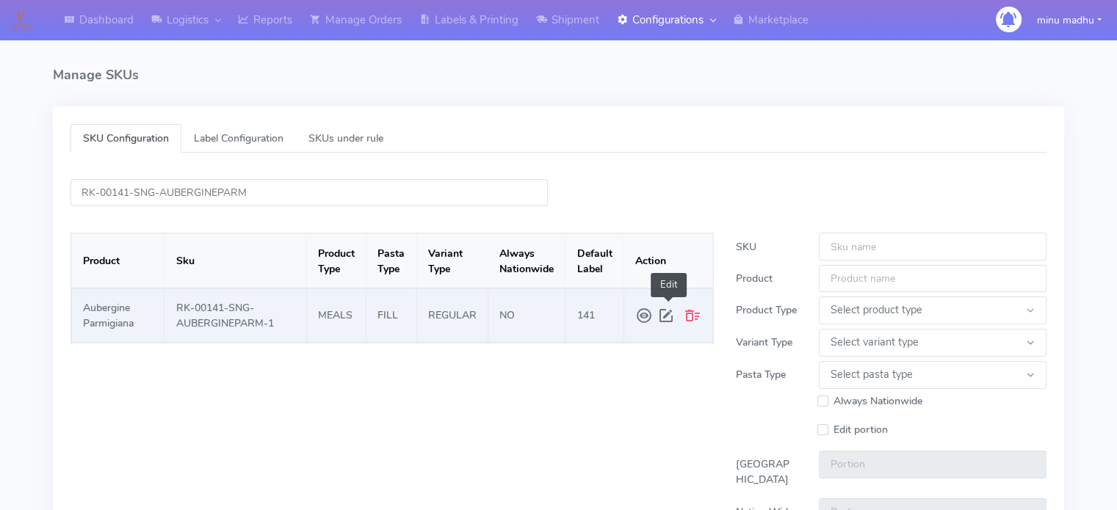
select select "FILL"
type input "2.0"
type input "1.5"
type input "141"
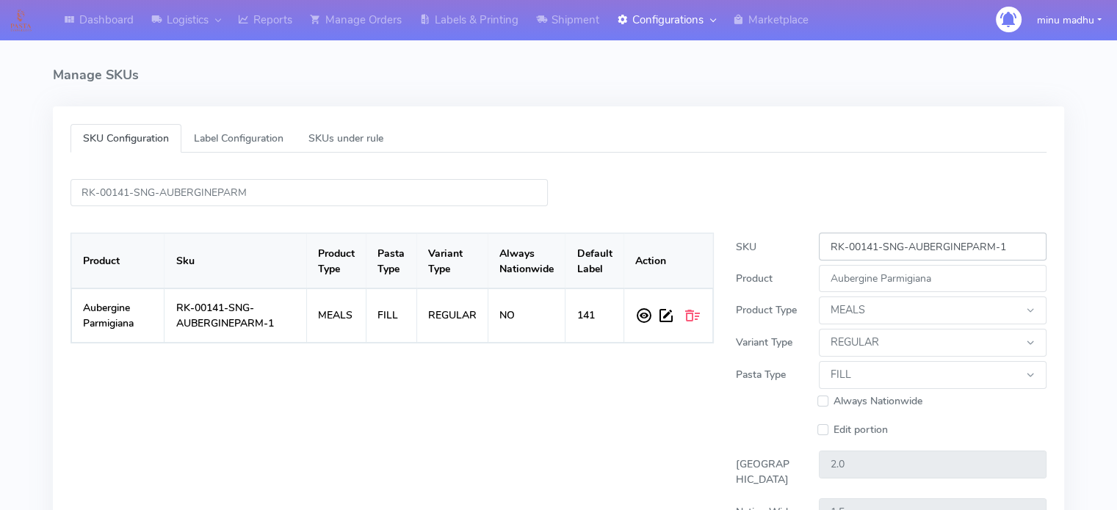
click at [1013, 244] on input "RK-00141-SNG-AUBERGINEPARM-1" at bounding box center [933, 246] width 228 height 27
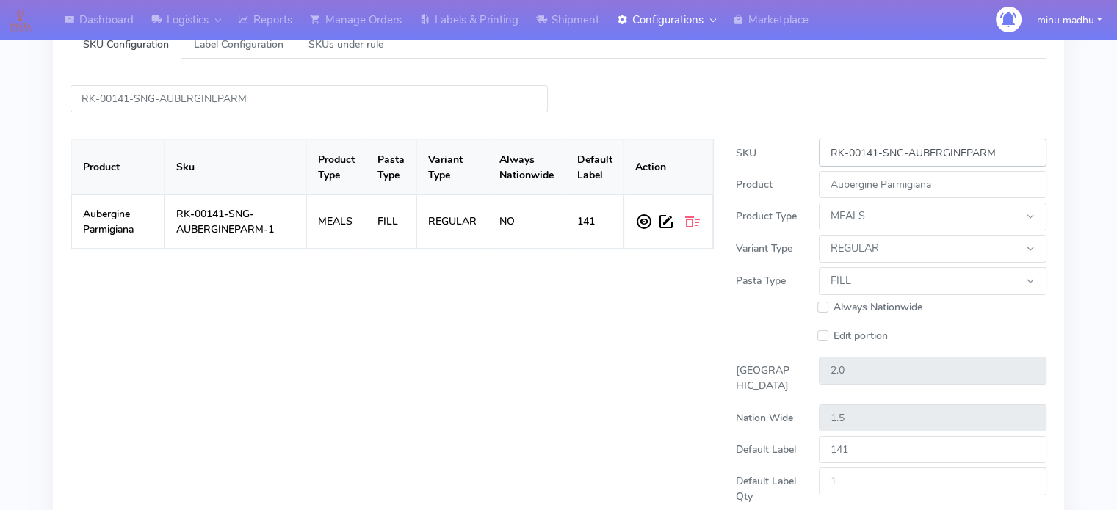
scroll to position [232, 0]
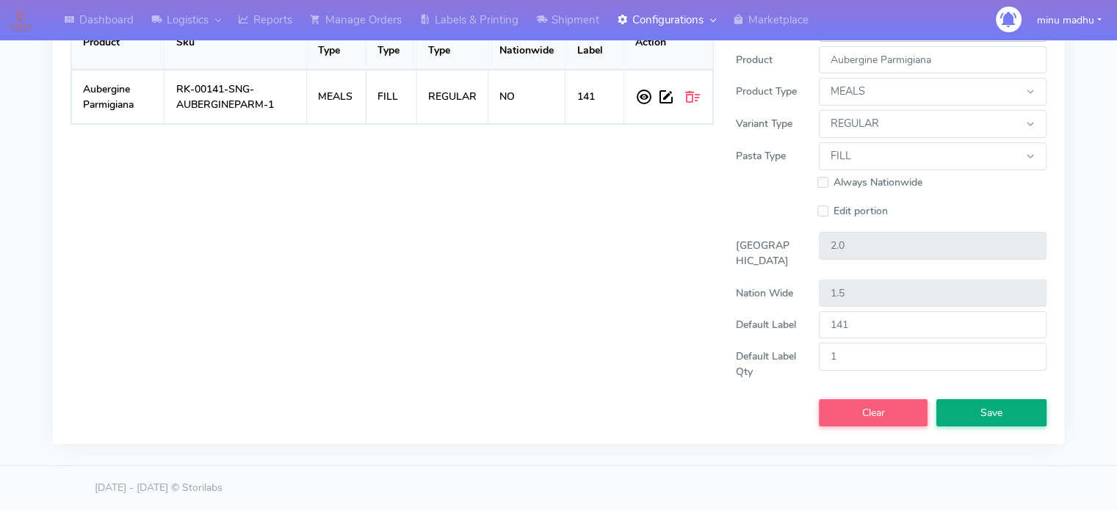
type input "RK-00141-SNG-AUBERGINEPARM"
click at [974, 410] on button "Save" at bounding box center [991, 412] width 110 height 27
select select
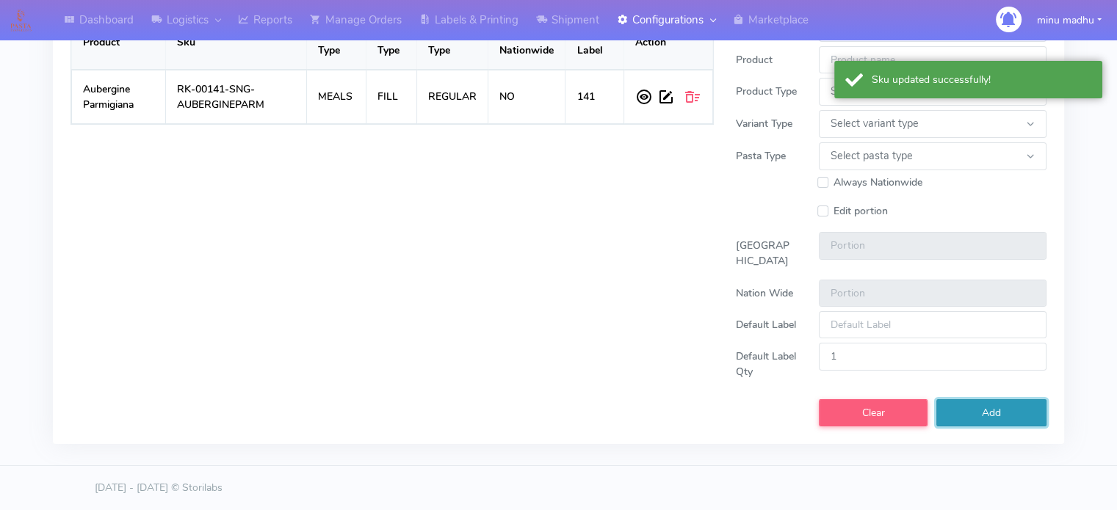
scroll to position [0, 0]
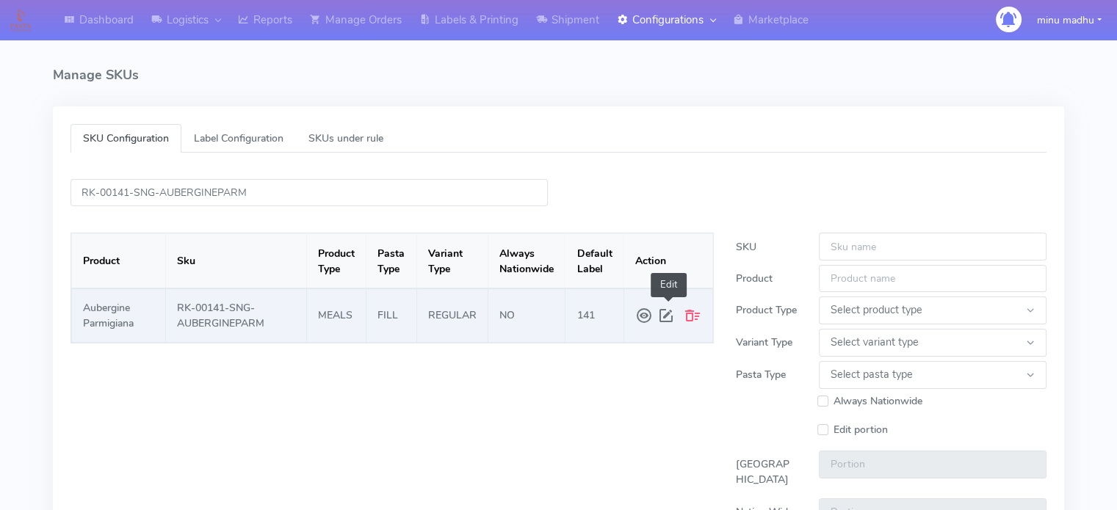
click at [663, 319] on span at bounding box center [668, 316] width 22 height 26
type input "RK-00141-SNG-AUBERGINEPARM"
type input "Aubergine Parmigiana"
select select "MEALS"
select select "REGULAR"
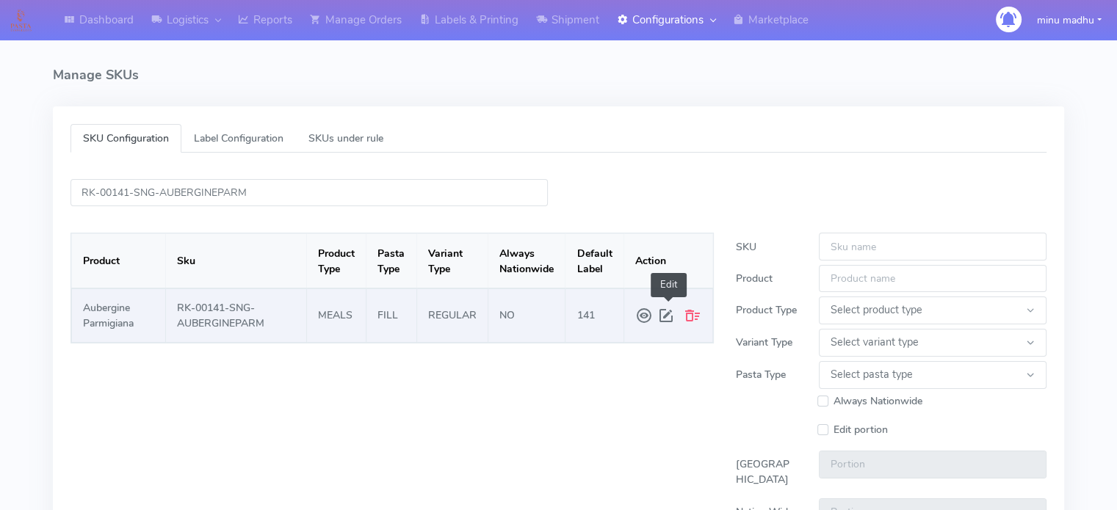
select select "FILL"
type input "2.0"
type input "1.5"
type input "141"
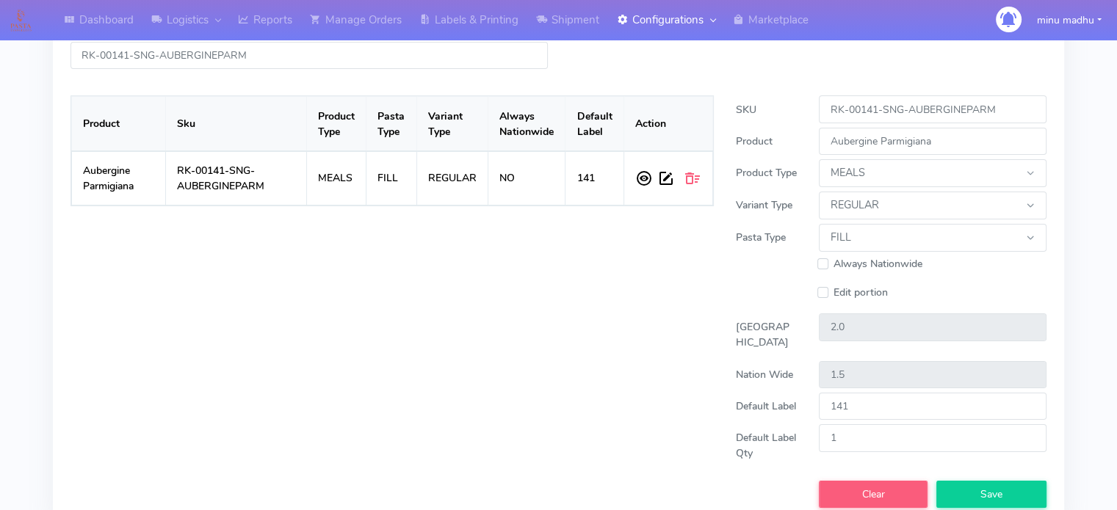
scroll to position [232, 0]
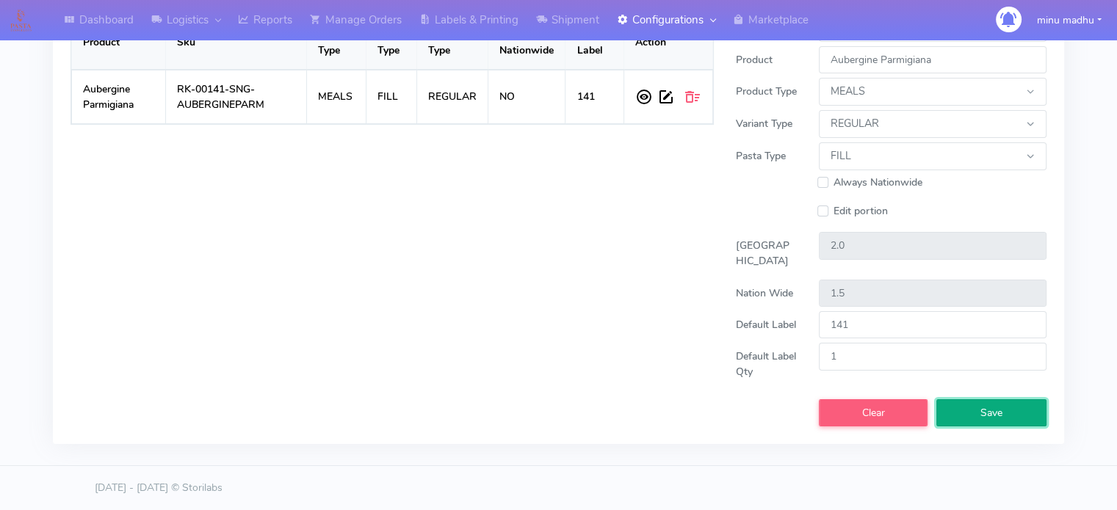
click at [977, 420] on button "Save" at bounding box center [991, 412] width 110 height 27
select select
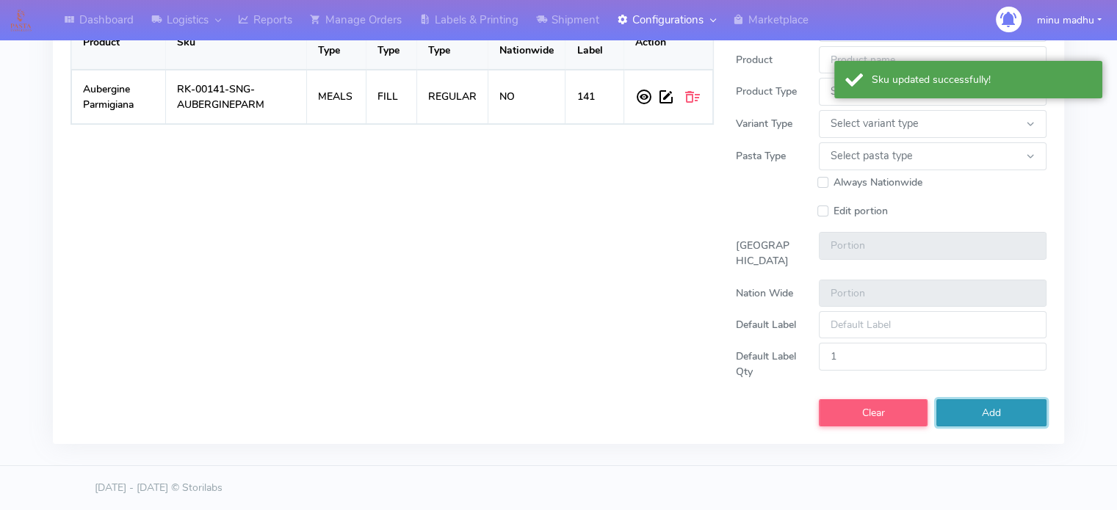
scroll to position [0, 0]
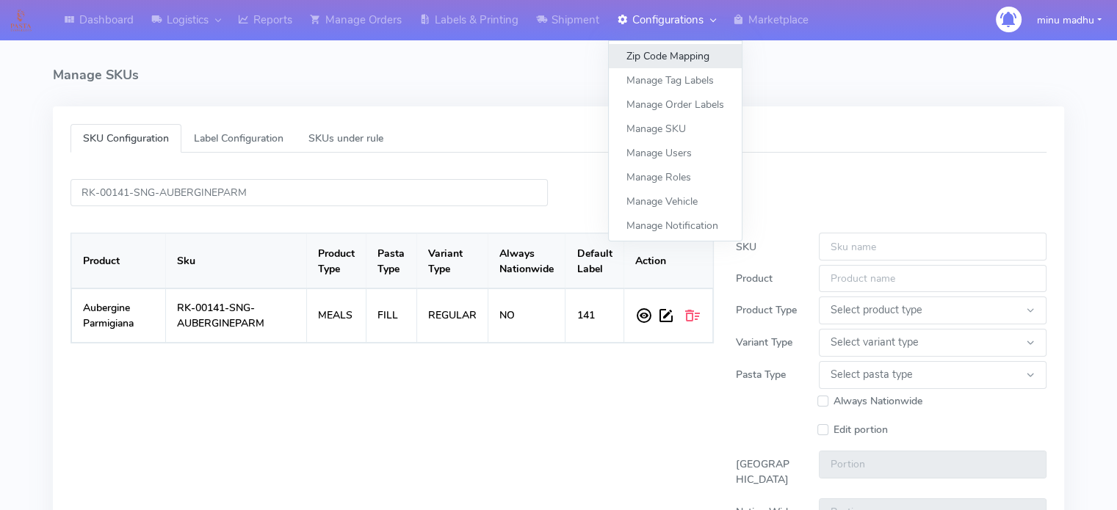
click at [656, 57] on link "Zip Code Mapping" at bounding box center [675, 56] width 133 height 24
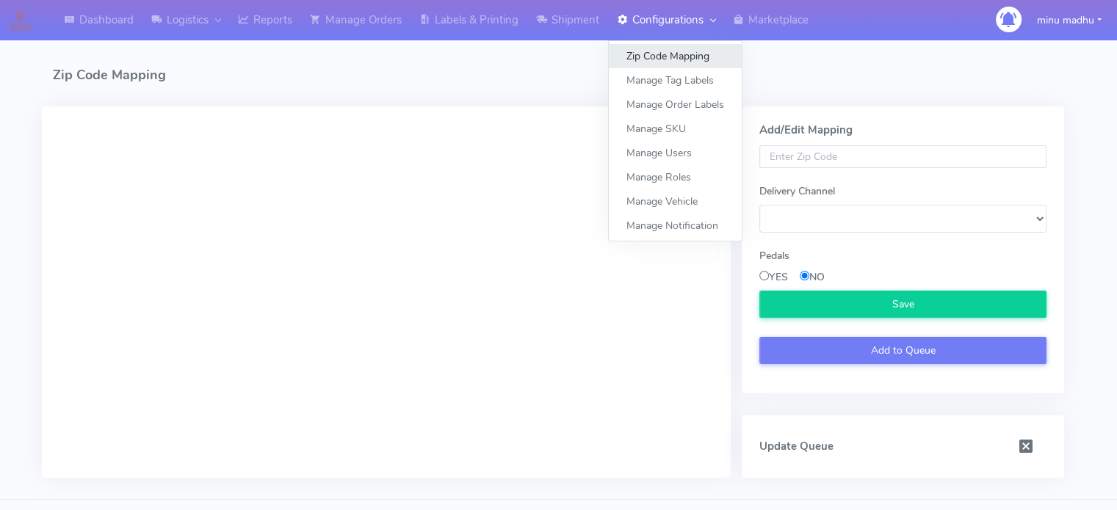
select select
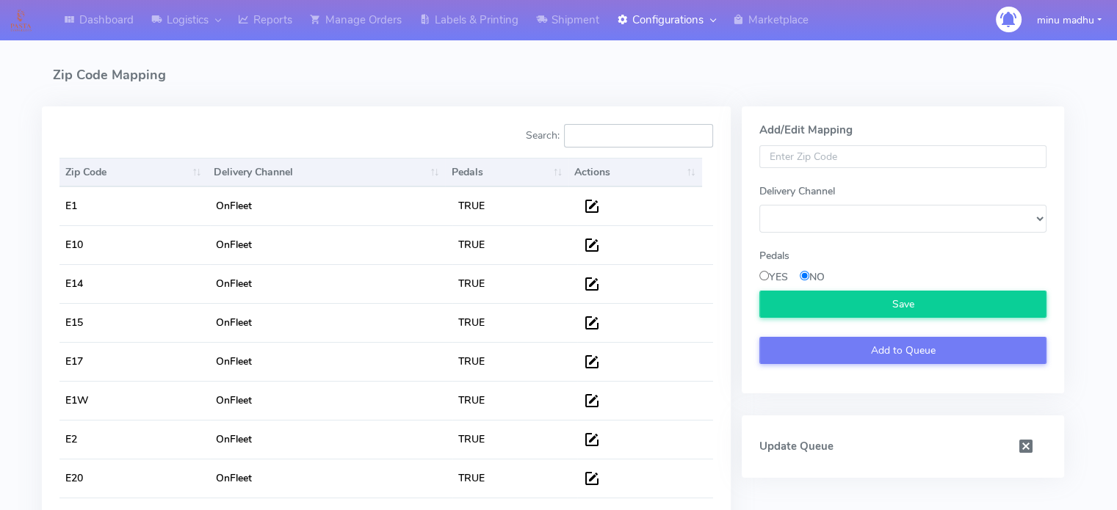
click at [596, 140] on input "Search:" at bounding box center [638, 135] width 149 height 23
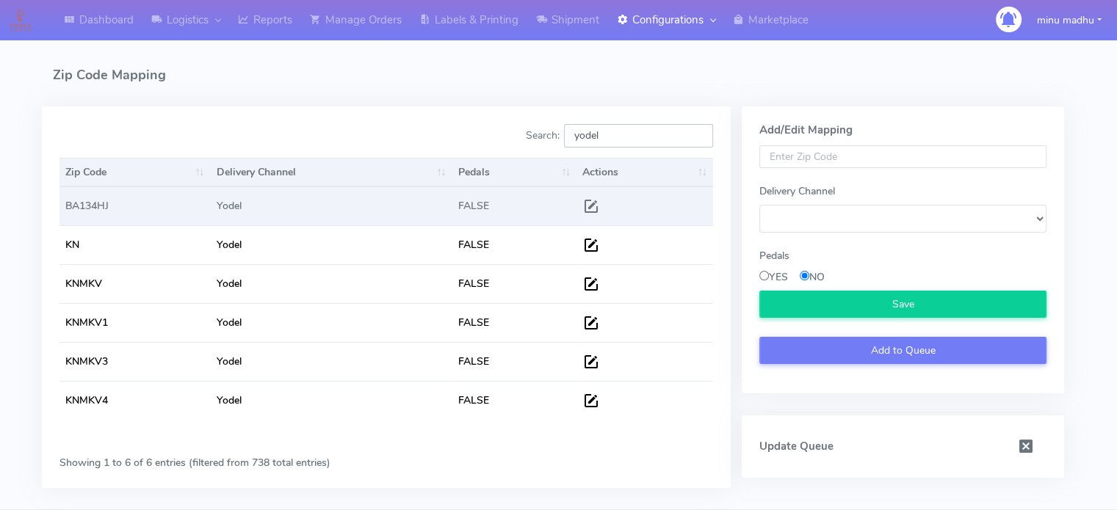
type input "yodel"
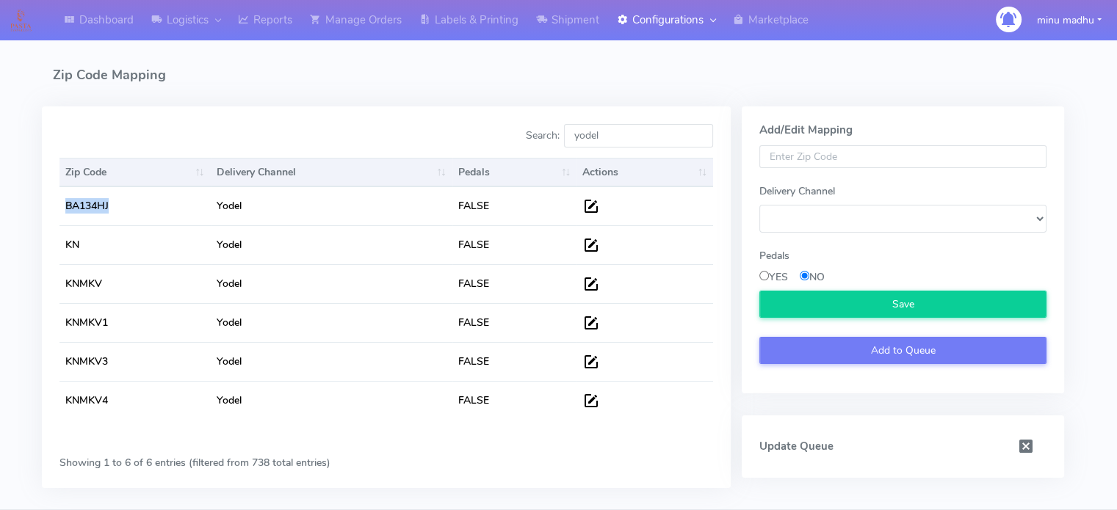
drag, startPoint x: 120, startPoint y: 205, endPoint x: 51, endPoint y: 216, distance: 70.6
click at [51, 216] on div "Zip Code Delivery Channel Pedals Actions Zip Code Delivery Channel Pedals Actio…" at bounding box center [386, 299] width 676 height 293
copy table "Zip Code Delivery Channel Pedals Actions BA134HJ"
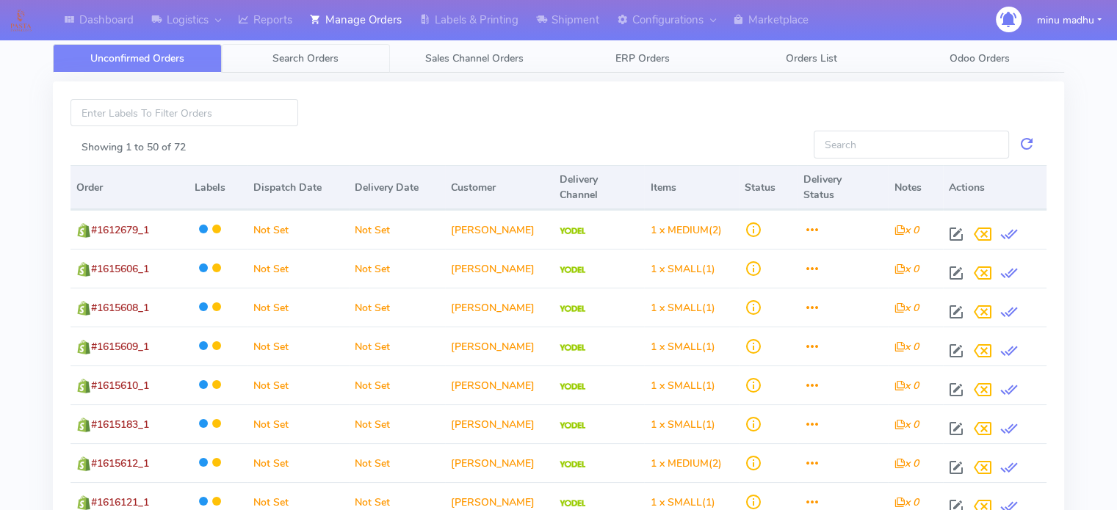
click at [308, 66] on link "Search Orders" at bounding box center [306, 58] width 169 height 29
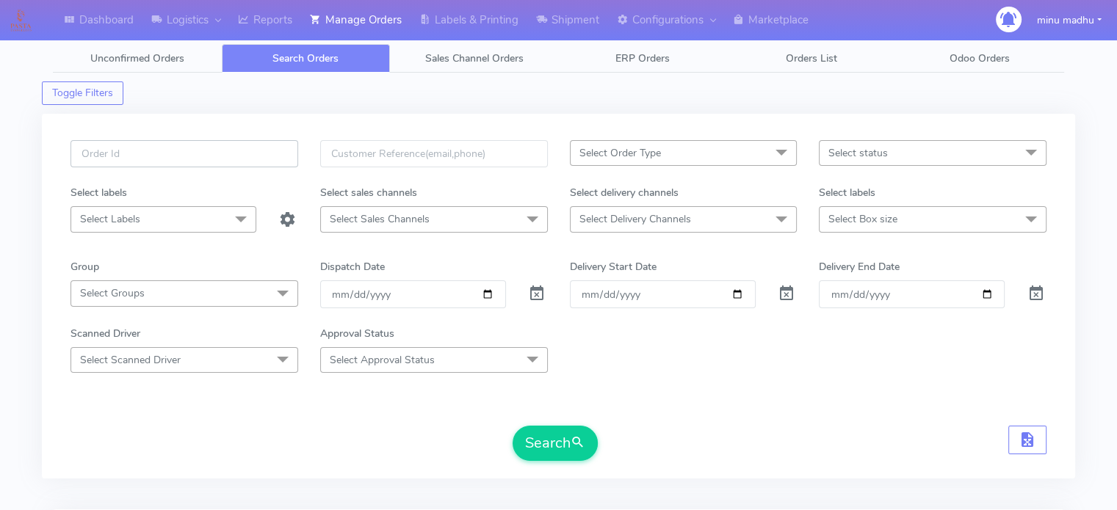
click at [235, 151] on input "text" at bounding box center [184, 153] width 228 height 27
paste input "#PETEST2894"
type input "#PETEST2894"
click at [536, 293] on span at bounding box center [537, 297] width 18 height 14
click at [551, 431] on button "Search" at bounding box center [555, 443] width 85 height 35
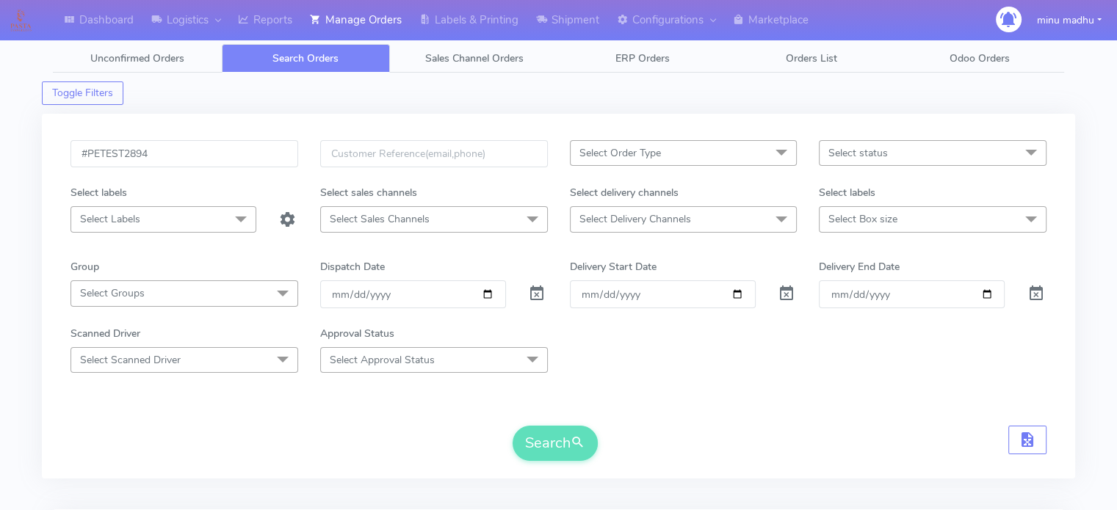
scroll to position [247, 0]
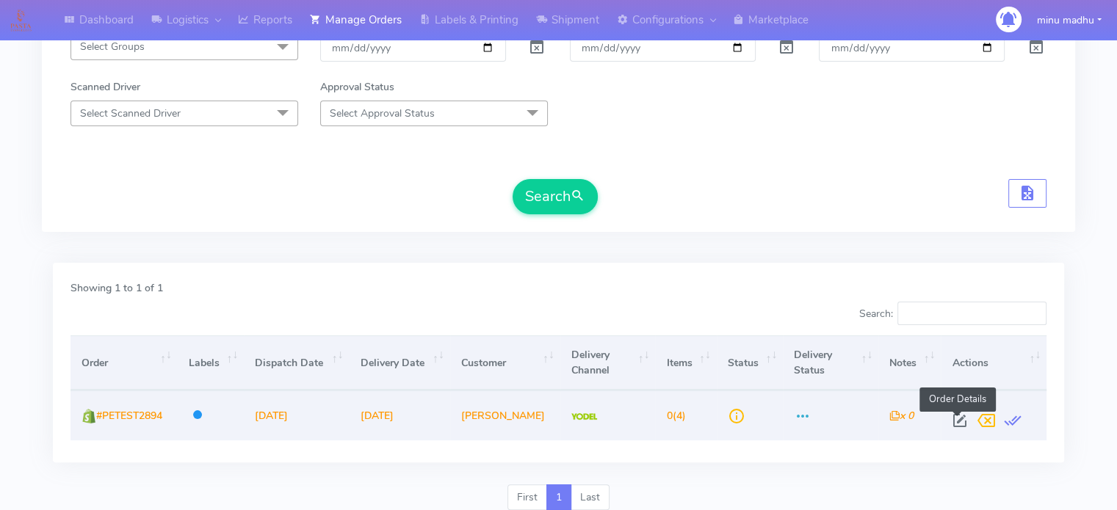
click at [959, 419] on span at bounding box center [960, 424] width 26 height 14
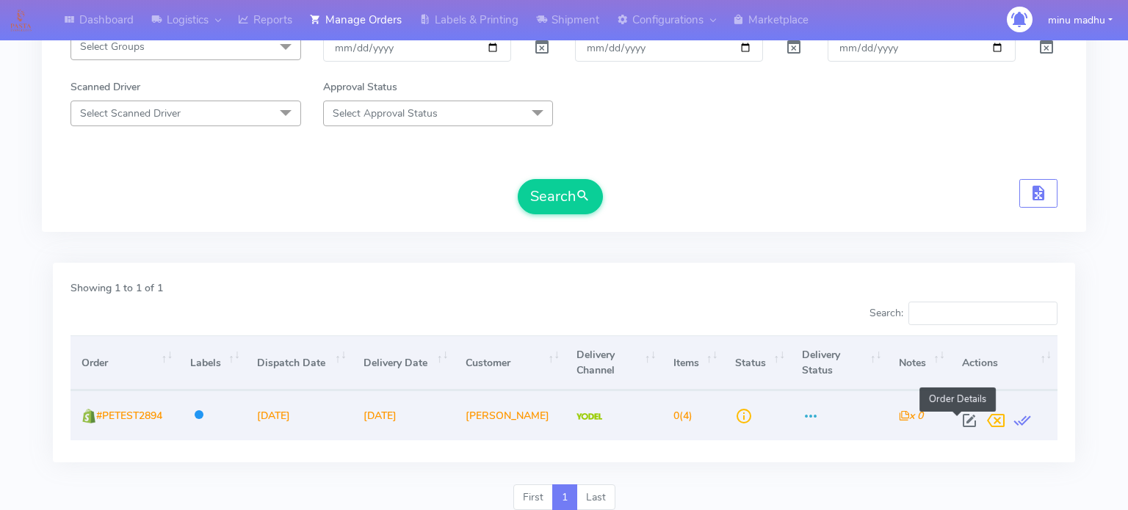
select select "5"
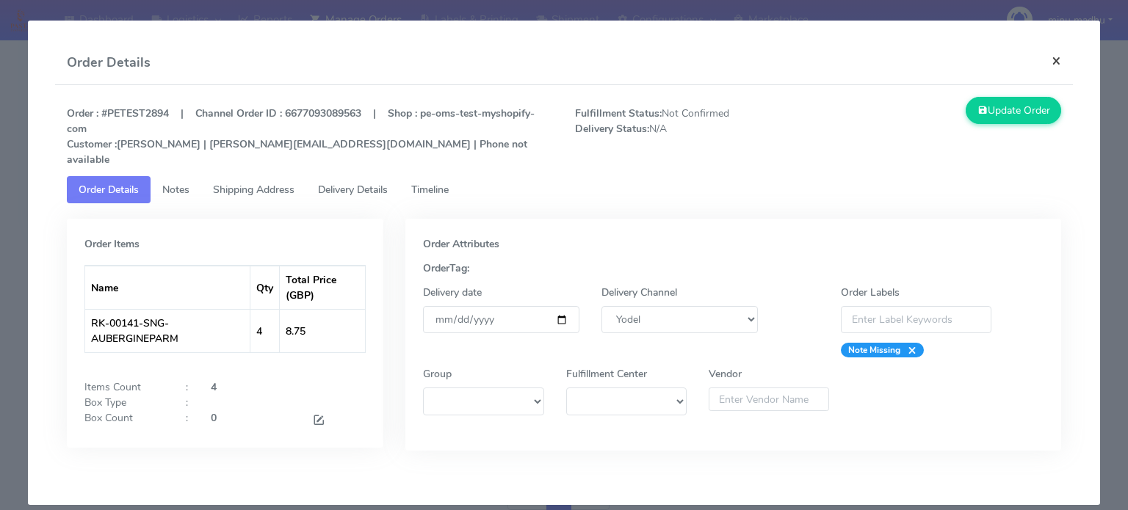
click at [1058, 62] on button "×" at bounding box center [1056, 60] width 33 height 39
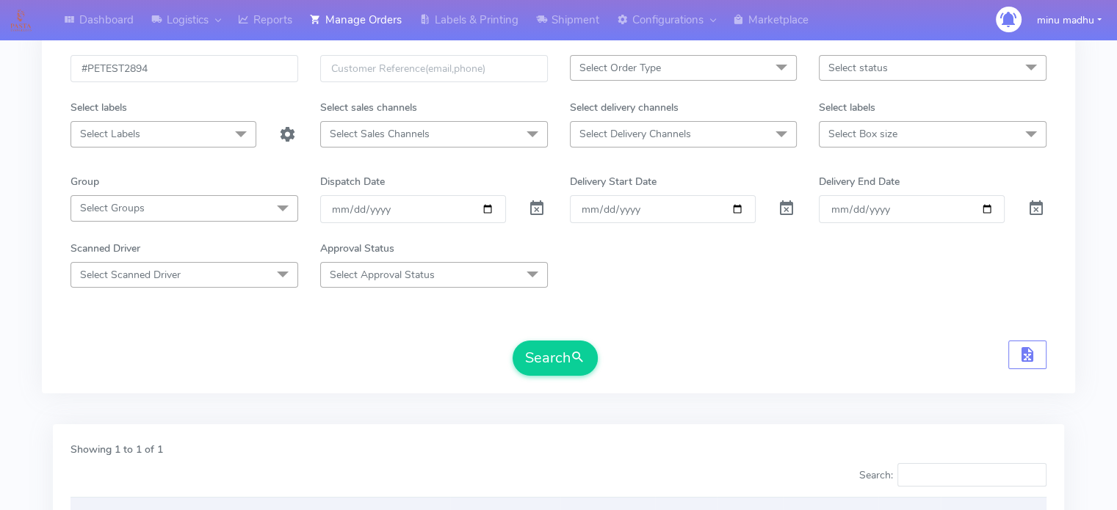
scroll to position [0, 0]
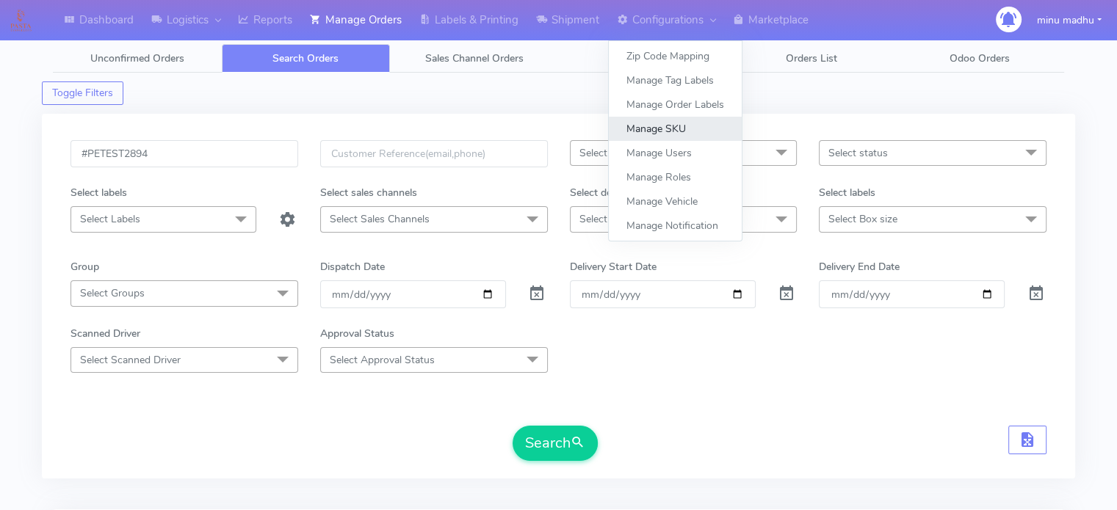
click at [657, 129] on link "Manage SKU" at bounding box center [675, 129] width 133 height 24
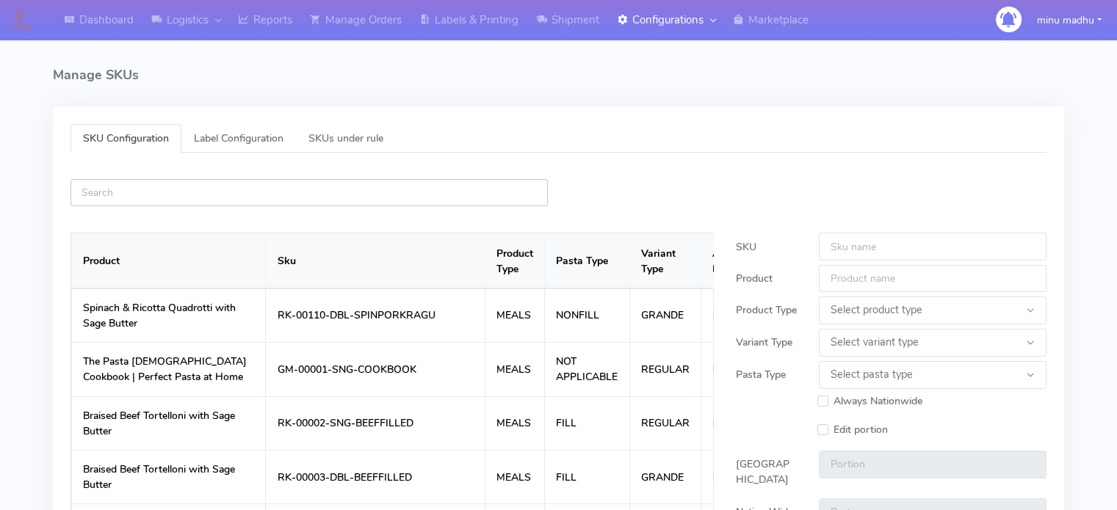
click at [297, 203] on input "text" at bounding box center [308, 192] width 477 height 27
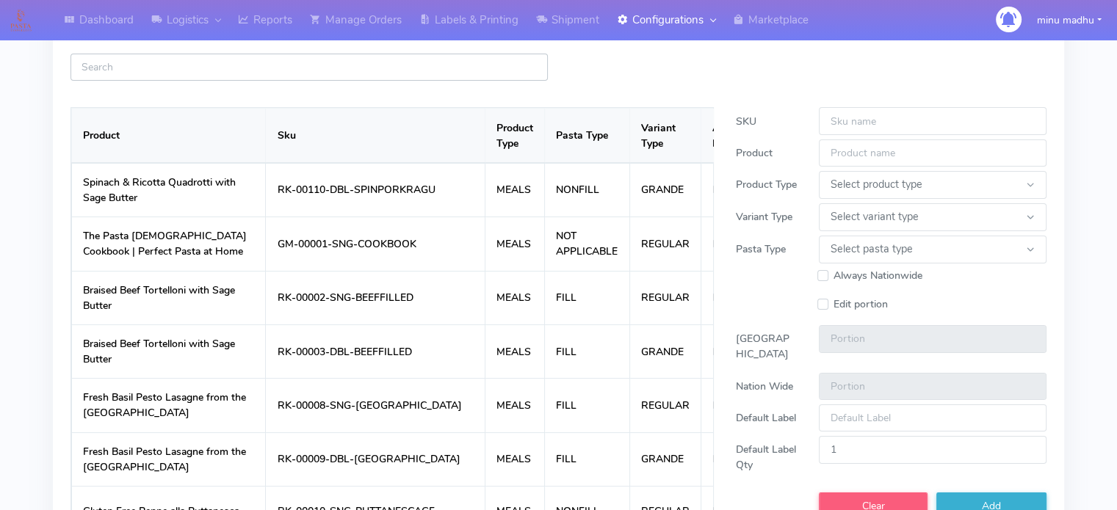
click at [192, 65] on input "text" at bounding box center [308, 67] width 477 height 27
click at [340, 58] on input "text" at bounding box center [308, 67] width 477 height 27
paste input "RK-00141-SNG-AUBERGINEPARM"
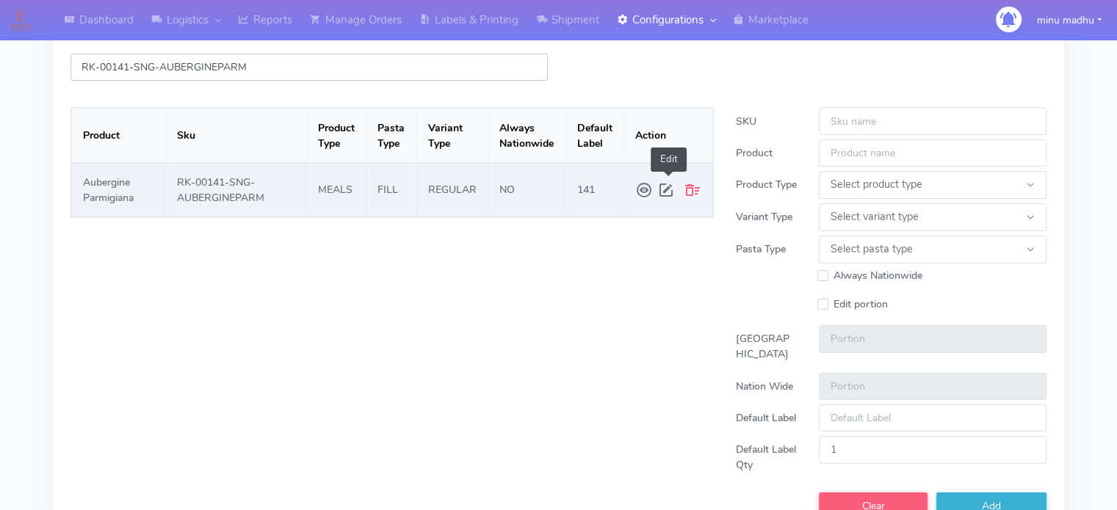
type input "RK-00141-SNG-AUBERGINEPARM"
click at [666, 189] on span at bounding box center [668, 190] width 22 height 26
type input "RK-00141-SNG-AUBERGINEPARM"
type input "Aubergine Parmigiana"
select select "MEALS"
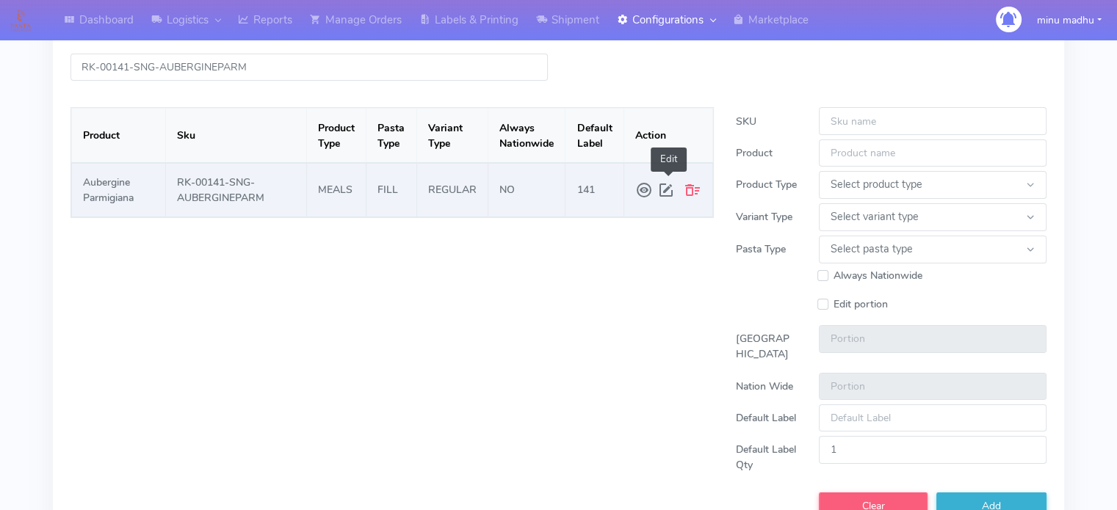
select select "REGULAR"
select select "FILL"
type input "2.0"
type input "1.5"
type input "141"
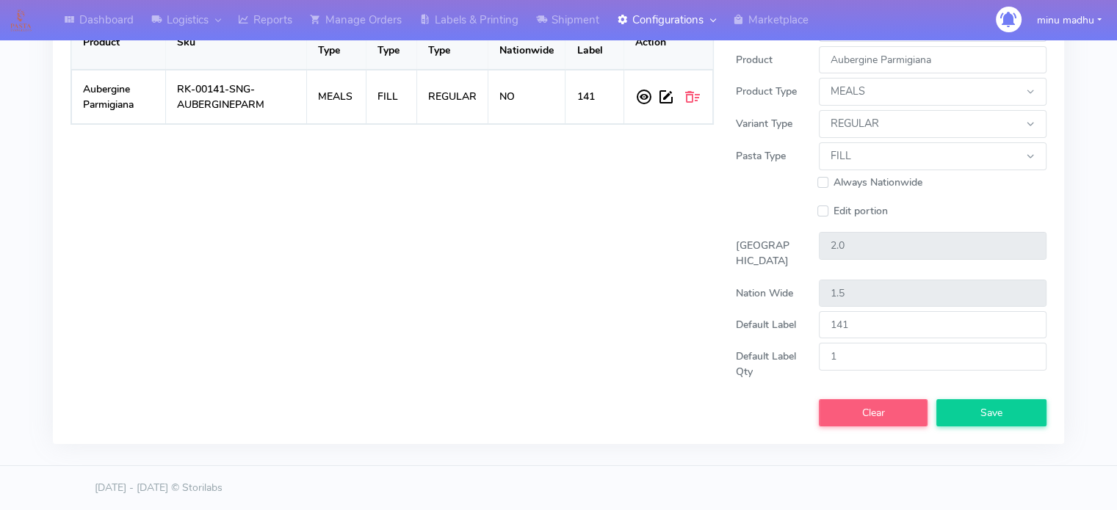
scroll to position [232, 0]
click at [970, 413] on button "Save" at bounding box center [991, 412] width 110 height 27
select select
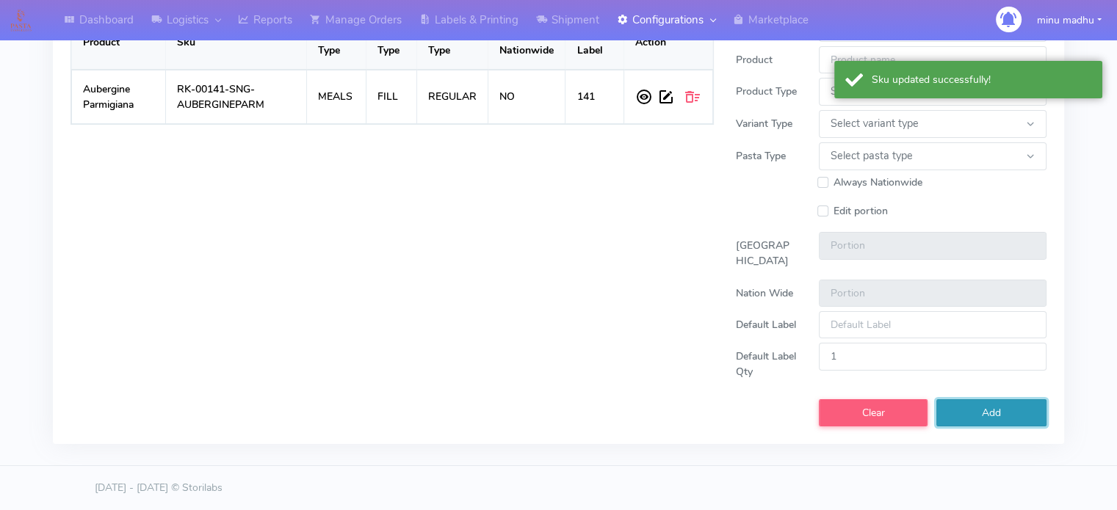
scroll to position [0, 0]
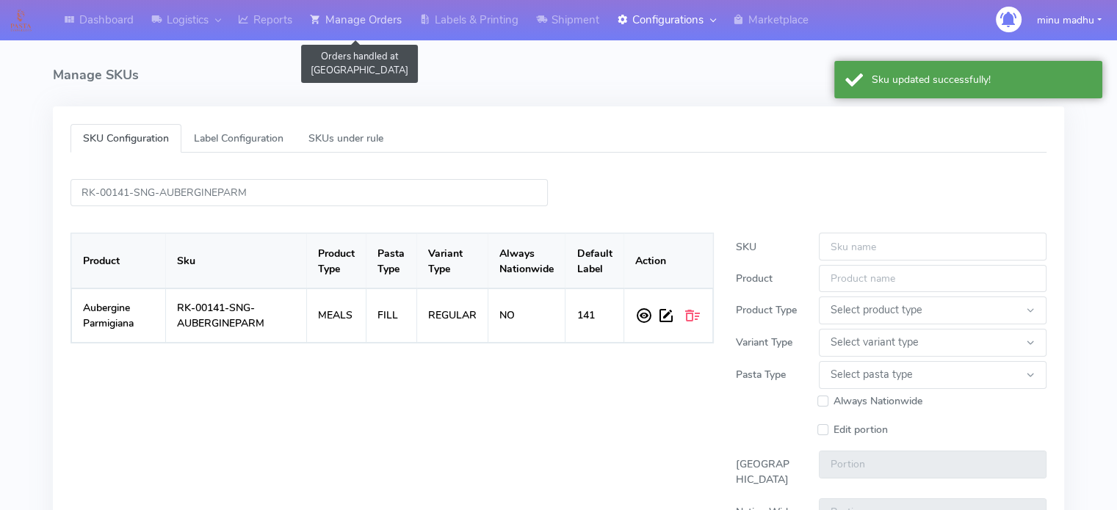
click at [370, 18] on link "Manage Orders" at bounding box center [355, 20] width 109 height 40
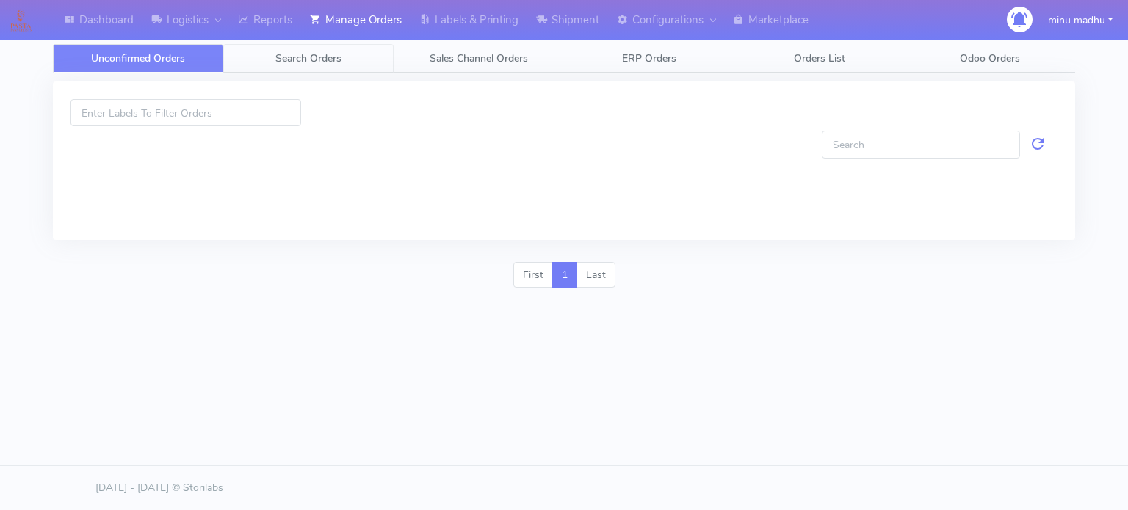
click at [307, 58] on span "Search Orders" at bounding box center [308, 58] width 66 height 14
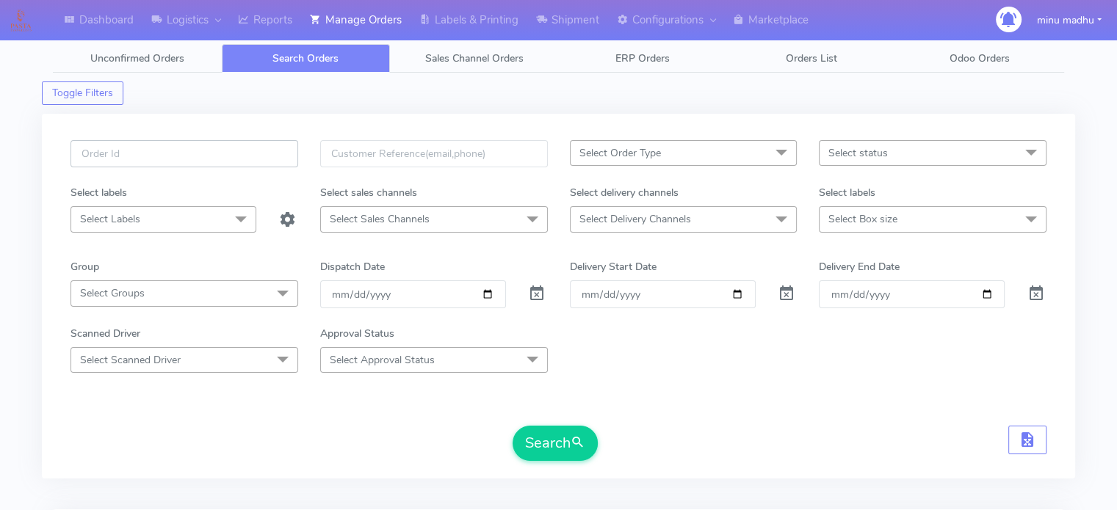
click at [214, 153] on input "text" at bounding box center [184, 153] width 228 height 27
click at [178, 158] on input "text" at bounding box center [184, 153] width 228 height 27
paste input "#PETEST2894"
type input "#PETEST2894"
click at [541, 294] on span at bounding box center [537, 297] width 18 height 14
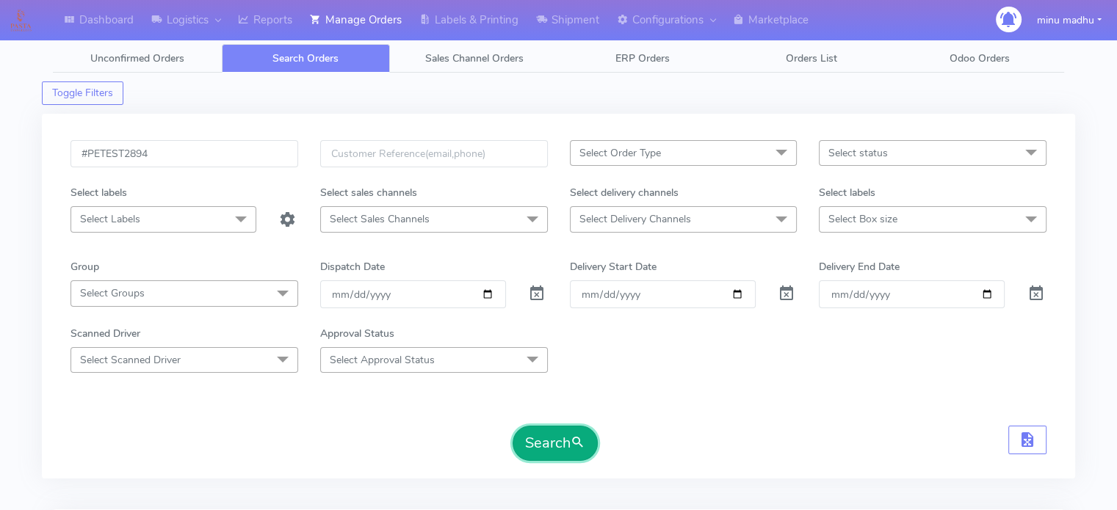
click at [557, 443] on button "Search" at bounding box center [555, 443] width 85 height 35
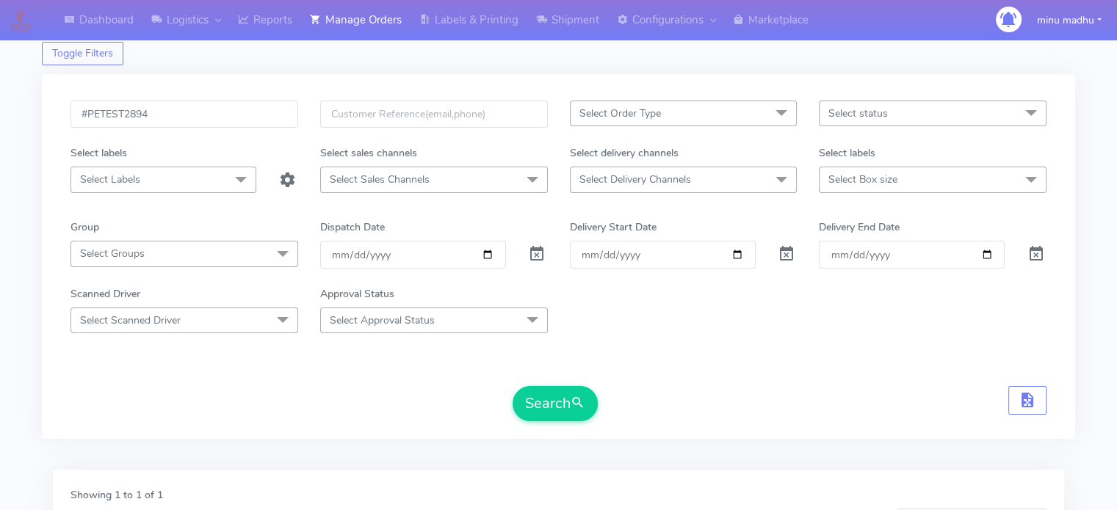
scroll to position [22, 0]
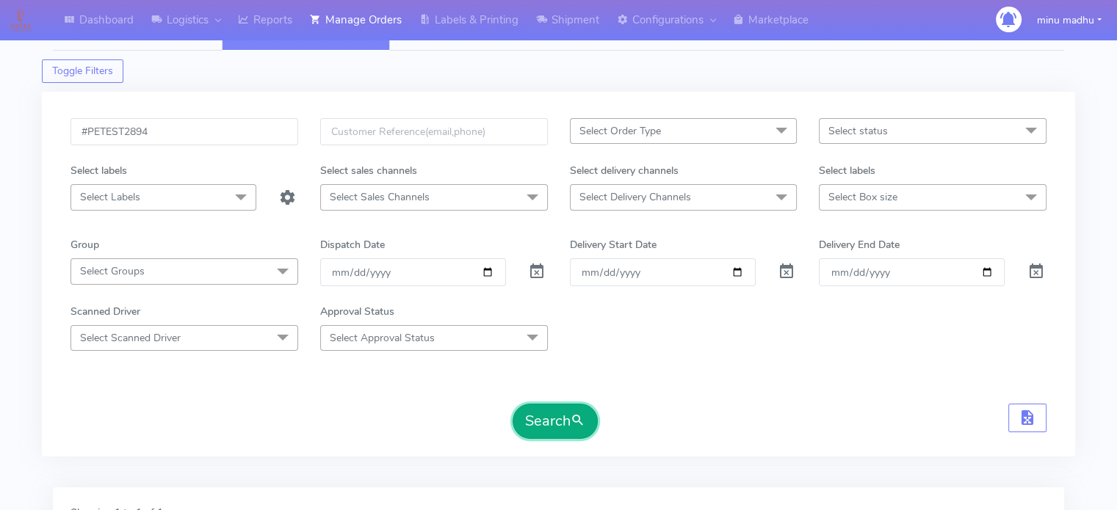
click at [548, 409] on button "Search" at bounding box center [555, 421] width 85 height 35
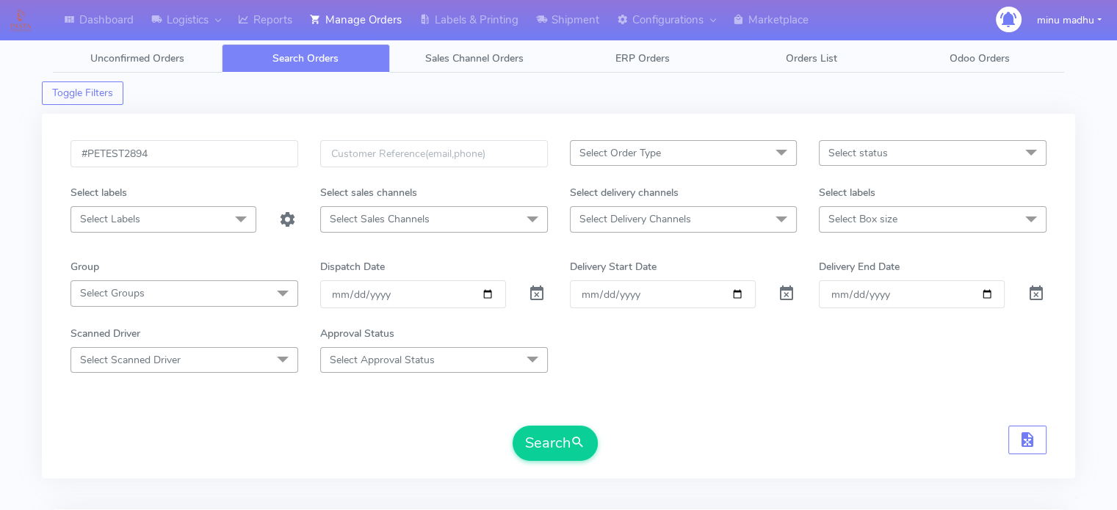
scroll to position [0, 0]
click at [166, 151] on input "#PETEST2894" at bounding box center [184, 153] width 228 height 27
type input "#PETEST2890"
click at [548, 432] on button "Search" at bounding box center [555, 443] width 85 height 35
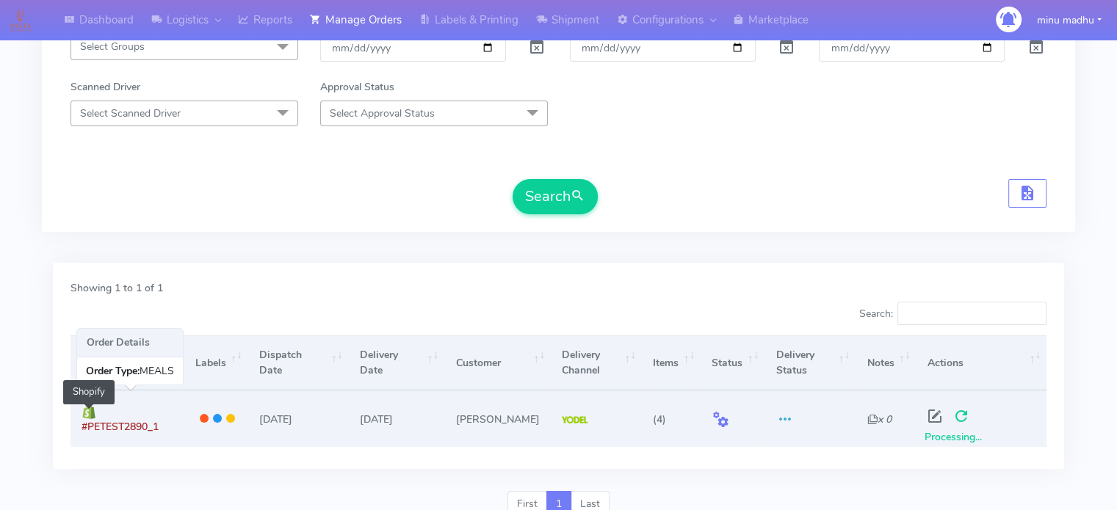
drag, startPoint x: 177, startPoint y: 419, endPoint x: 95, endPoint y: 421, distance: 82.3
click at [95, 421] on td "#PETEST2890_1 Shopify" at bounding box center [127, 419] width 114 height 56
copy span "#PETEST2890_1"
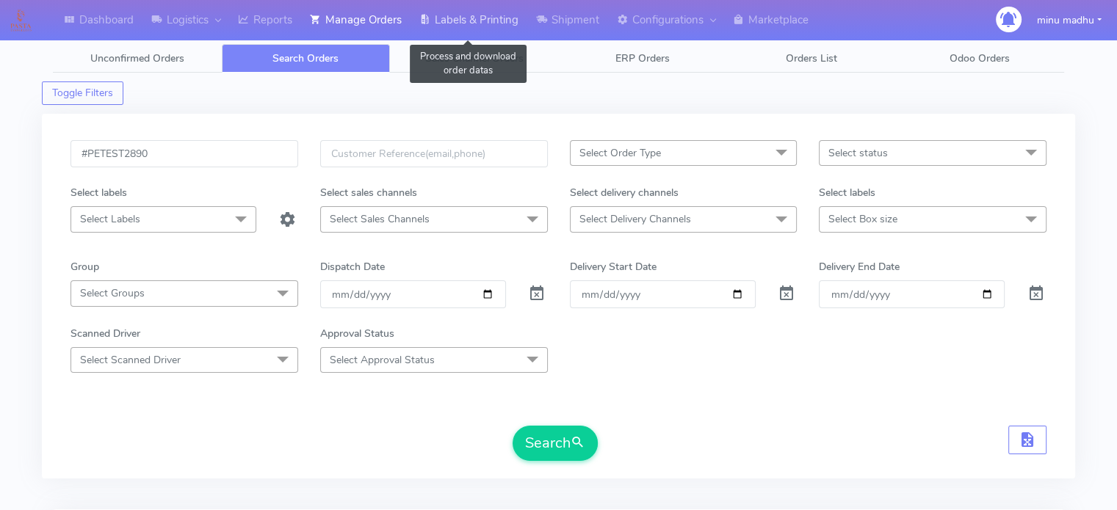
scroll to position [300, 0]
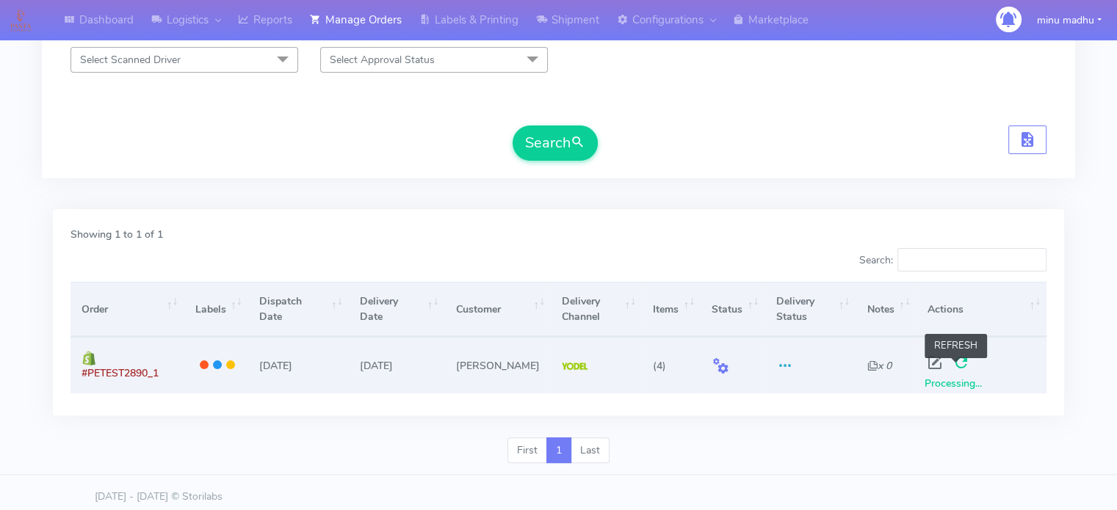
click at [957, 366] on span at bounding box center [961, 366] width 26 height 14
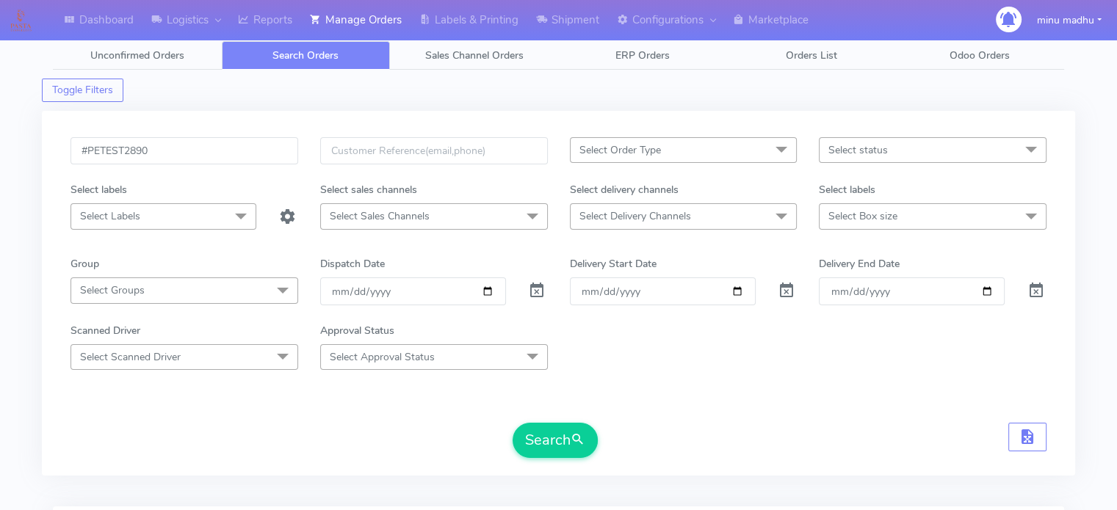
scroll to position [0, 0]
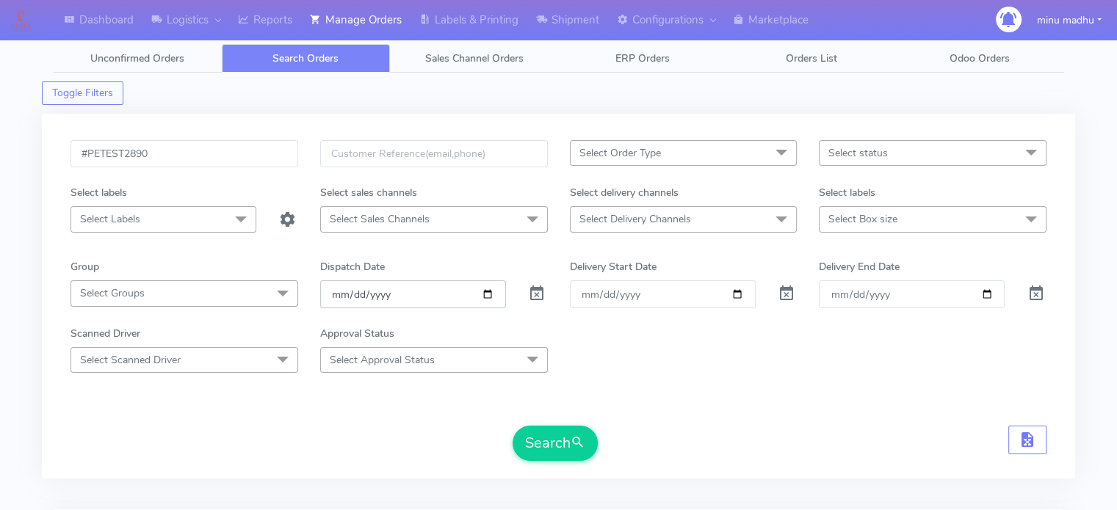
click at [449, 293] on input "date" at bounding box center [413, 294] width 186 height 27
click at [446, 294] on input "date" at bounding box center [413, 294] width 186 height 27
drag, startPoint x: 173, startPoint y: 151, endPoint x: 38, endPoint y: 148, distance: 135.1
click at [38, 148] on div "Dashboard Logistics London Logistics Reports Manage Orders Labels & Printing Sh…" at bounding box center [558, 400] width 1117 height 749
click at [463, 294] on input "date" at bounding box center [413, 294] width 186 height 27
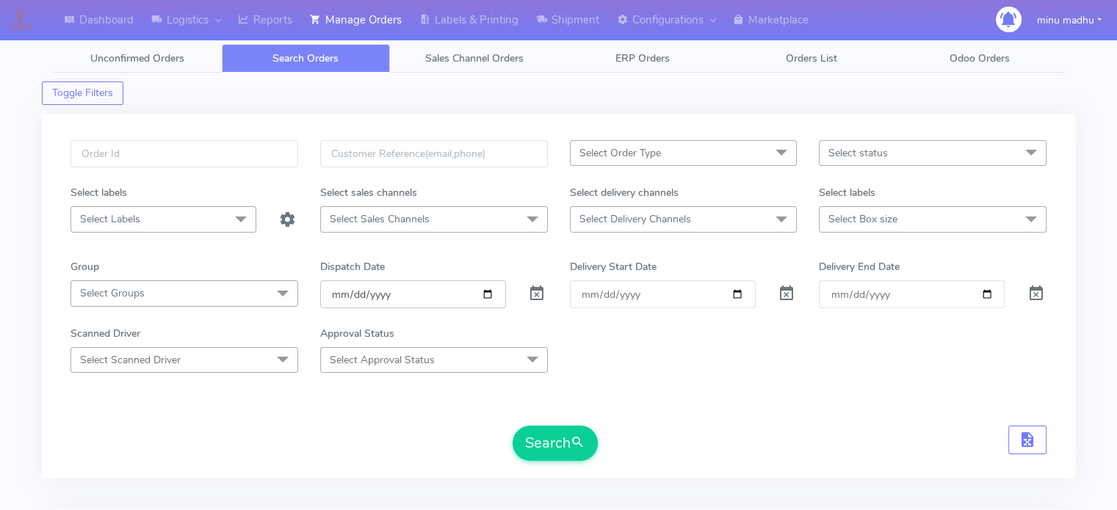
click at [488, 296] on input "date" at bounding box center [413, 294] width 186 height 27
type input "[DATE]"
click at [551, 453] on button "Search" at bounding box center [555, 443] width 85 height 35
click at [211, 152] on input "text" at bounding box center [184, 153] width 228 height 27
paste input "#PETEST2895"
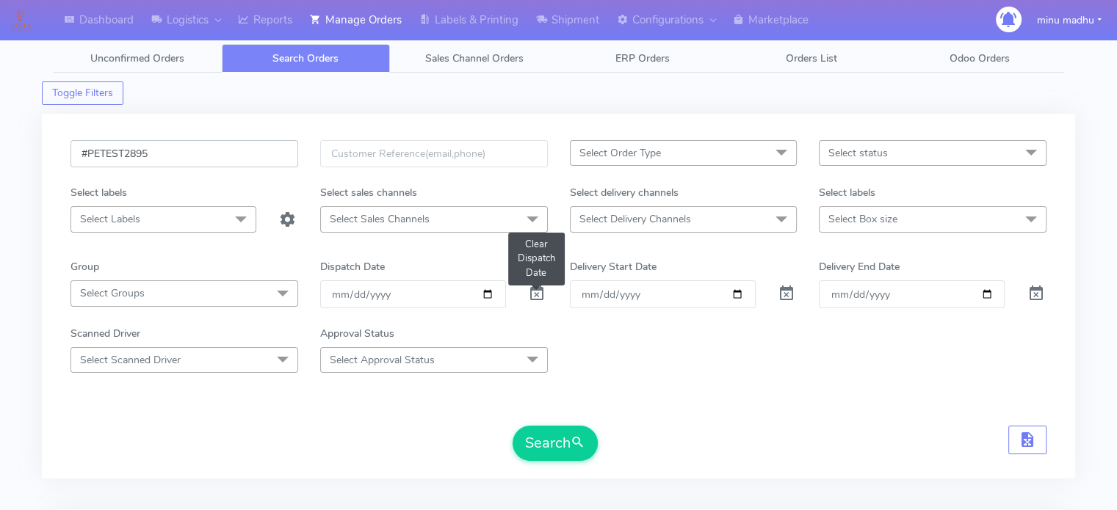
type input "#PETEST2895"
click at [534, 294] on span at bounding box center [537, 297] width 18 height 14
click at [184, 155] on input "#PETEST2895" at bounding box center [184, 153] width 228 height 27
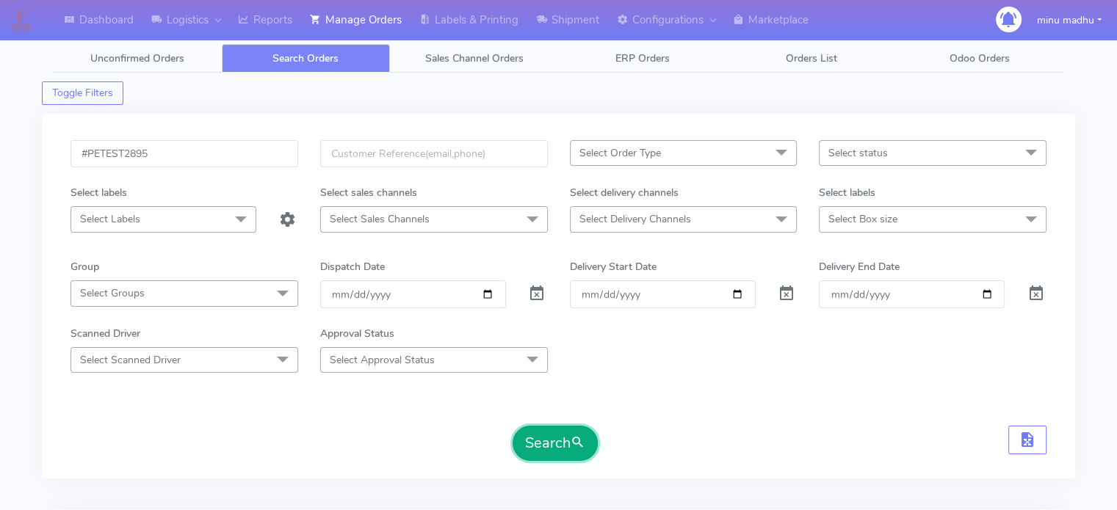
click at [539, 441] on button "Search" at bounding box center [555, 443] width 85 height 35
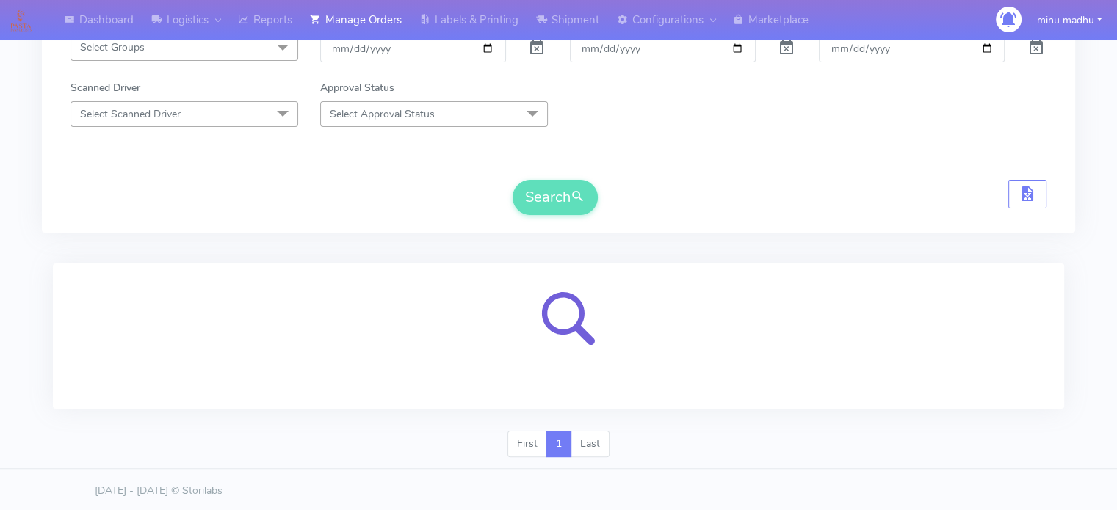
scroll to position [247, 0]
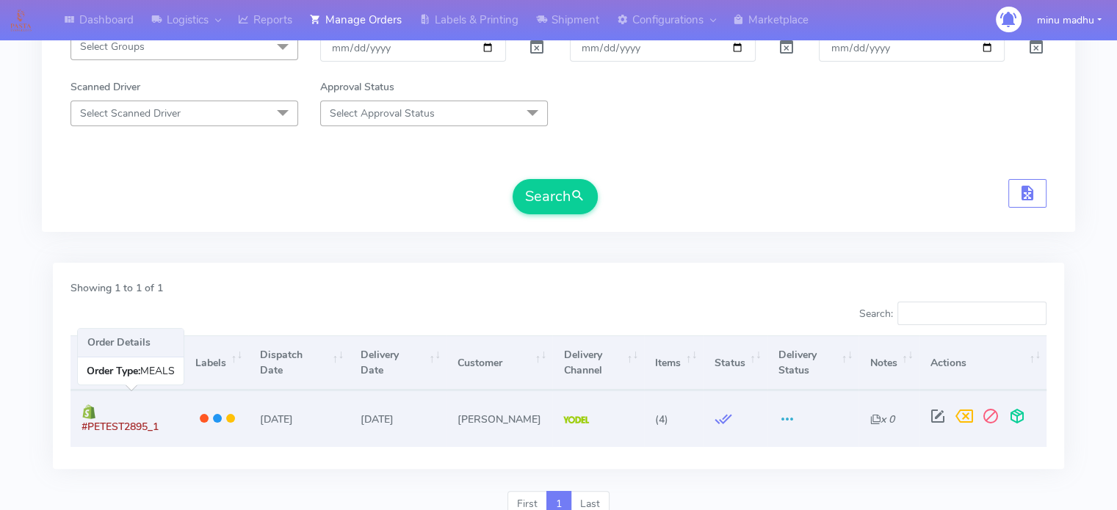
drag, startPoint x: 180, startPoint y: 416, endPoint x: 97, endPoint y: 427, distance: 83.7
click at [97, 427] on td "#PETEST2895_1" at bounding box center [127, 419] width 114 height 56
copy span "#PETEST2895_1"
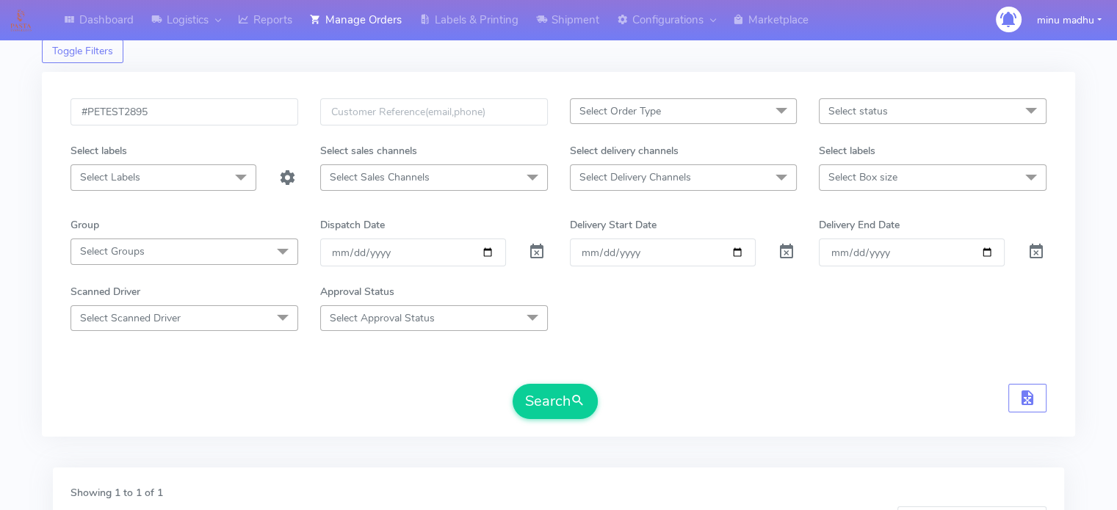
scroll to position [25, 0]
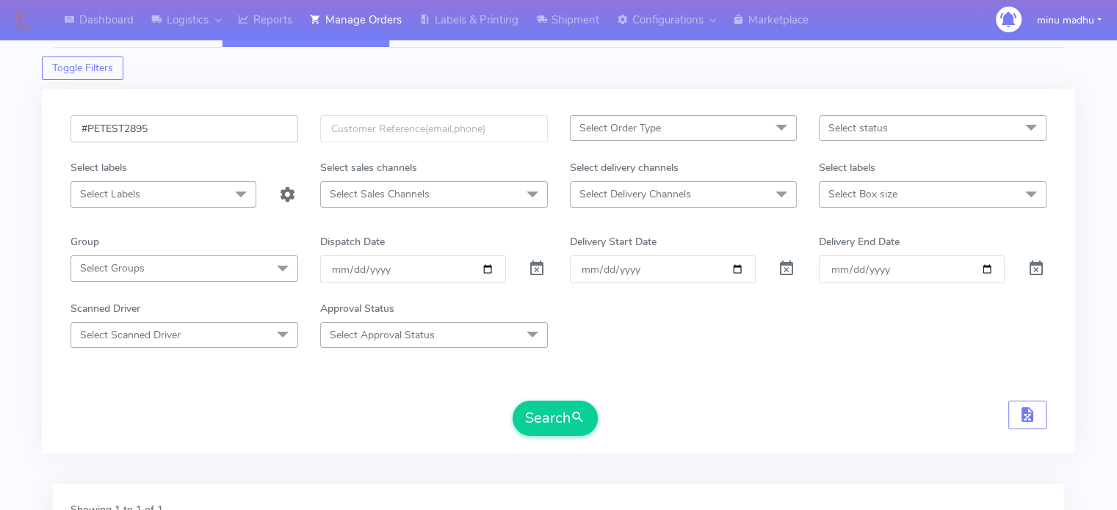
click at [199, 129] on input "#PETEST2895" at bounding box center [184, 128] width 228 height 27
click at [557, 419] on button "Search" at bounding box center [555, 418] width 85 height 35
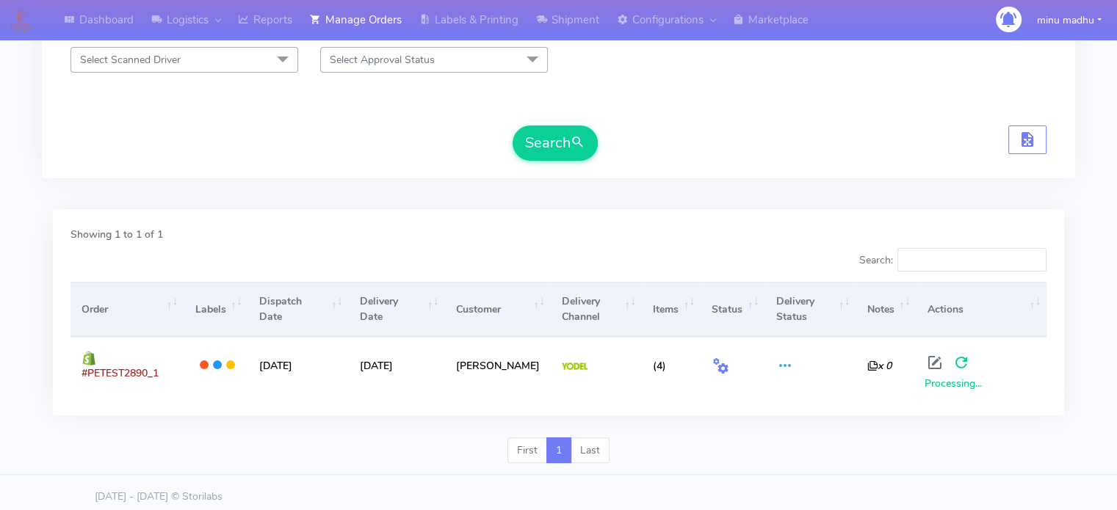
scroll to position [0, 0]
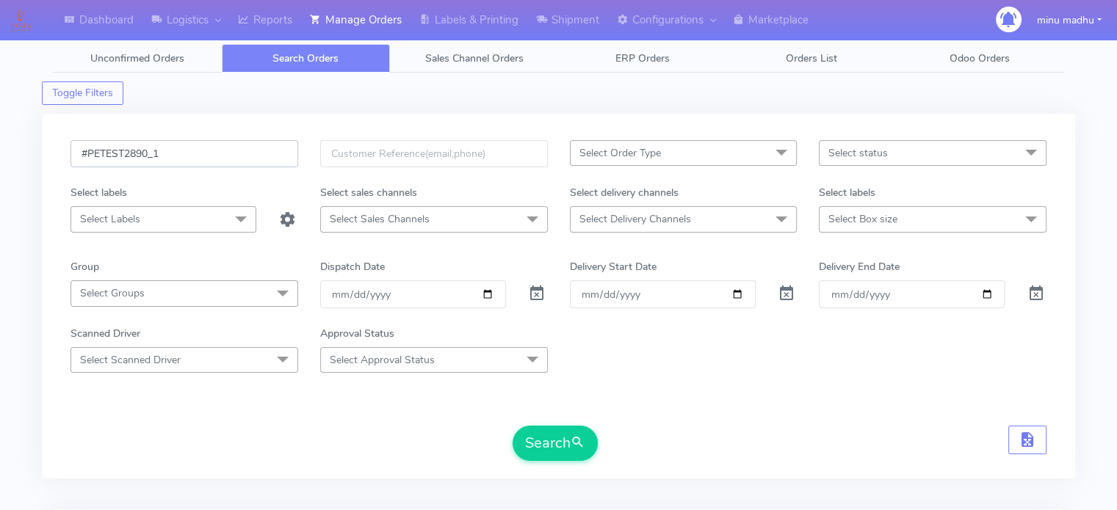
click at [225, 143] on input "#PETEST2890_1" at bounding box center [184, 153] width 228 height 27
type input "#PETEST2894"
click at [535, 439] on button "Search" at bounding box center [555, 443] width 85 height 35
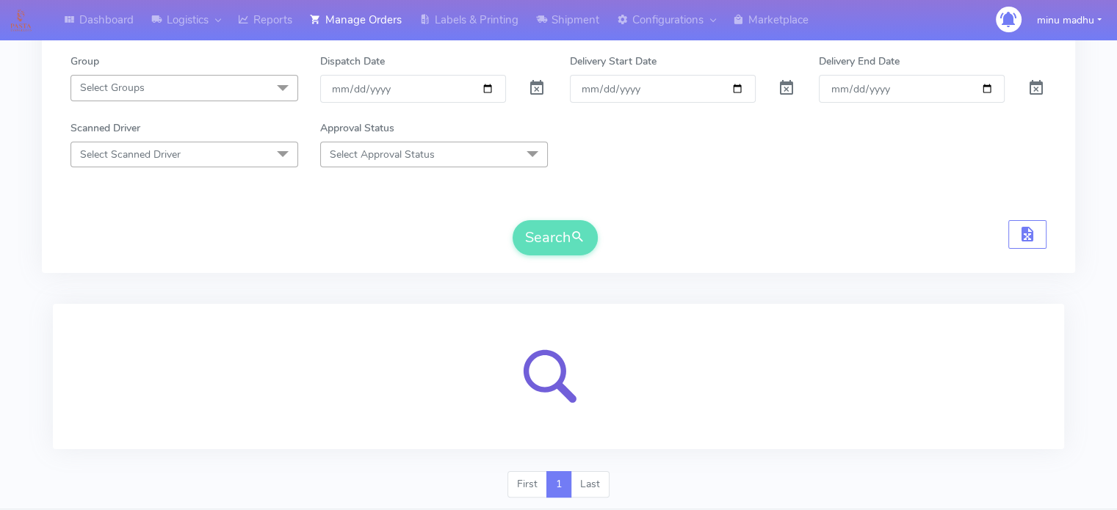
scroll to position [247, 0]
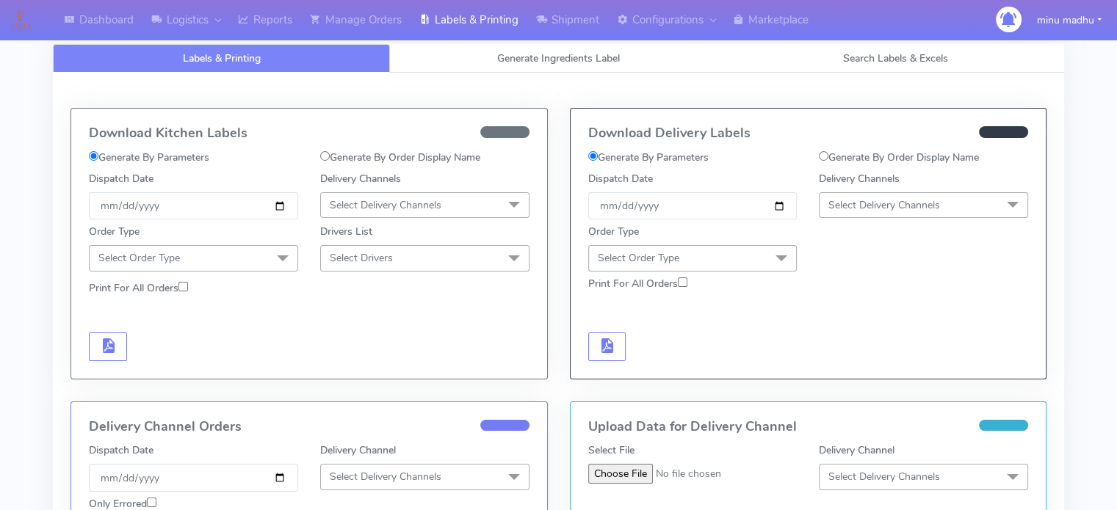
click at [322, 159] on input "Generate By Order Display Name" at bounding box center [325, 156] width 10 height 10
radio input "true"
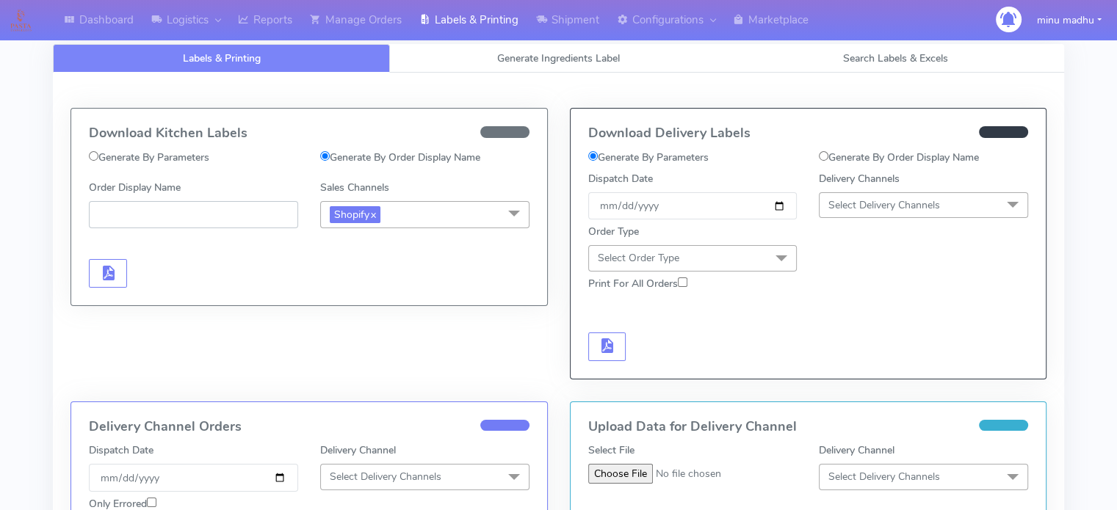
click at [229, 217] on input "Order Display Name" at bounding box center [193, 214] width 209 height 27
paste input "#PETEST2890_1"
type input "#PETEST2890_1"
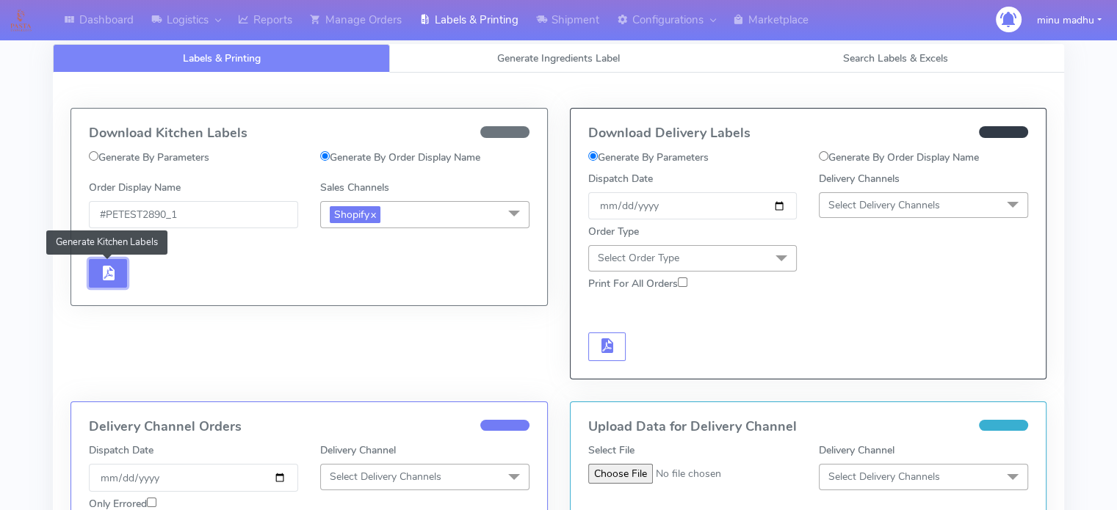
click at [104, 281] on span "button" at bounding box center [108, 276] width 18 height 14
click at [105, 269] on span "button" at bounding box center [108, 276] width 18 height 14
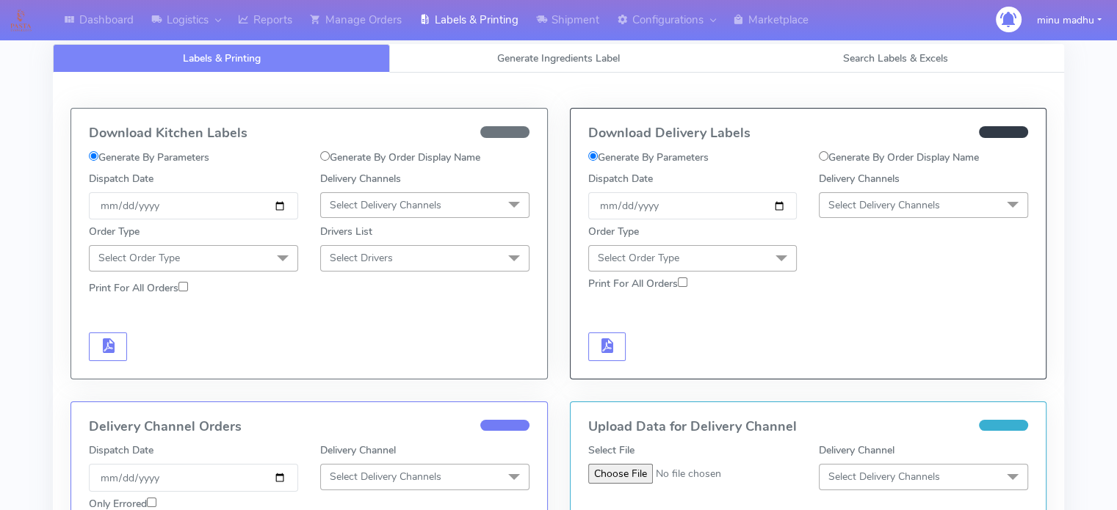
click at [327, 155] on input "Generate By Order Display Name" at bounding box center [325, 156] width 10 height 10
radio input "true"
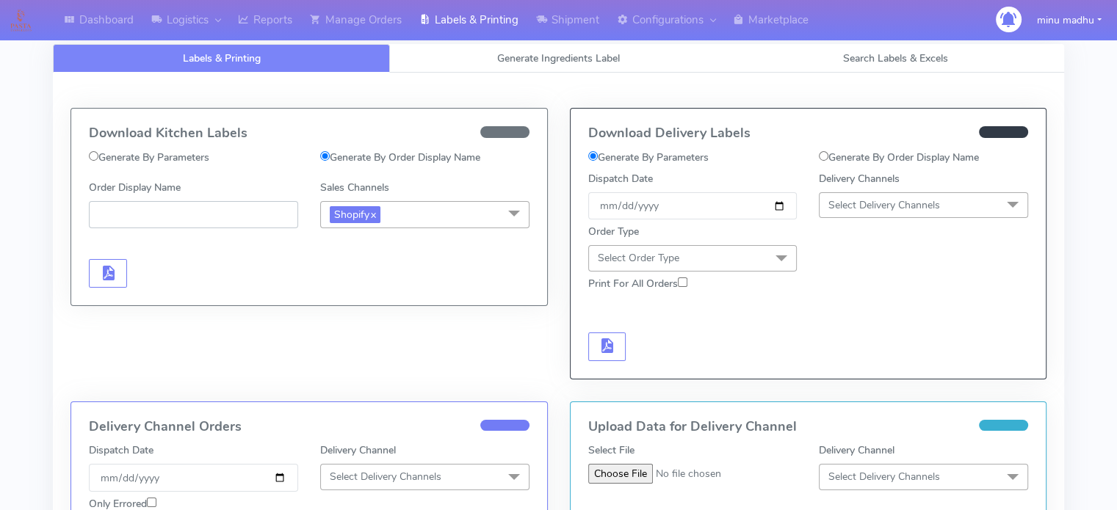
click at [233, 214] on input "Order Display Name" at bounding box center [193, 214] width 209 height 27
paste input "#PETEST2890_1"
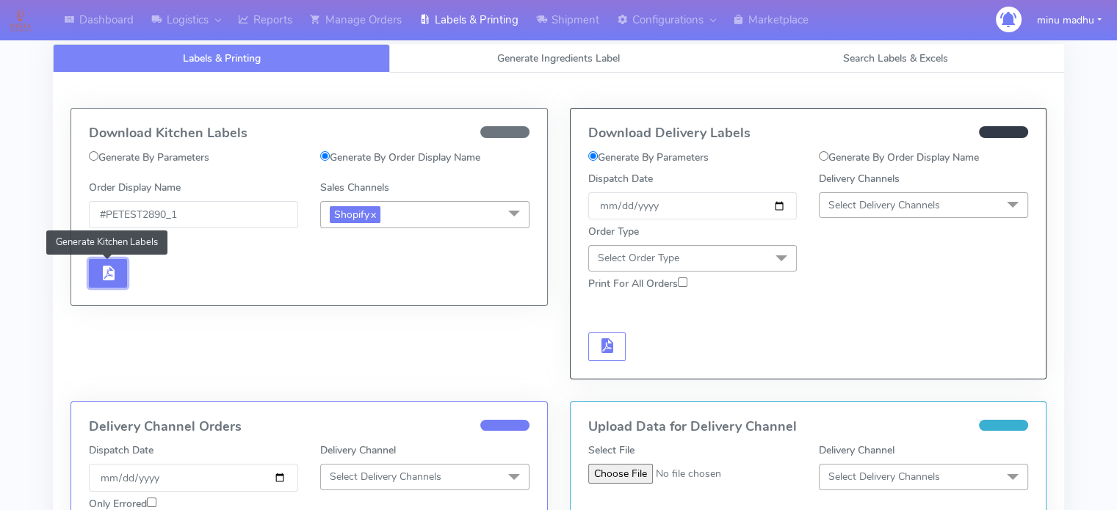
click at [98, 272] on button "button" at bounding box center [108, 273] width 38 height 29
click at [182, 216] on input "#PETEST2890_1" at bounding box center [193, 214] width 209 height 27
click at [106, 275] on span "button" at bounding box center [108, 276] width 18 height 14
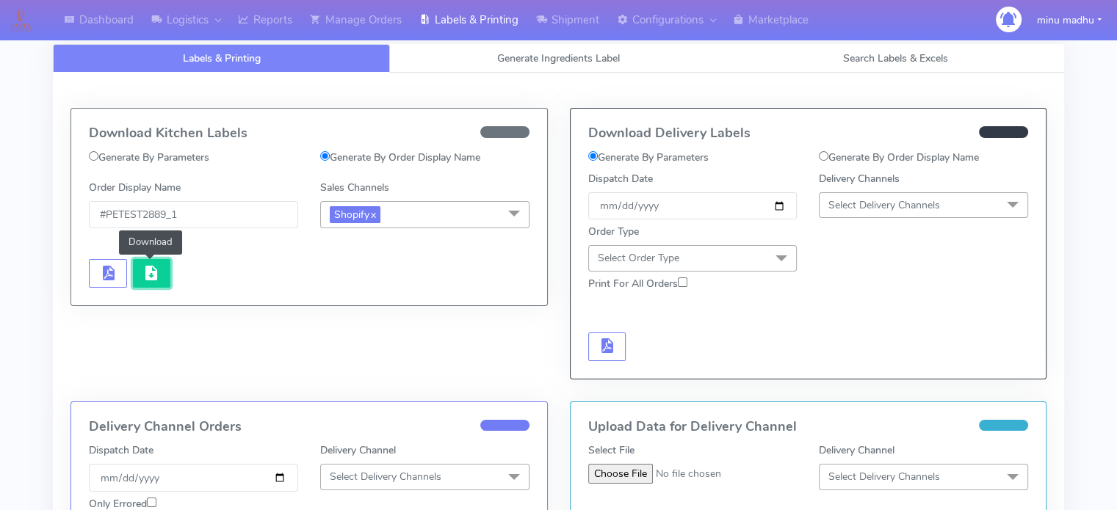
click at [156, 272] on span "button" at bounding box center [151, 276] width 18 height 14
drag, startPoint x: 235, startPoint y: 221, endPoint x: 0, endPoint y: 230, distance: 235.1
click at [0, 230] on div "Dashboard Logistics London Logistics Reports Manage Orders Labels & Printing Sh…" at bounding box center [558, 473] width 1117 height 895
paste input "95"
type input "#PETEST2895_1"
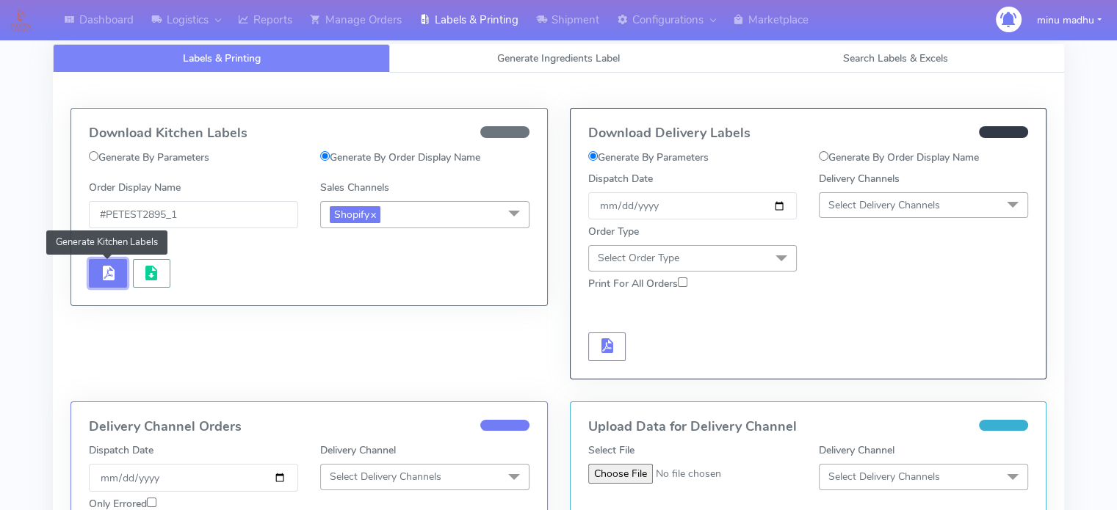
click at [101, 276] on span "button" at bounding box center [108, 276] width 18 height 14
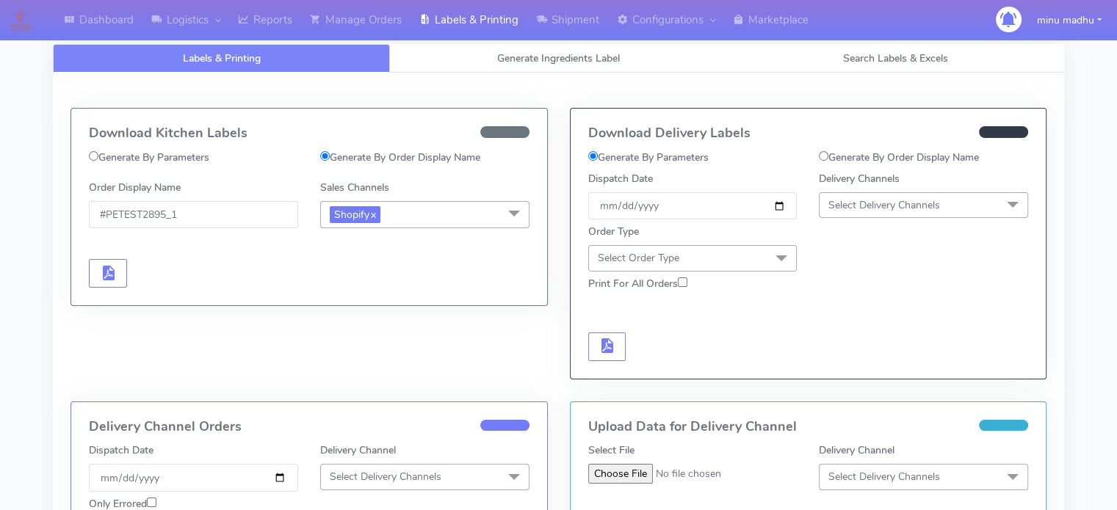
click at [93, 160] on label "Generate By Parameters" at bounding box center [149, 157] width 120 height 15
click at [93, 160] on input "Generate By Parameters" at bounding box center [94, 156] width 10 height 10
radio input "true"
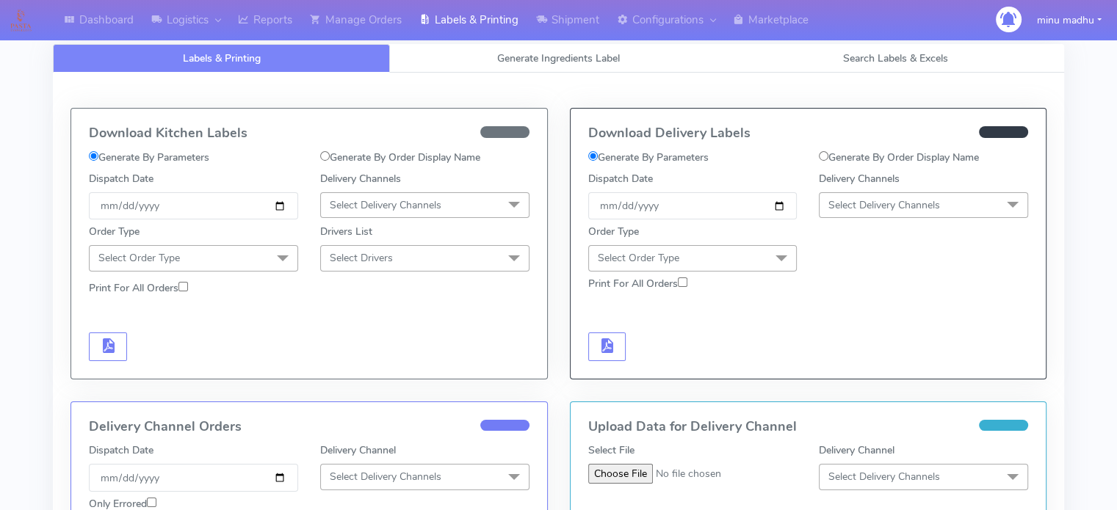
click at [435, 206] on span "Select Delivery Channels" at bounding box center [386, 205] width 112 height 14
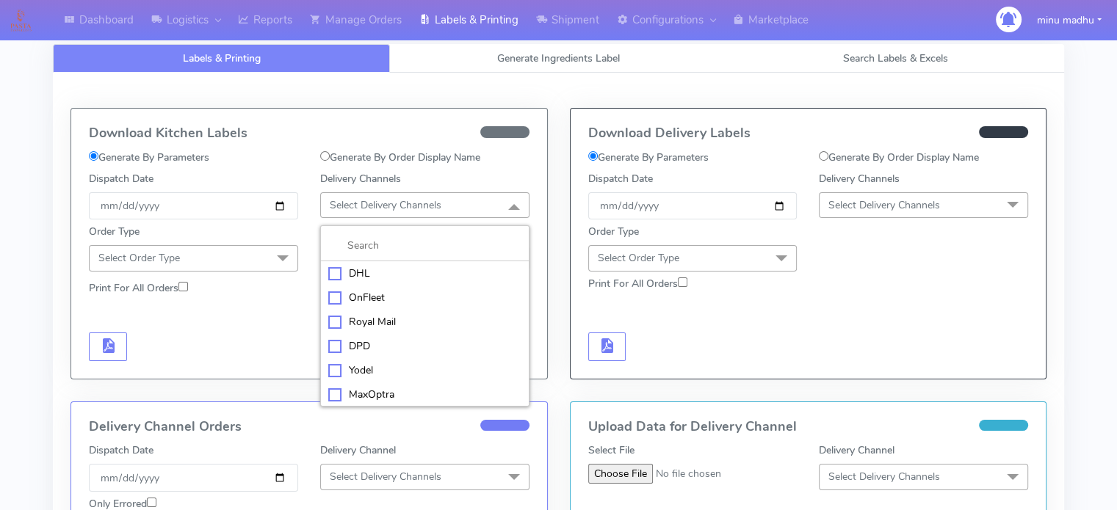
click at [332, 373] on div "Yodel" at bounding box center [424, 370] width 193 height 15
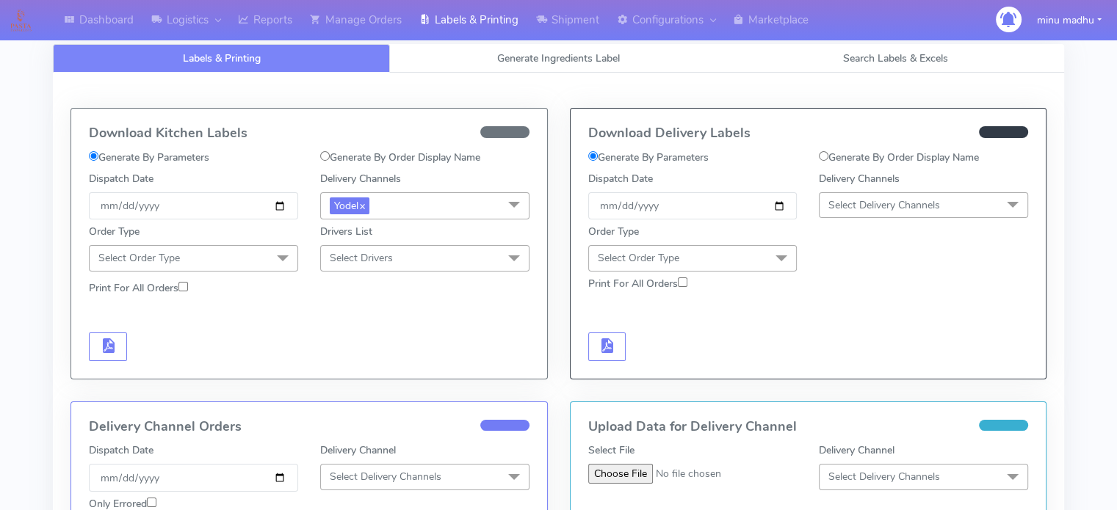
click at [214, 258] on span "Select Order Type" at bounding box center [193, 258] width 209 height 26
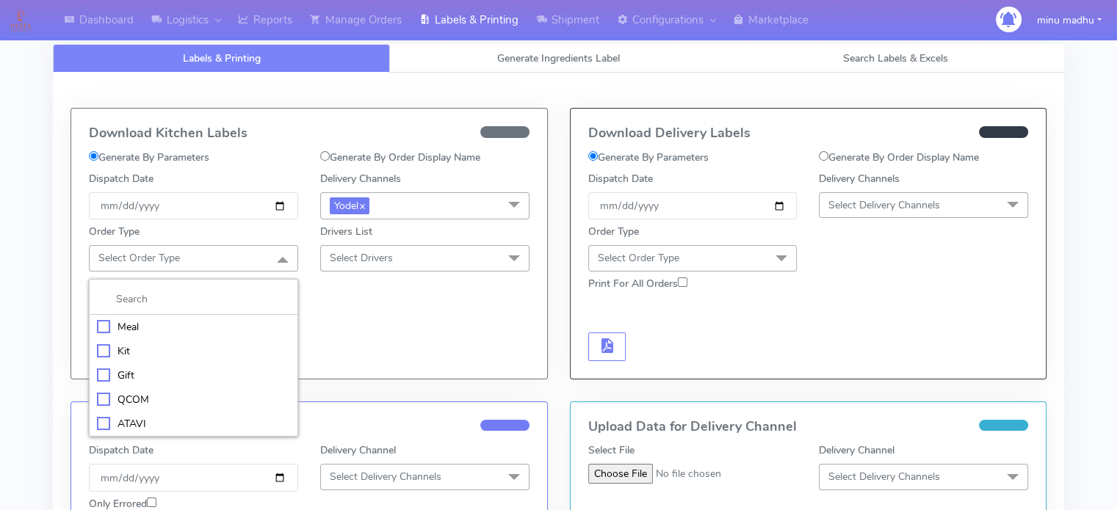
click at [134, 330] on div "Meal" at bounding box center [193, 326] width 193 height 15
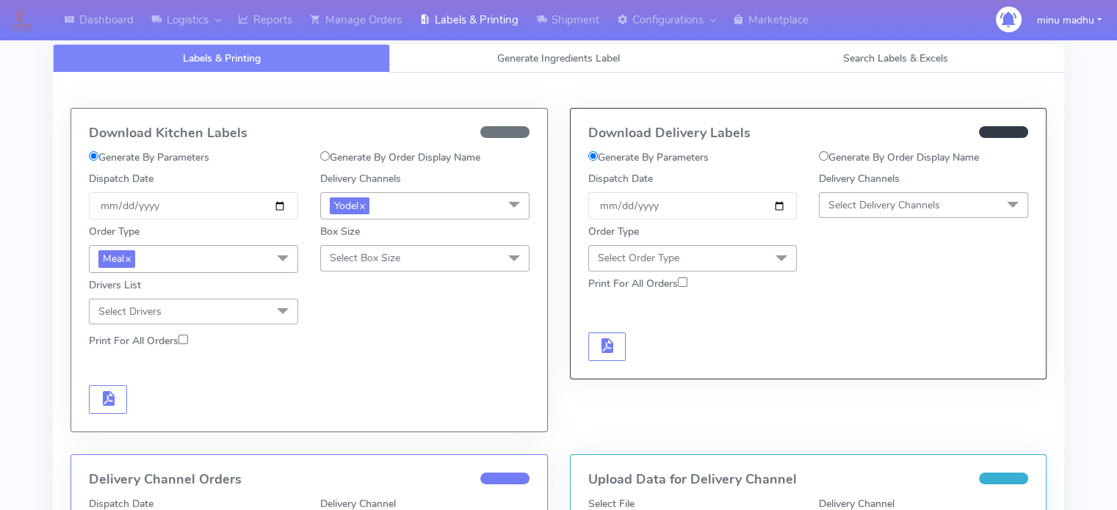
click at [399, 261] on span "Select Box Size" at bounding box center [365, 258] width 70 height 14
click at [230, 378] on form "Generate By Parameters Generate By Order Display Name Dispatch Date [DATE] Deli…" at bounding box center [309, 282] width 441 height 264
click at [109, 395] on span "button" at bounding box center [108, 402] width 18 height 14
click at [323, 158] on input "Generate By Order Display Name" at bounding box center [325, 156] width 10 height 10
radio input "true"
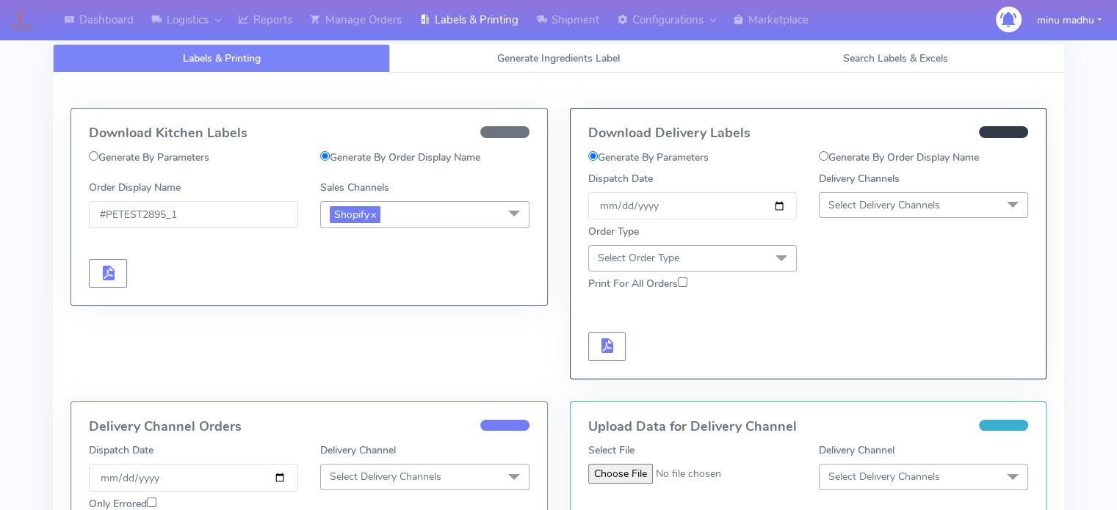
click at [410, 217] on span "Shopify x" at bounding box center [424, 214] width 209 height 27
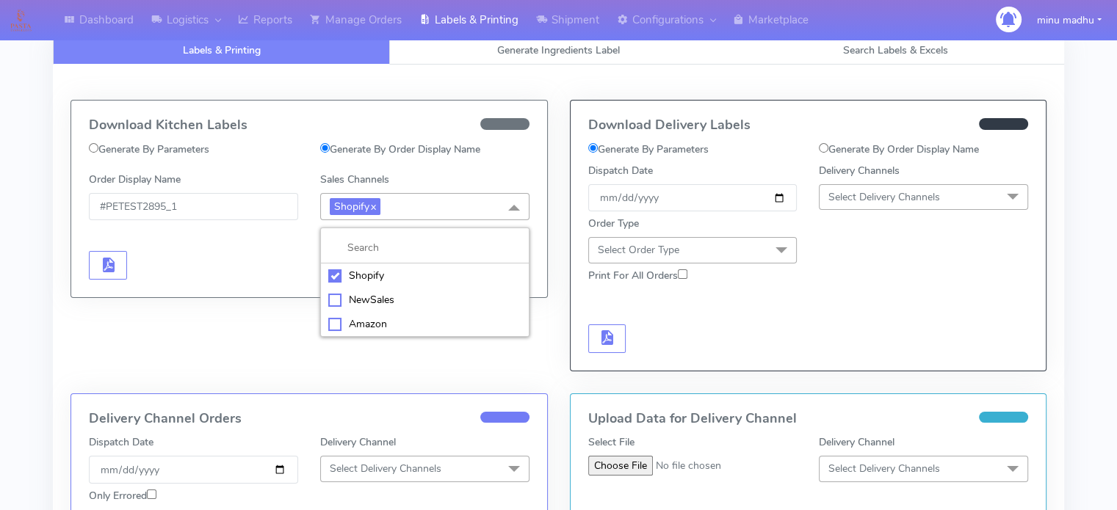
scroll to position [8, 0]
click at [219, 269] on div at bounding box center [193, 265] width 231 height 29
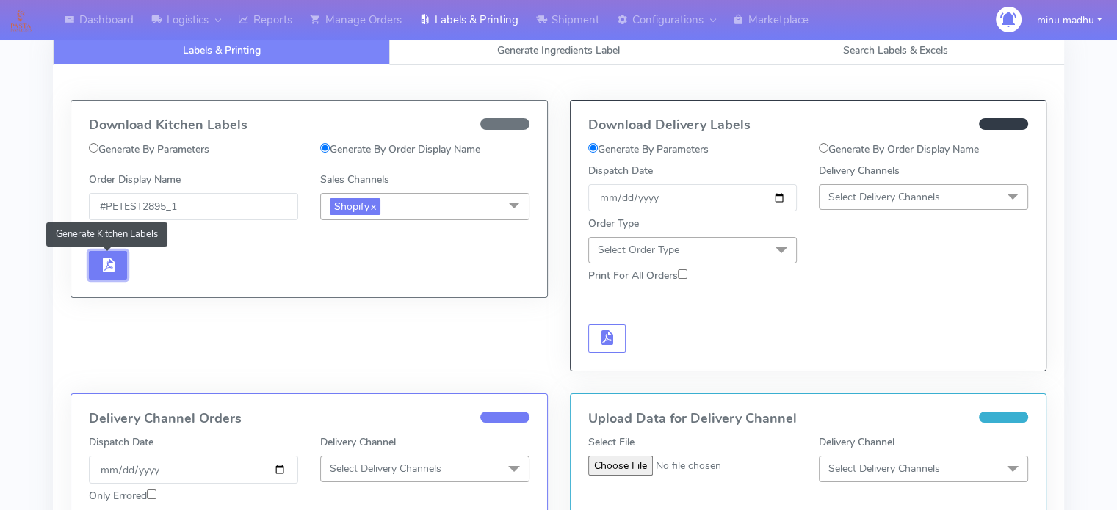
click at [100, 266] on span "button" at bounding box center [108, 268] width 18 height 14
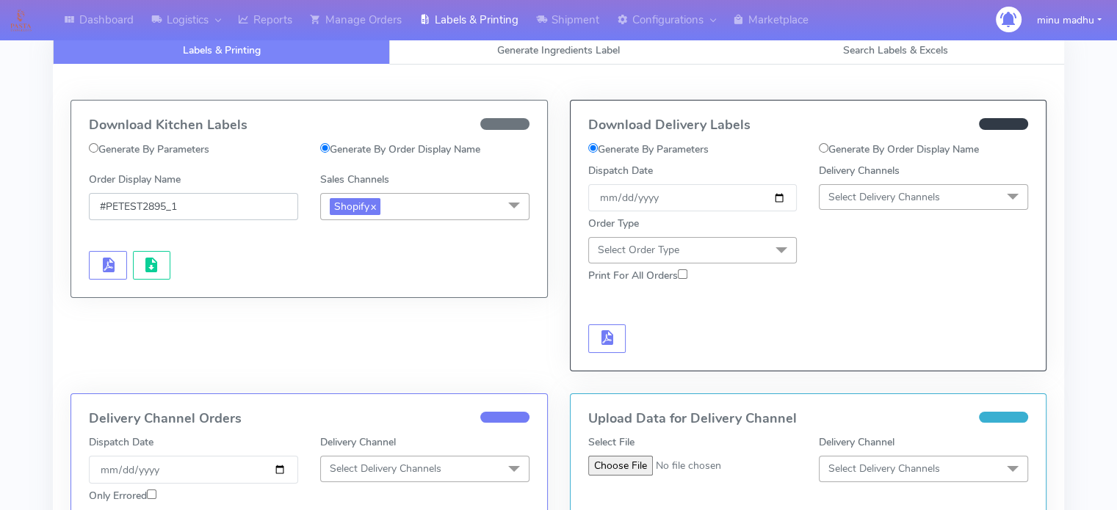
click at [209, 207] on input "#PETEST2895_1" at bounding box center [193, 206] width 209 height 27
click at [106, 261] on span "button" at bounding box center [108, 268] width 18 height 14
click at [194, 209] on input "#PETEST2890_1" at bounding box center [193, 206] width 209 height 27
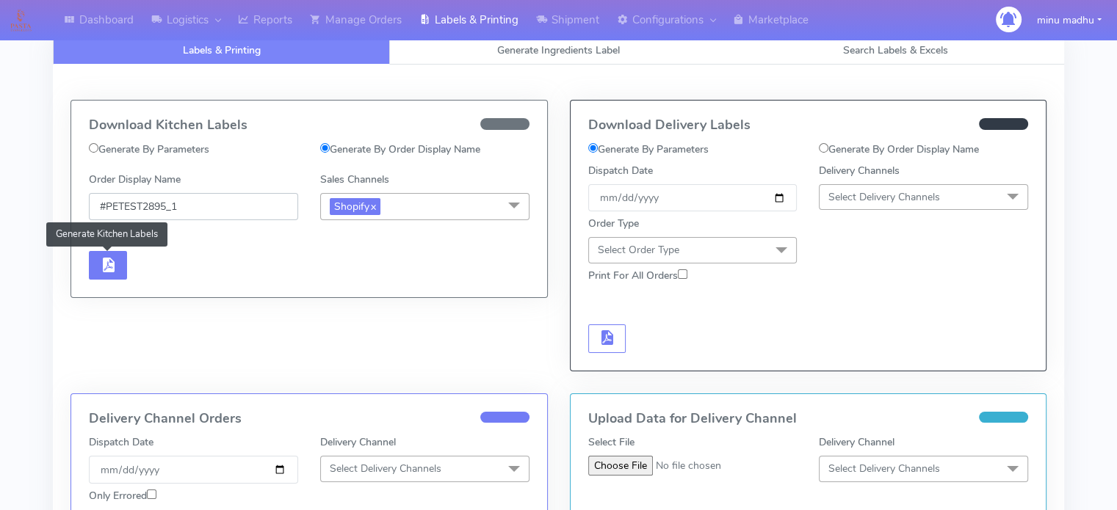
type input "#PETEST2895_1"
click at [103, 265] on span "button" at bounding box center [108, 268] width 18 height 14
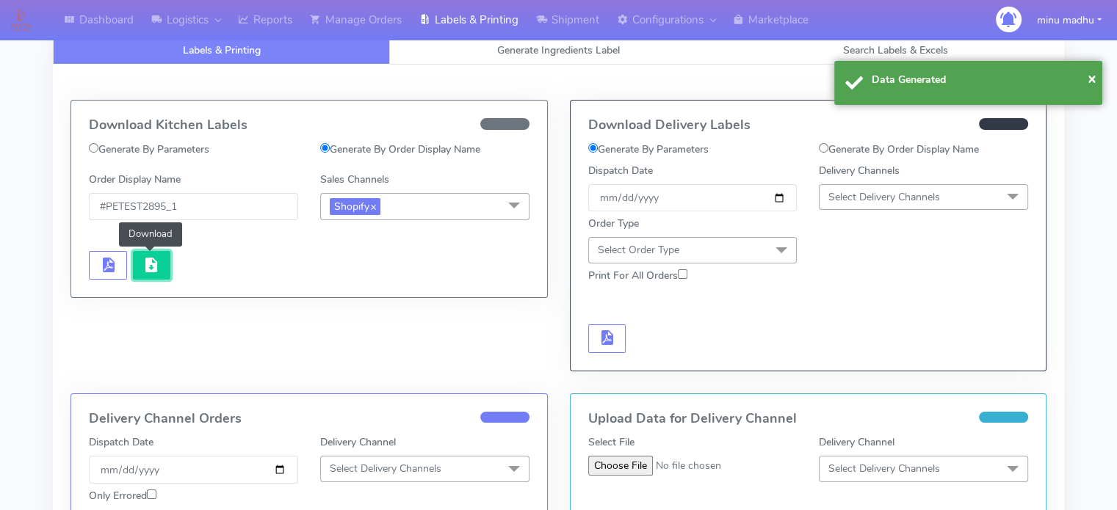
click at [148, 270] on span "button" at bounding box center [151, 268] width 18 height 14
